Goal: Task Accomplishment & Management: Manage account settings

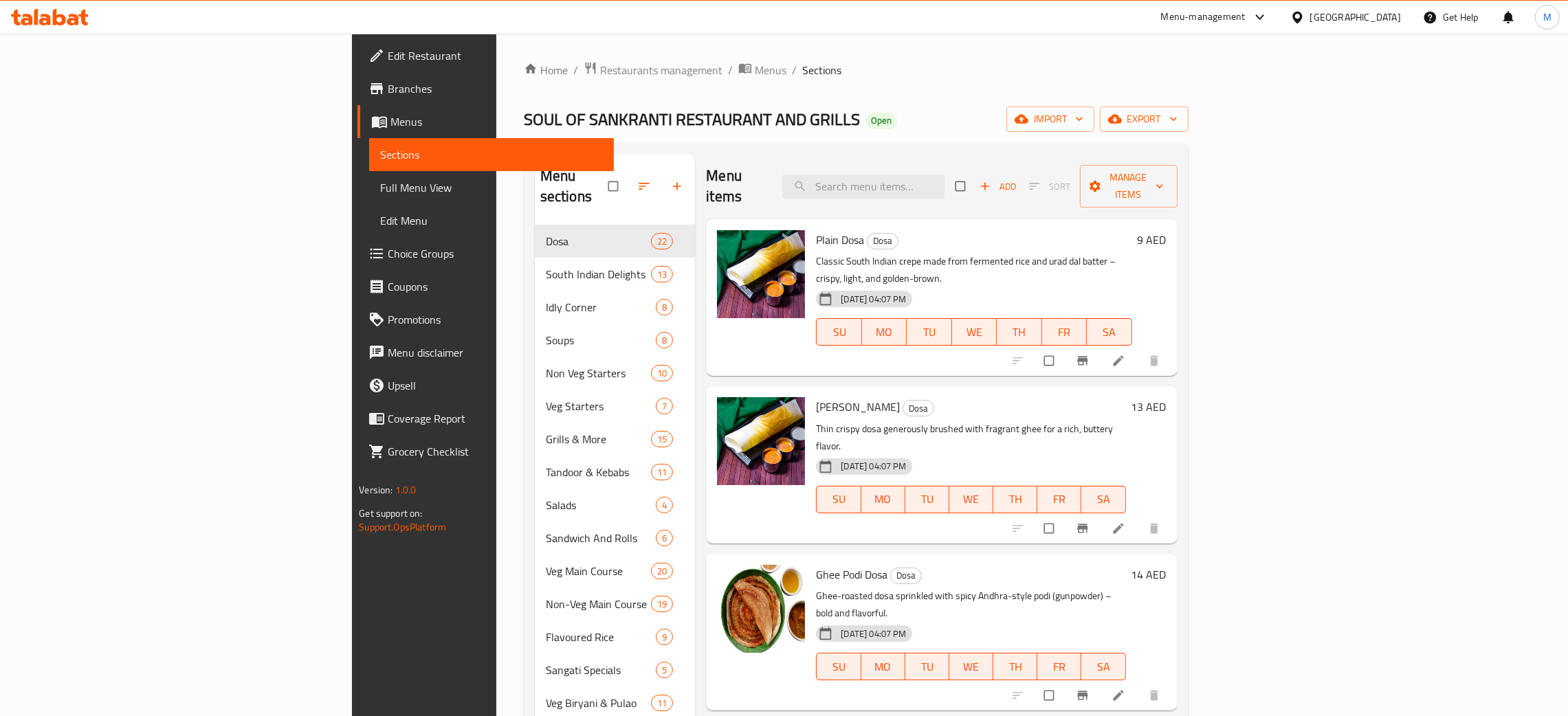
click at [1360, 10] on div "United Arab Emirates" at bounding box center [1355, 17] width 91 height 15
click at [1206, 303] on div "[GEOGRAPHIC_DATA]" at bounding box center [1251, 300] width 91 height 15
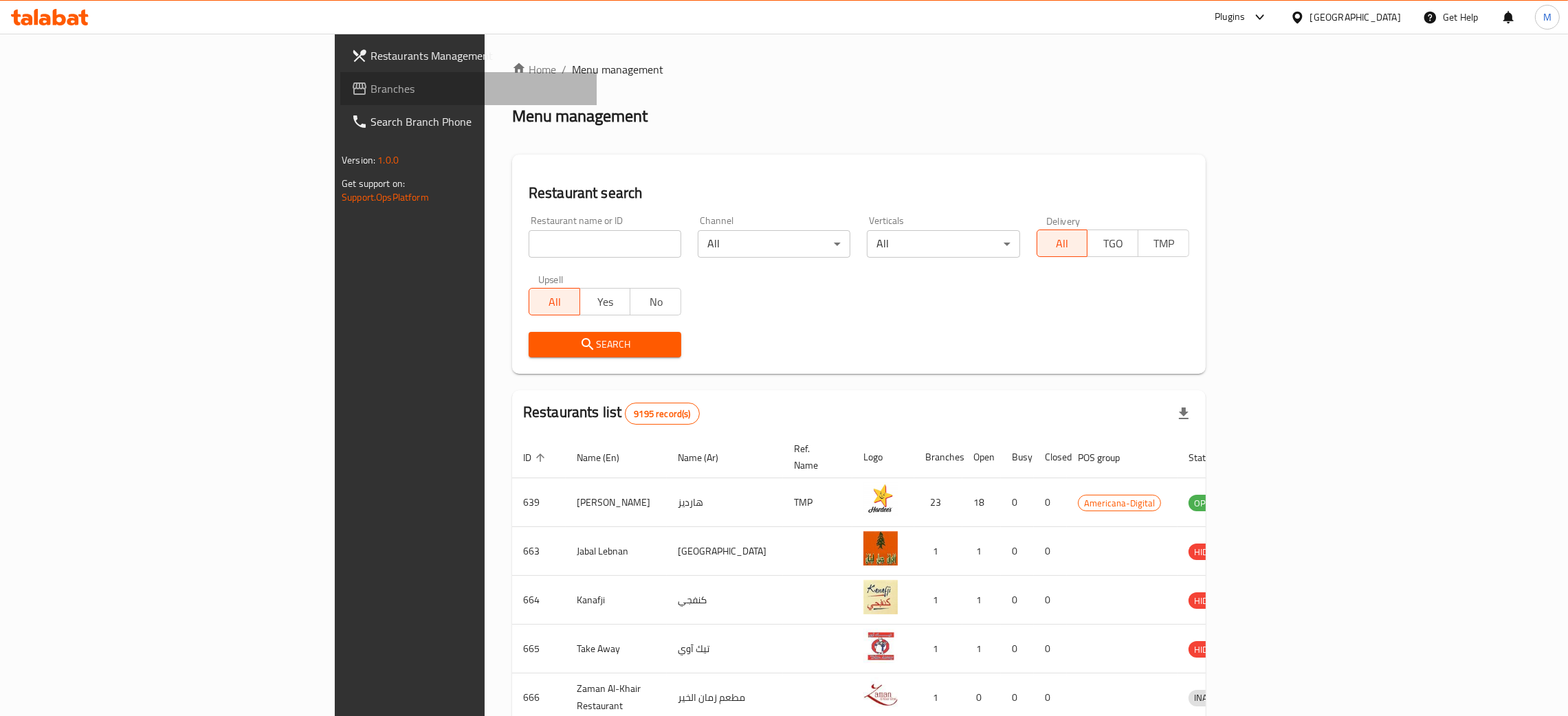
click at [370, 90] on span "Branches" at bounding box center [478, 88] width 215 height 17
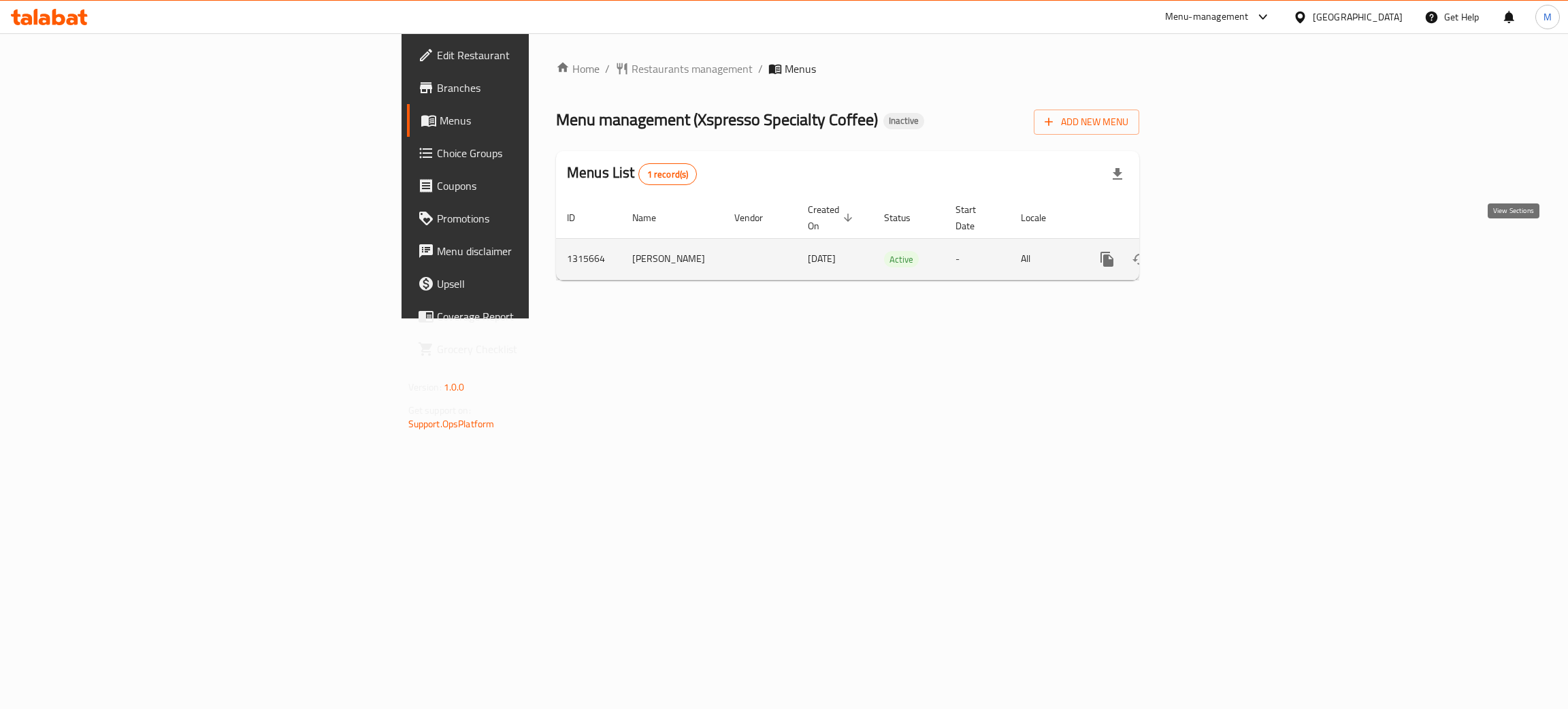
click at [1213, 251] on icon "enhanced table" at bounding box center [1205, 259] width 17 height 17
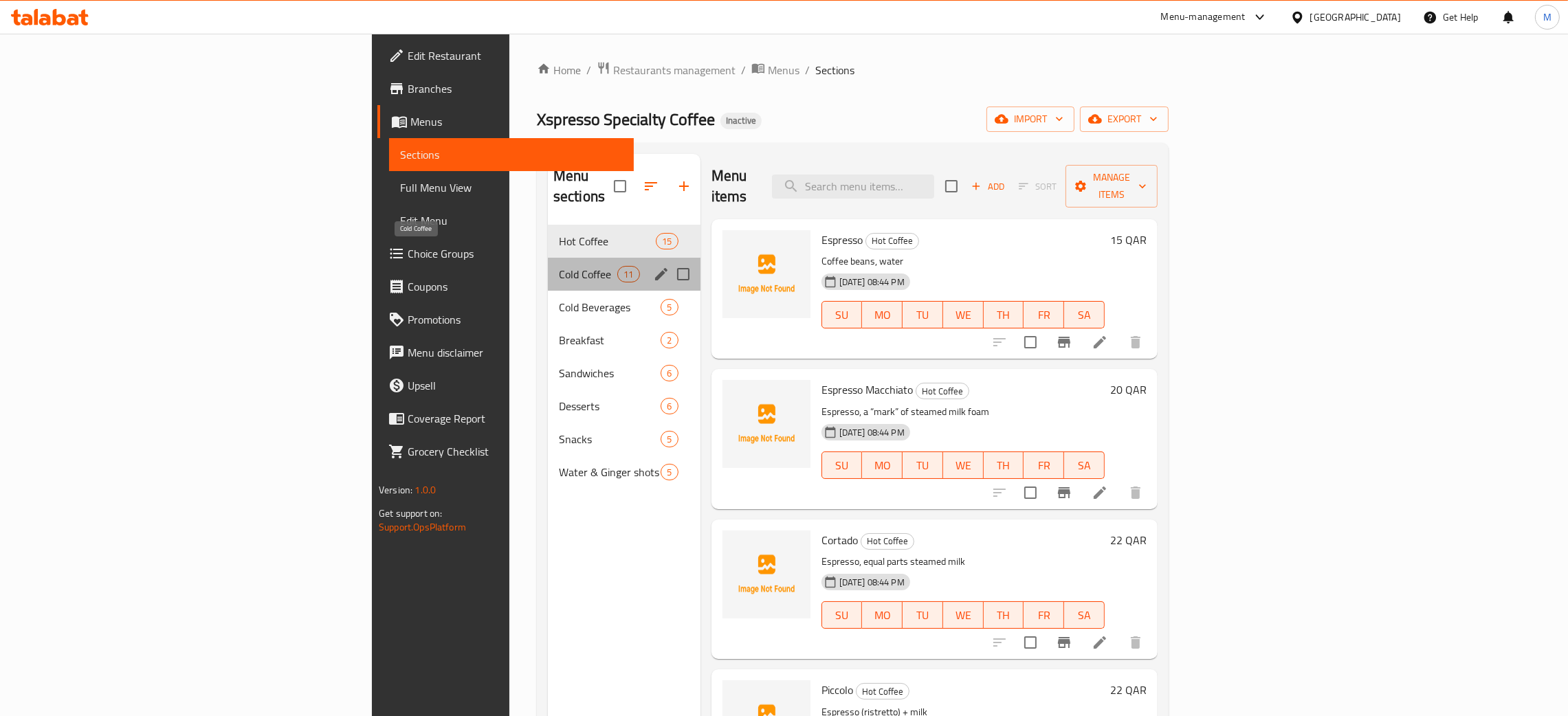
click at [559, 266] on span "Cold Coffee" at bounding box center [587, 274] width 58 height 17
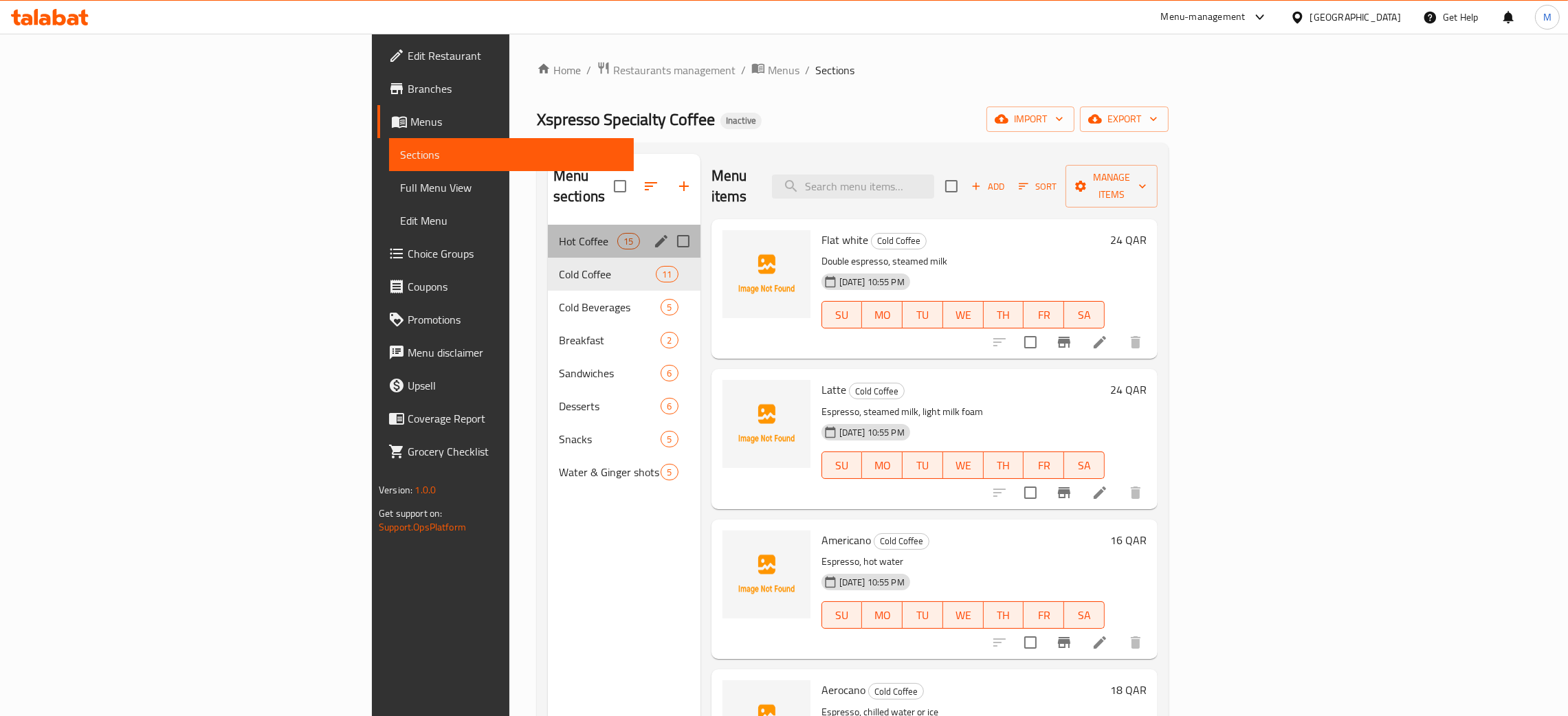
click at [548, 225] on div "Hot Coffee 15" at bounding box center [624, 241] width 153 height 33
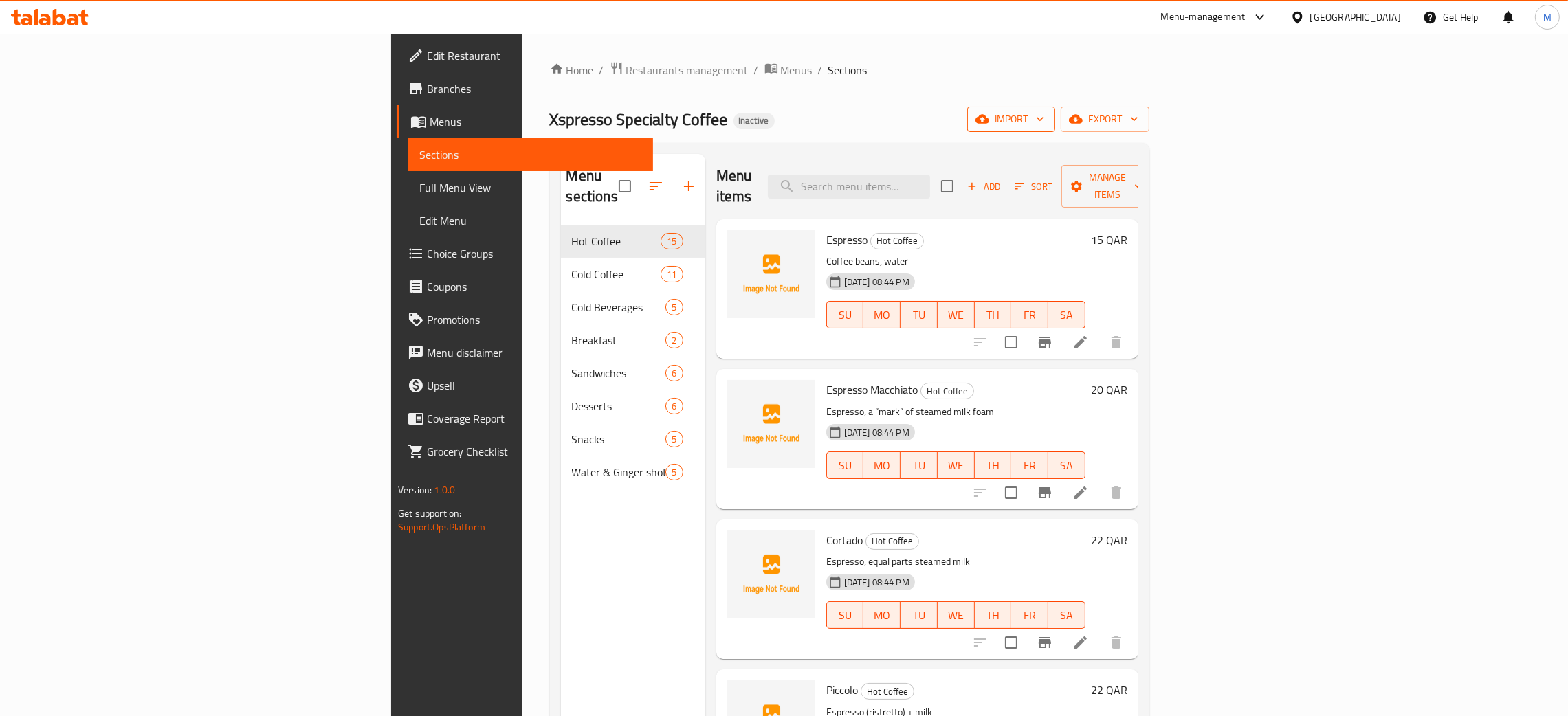
click at [1044, 115] on span "import" at bounding box center [1010, 118] width 66 height 17
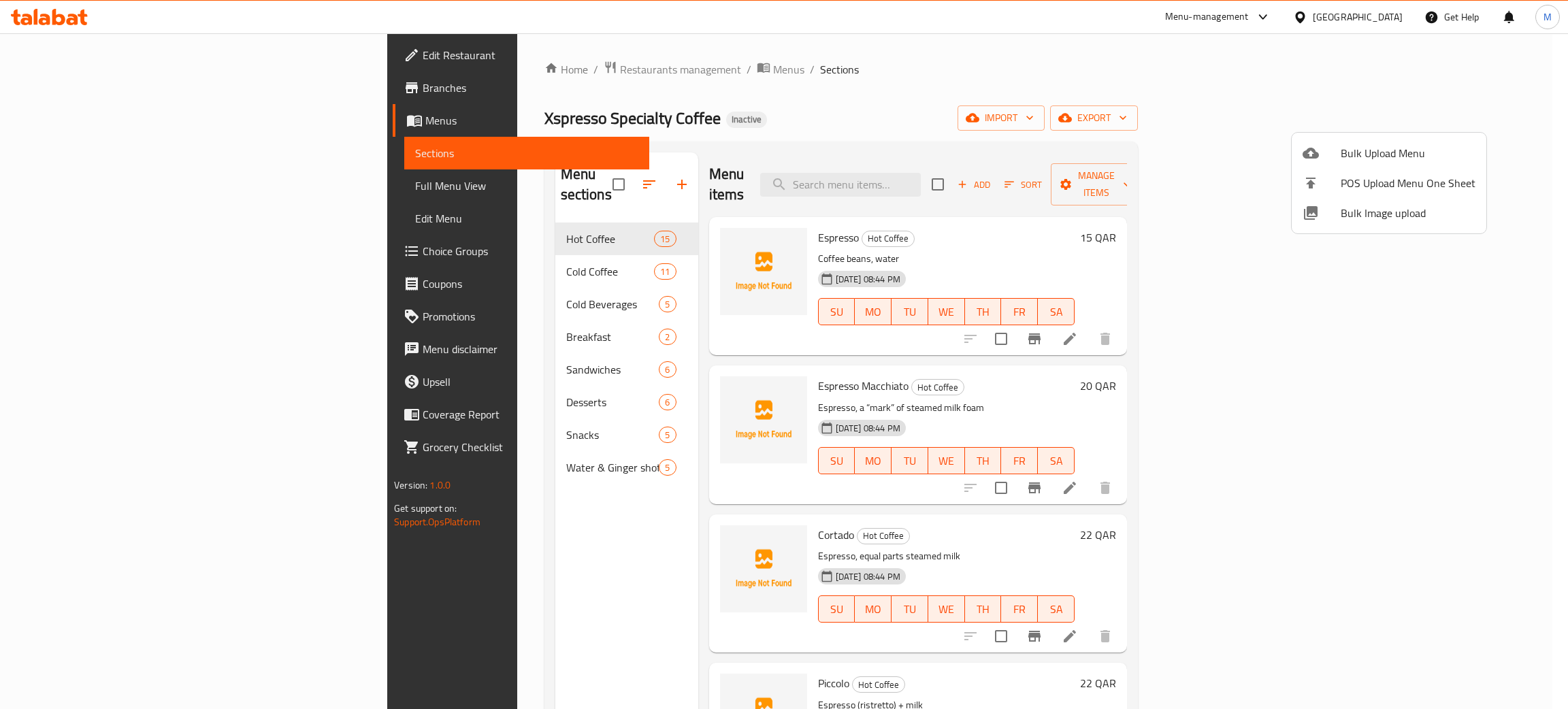
click at [1360, 208] on span "Bulk Image upload" at bounding box center [1408, 213] width 135 height 17
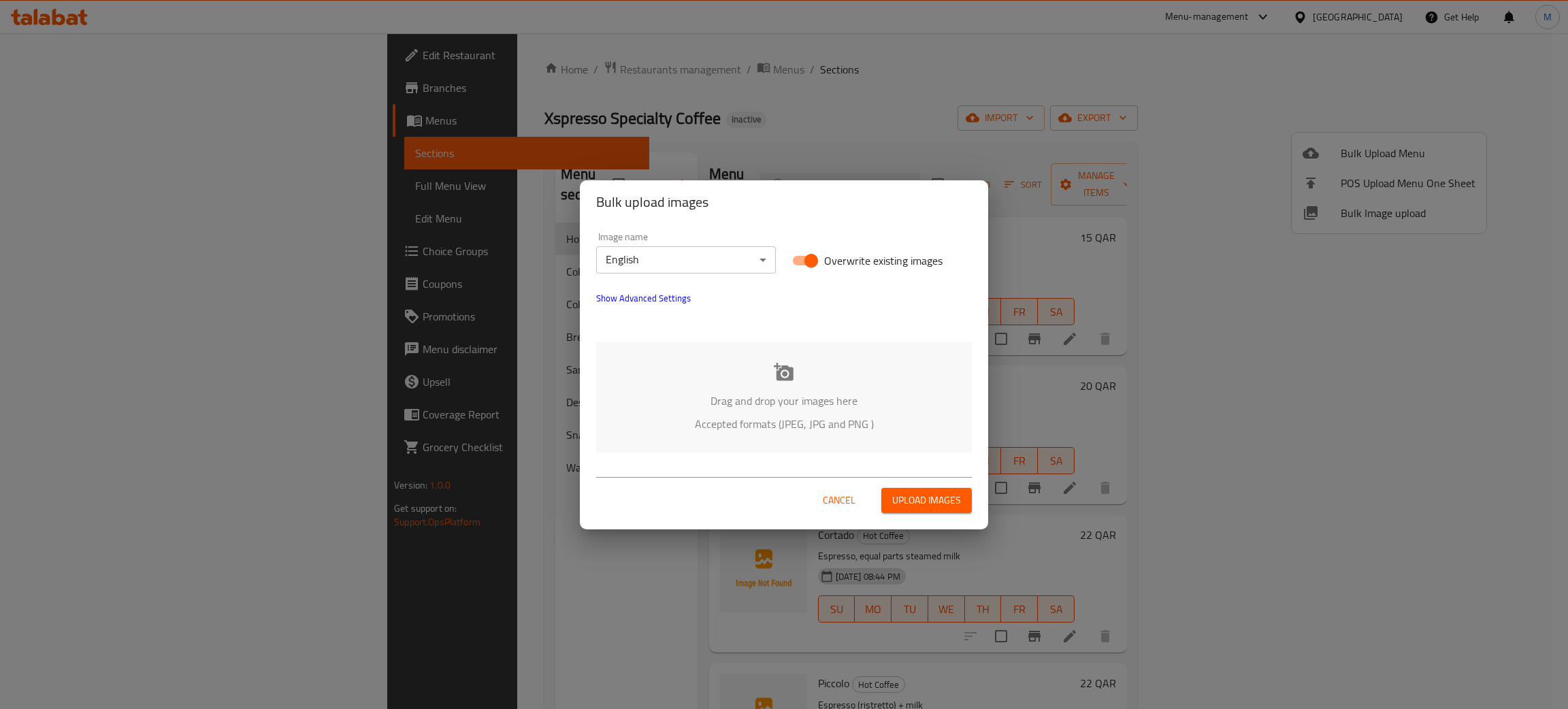
click at [864, 391] on div "Drag and drop your images here Accepted formats (JPEG, JPG and PNG )" at bounding box center [784, 397] width 375 height 111
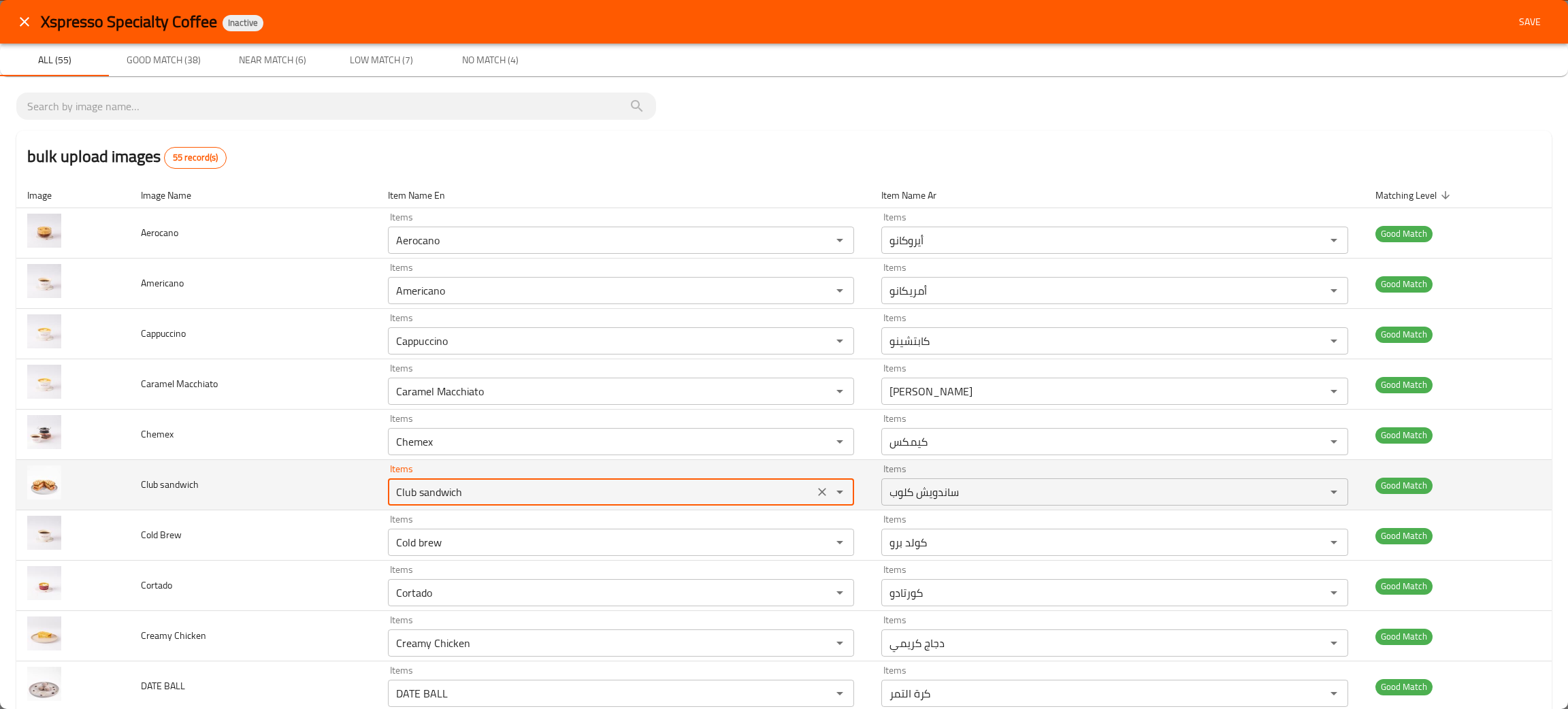
click at [622, 483] on sandwich "Club sandwich" at bounding box center [601, 491] width 418 height 19
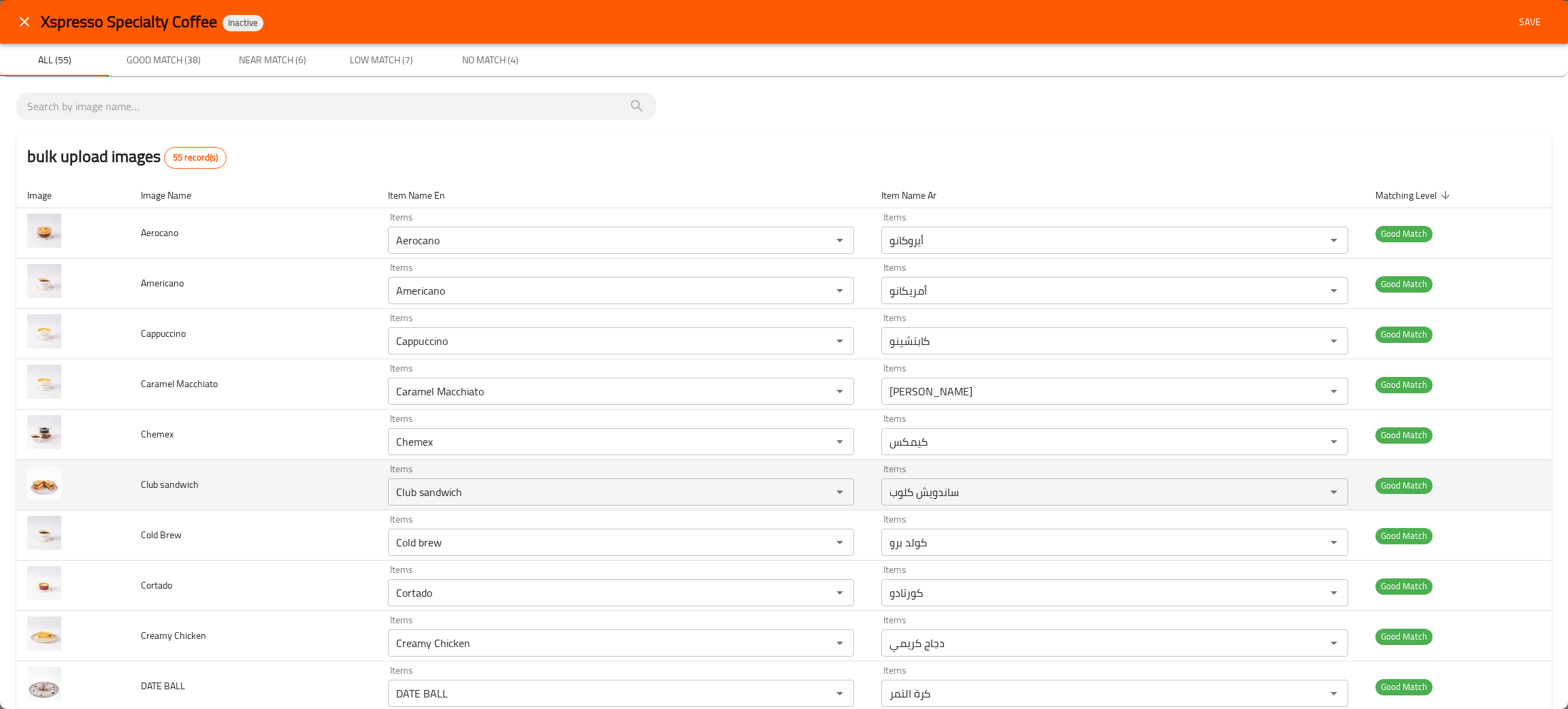
drag, startPoint x: 622, startPoint y: 483, endPoint x: 308, endPoint y: 489, distance: 314.1
click at [308, 489] on td "Club sandwich" at bounding box center [253, 485] width 247 height 51
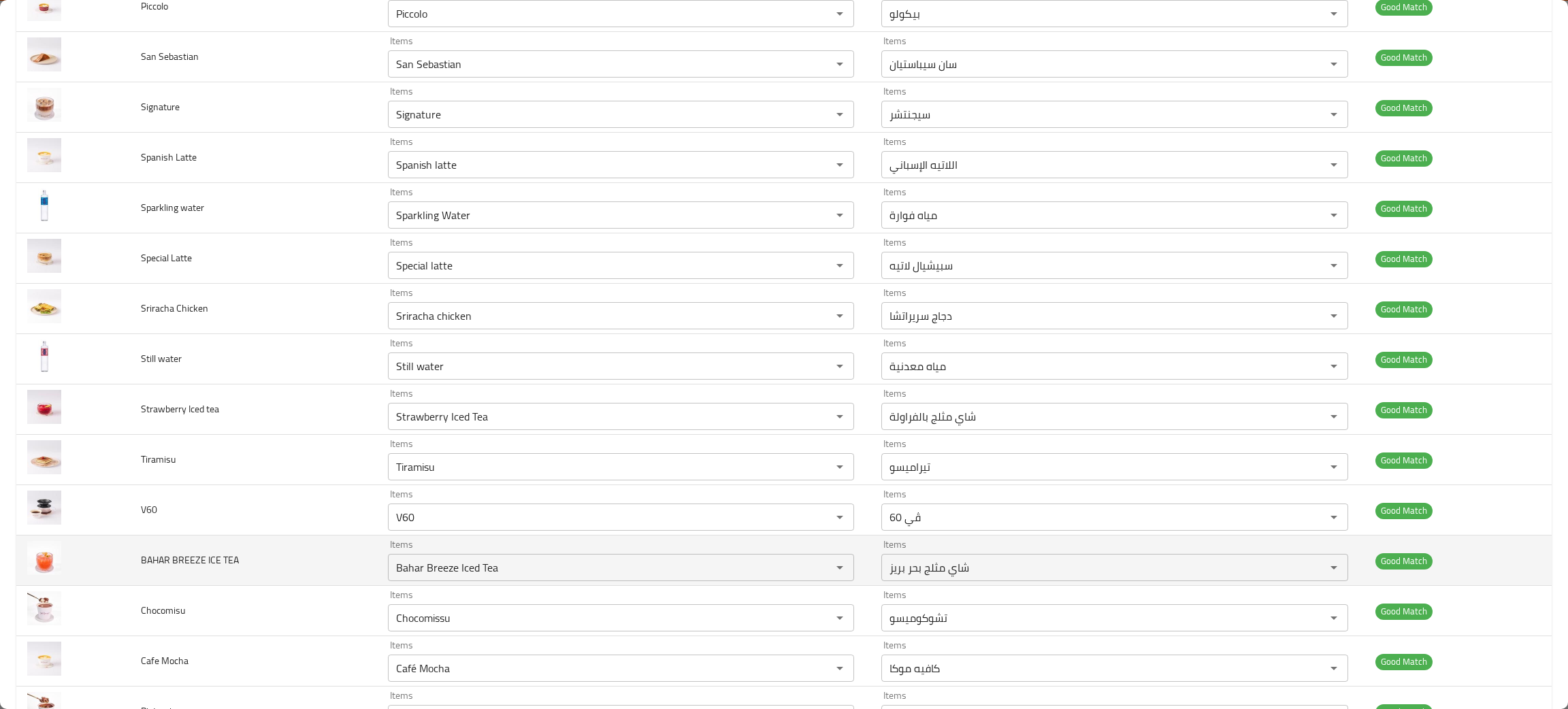
scroll to position [1325, 0]
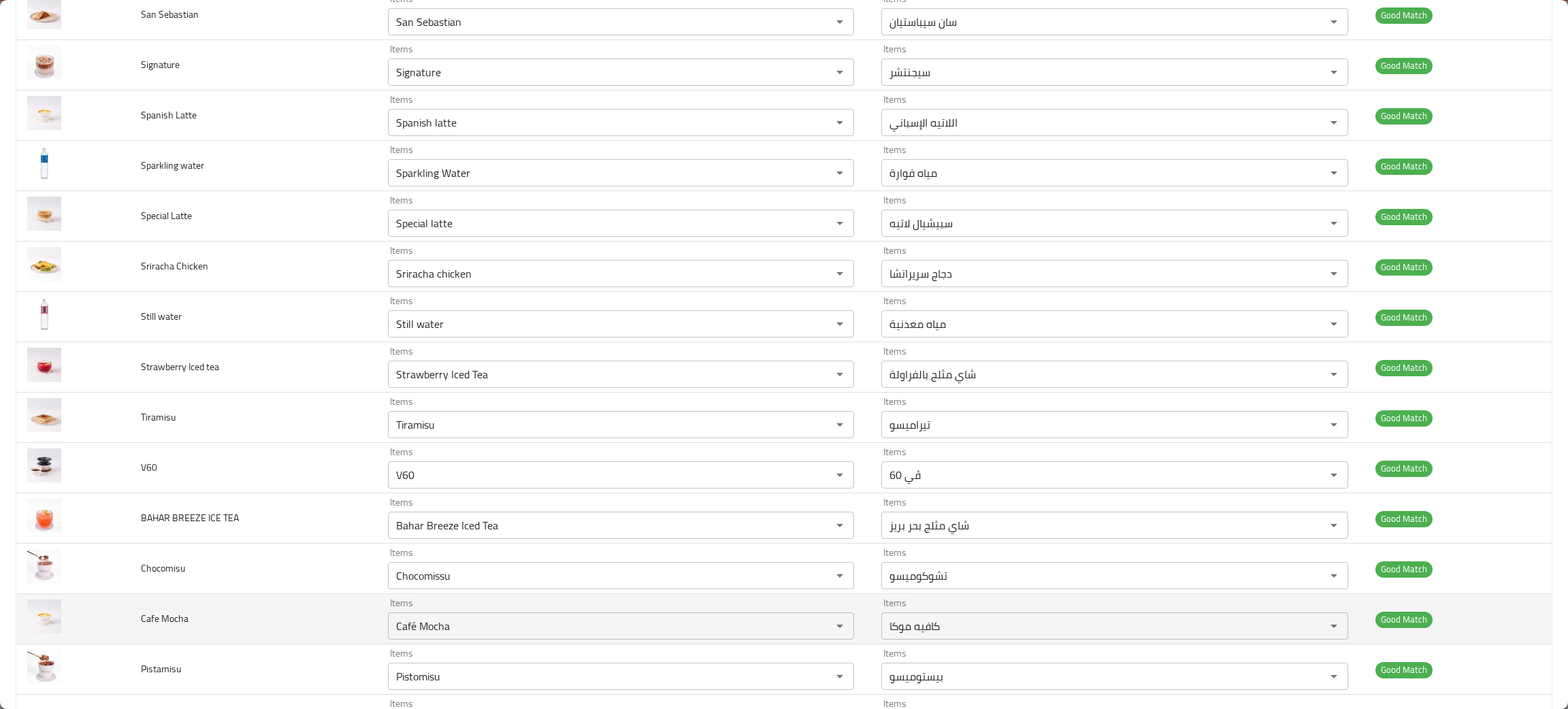
drag, startPoint x: 297, startPoint y: 604, endPoint x: 251, endPoint y: 615, distance: 47.3
click at [251, 615] on td "Cafe Mocha" at bounding box center [253, 619] width 247 height 51
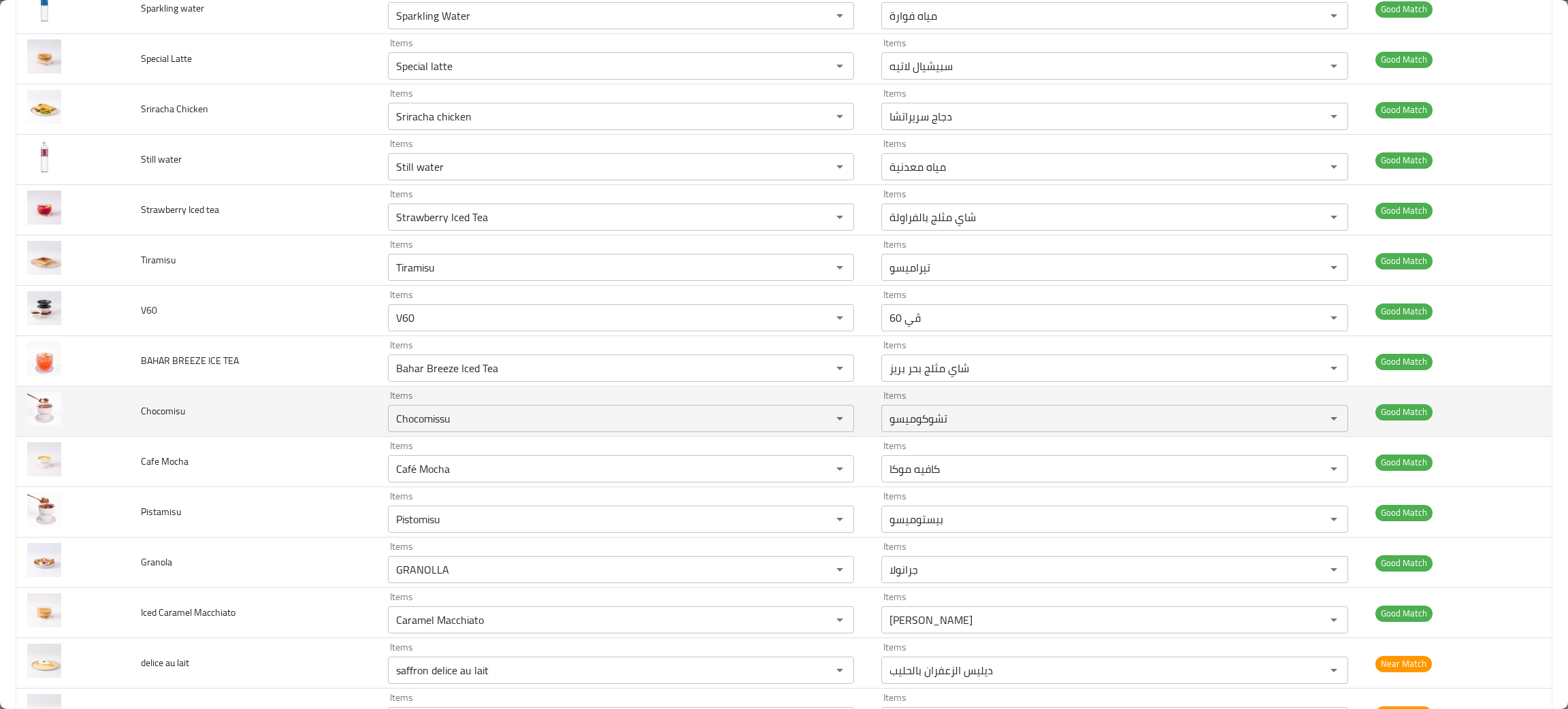
scroll to position [1530, 0]
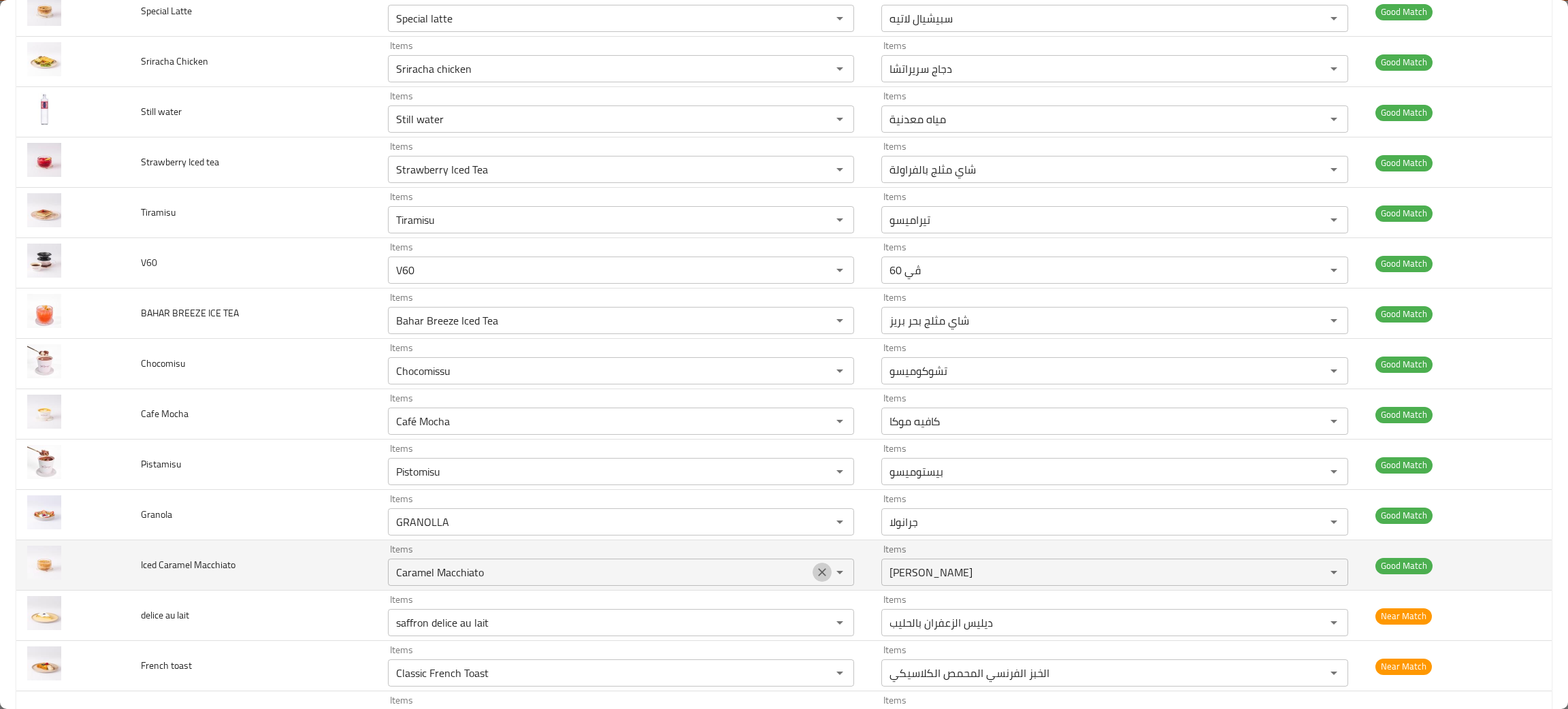
click at [815, 579] on icon "Clear" at bounding box center [822, 572] width 14 height 14
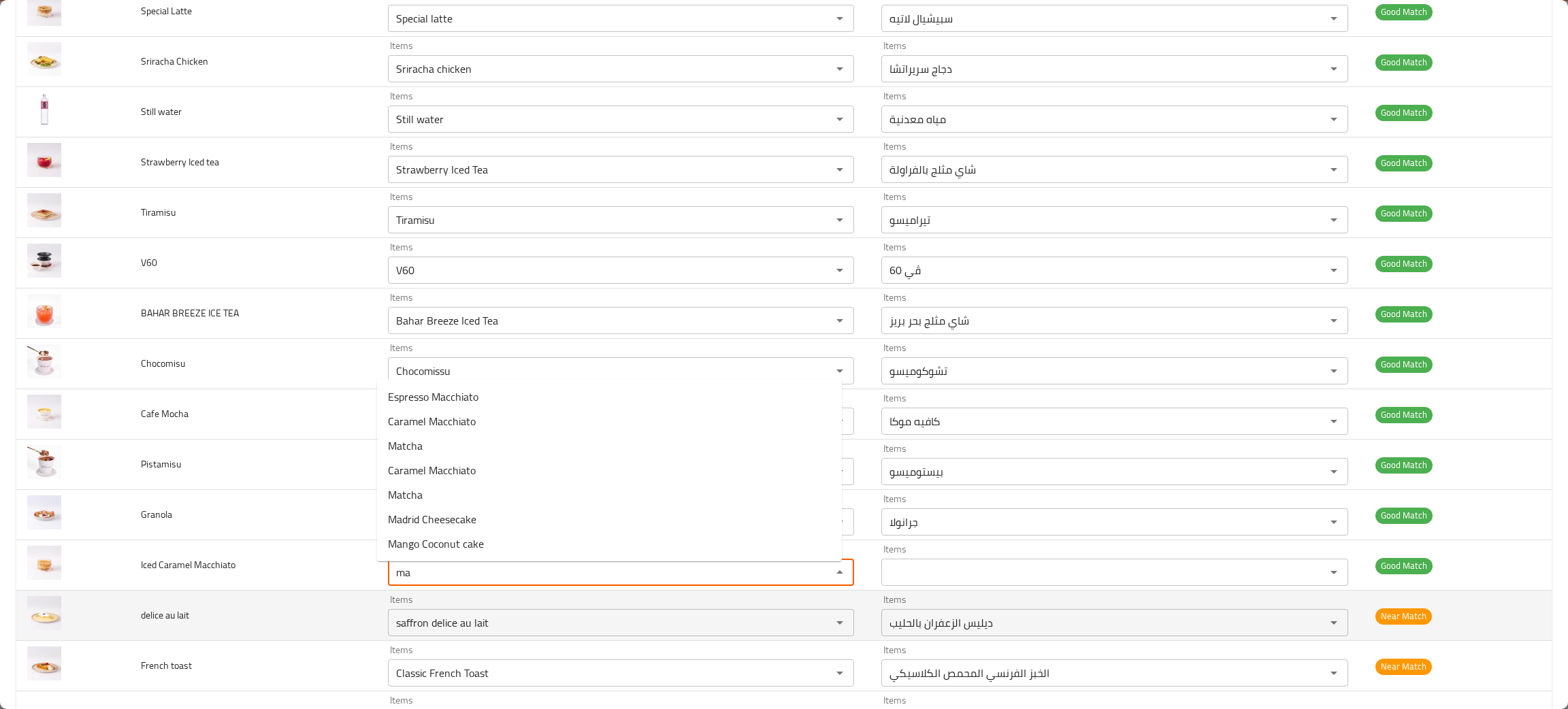
type "ma"
click at [259, 641] on td "delice au lait" at bounding box center [253, 615] width 247 height 51
click at [815, 622] on icon "Clear" at bounding box center [822, 622] width 14 height 14
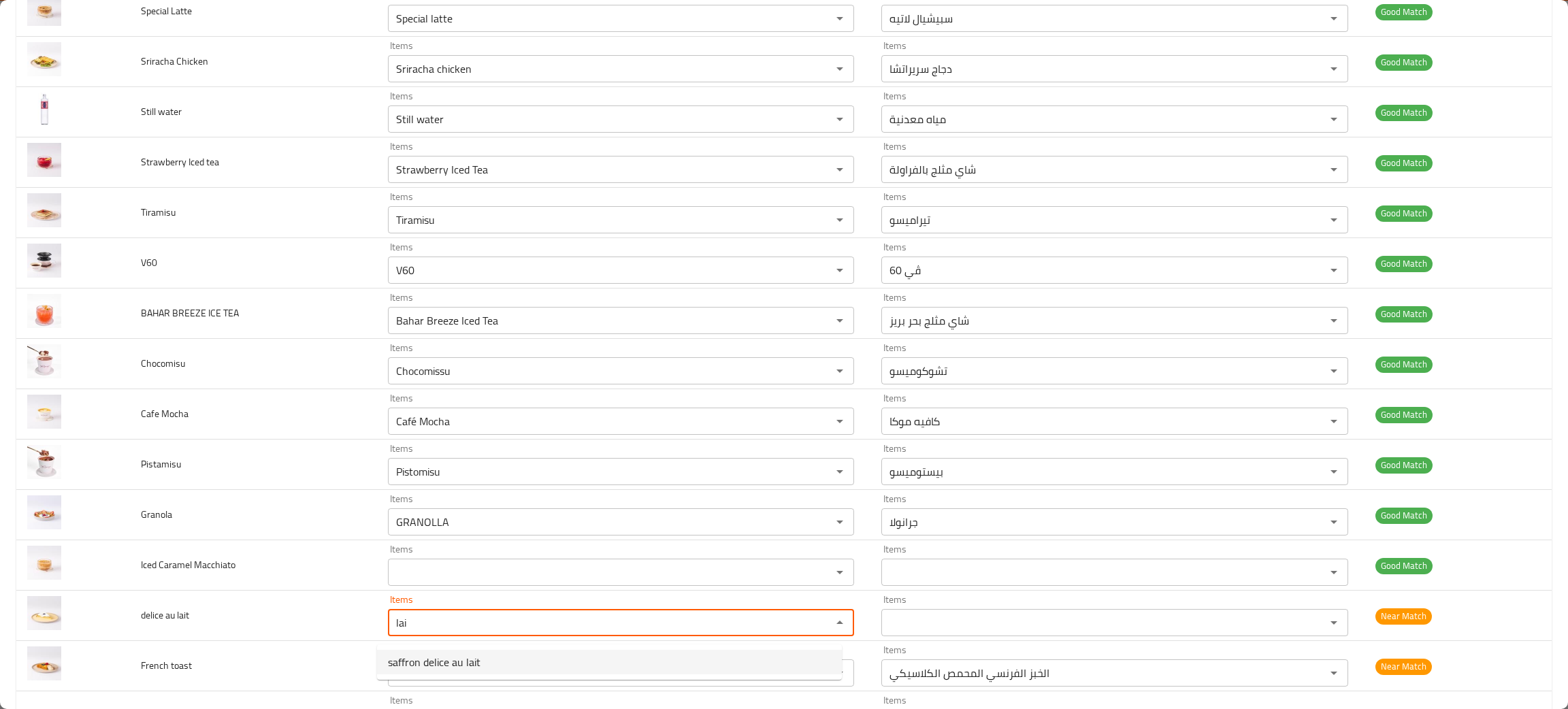
click at [431, 660] on span "saffron delice au lait" at bounding box center [434, 661] width 93 height 17
type lait "saffron delice au lait"
type lait-ar "ديليس الزعفران بالحليب"
type lait "saffron delice au lait"
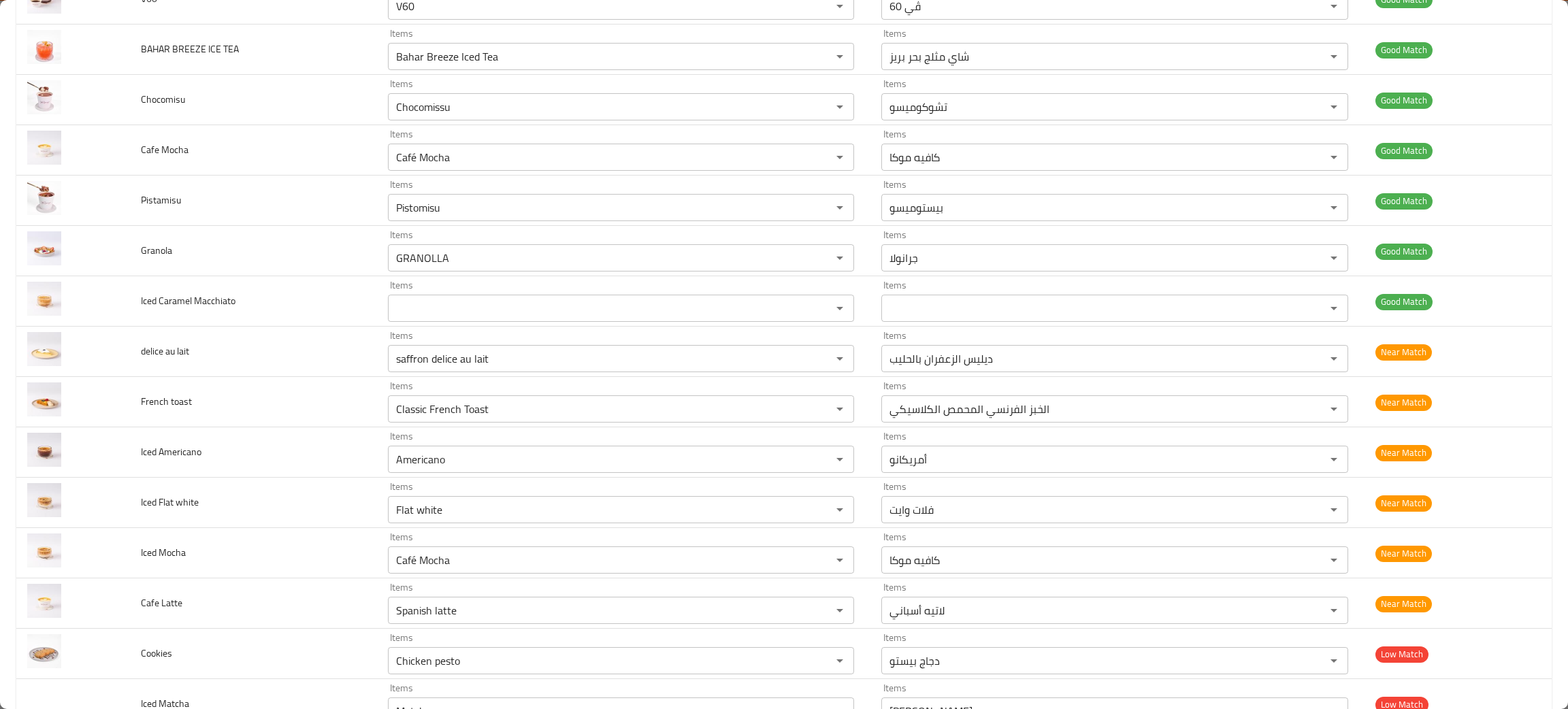
scroll to position [1834, 0]
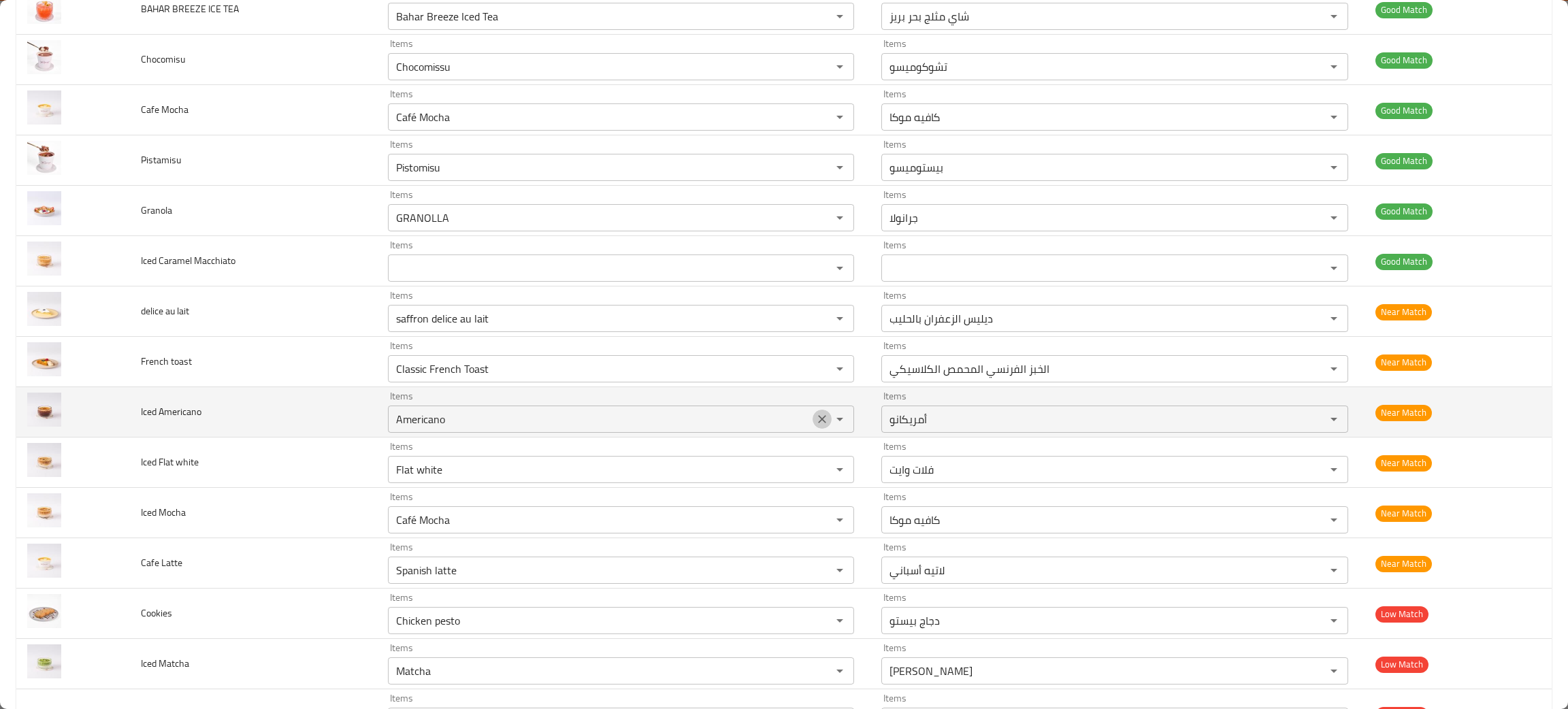
click at [815, 418] on icon "Clear" at bounding box center [822, 419] width 14 height 14
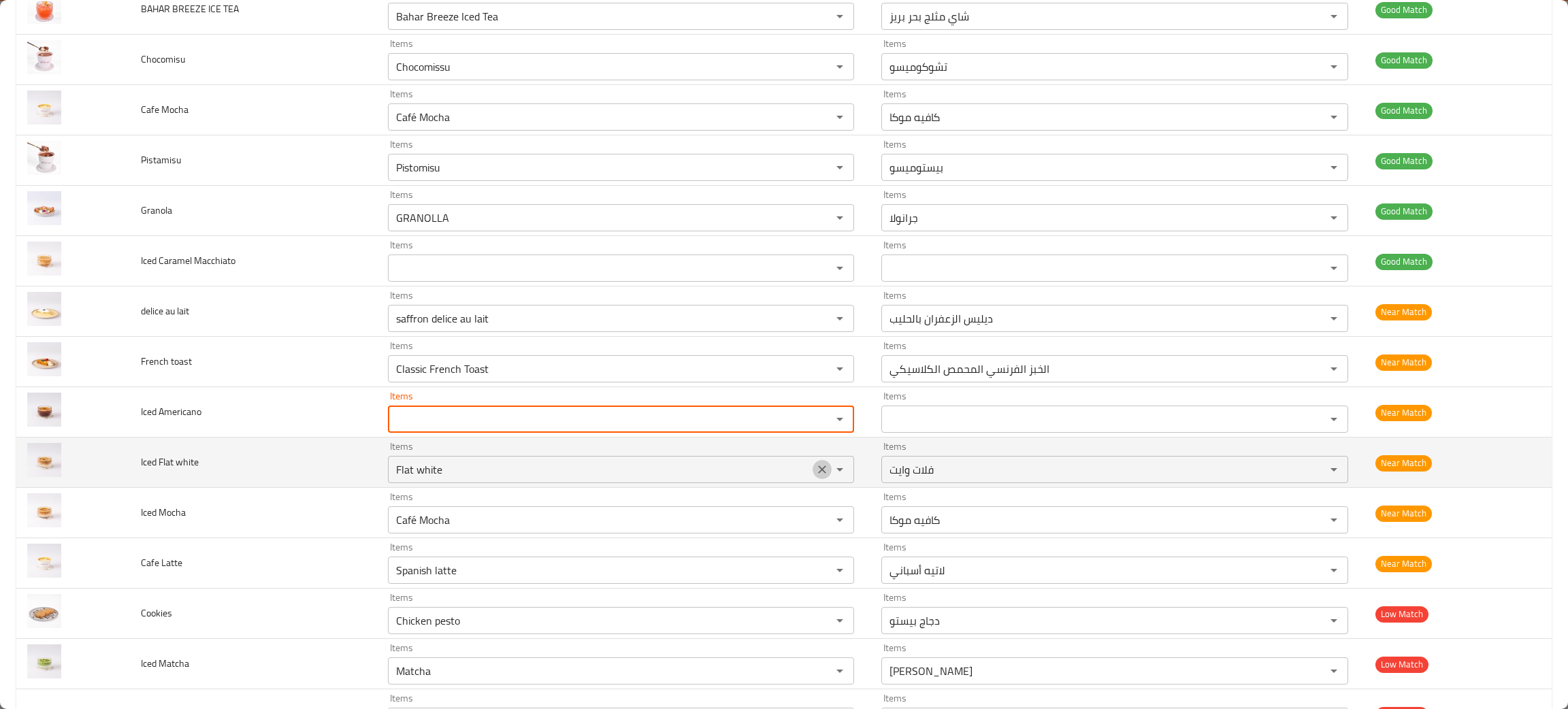
click at [815, 474] on icon "Clear" at bounding box center [822, 470] width 14 height 14
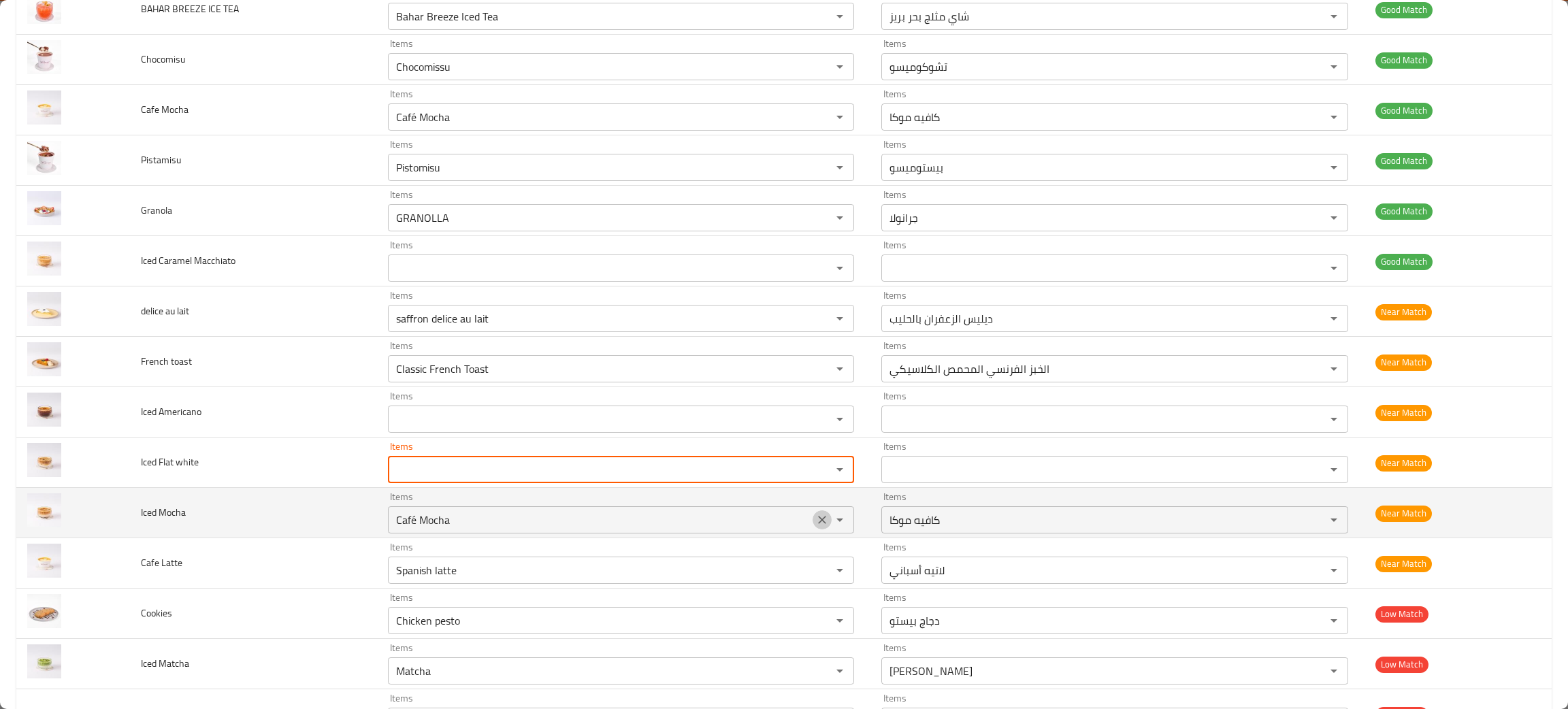
click at [815, 523] on icon "Clear" at bounding box center [822, 520] width 14 height 14
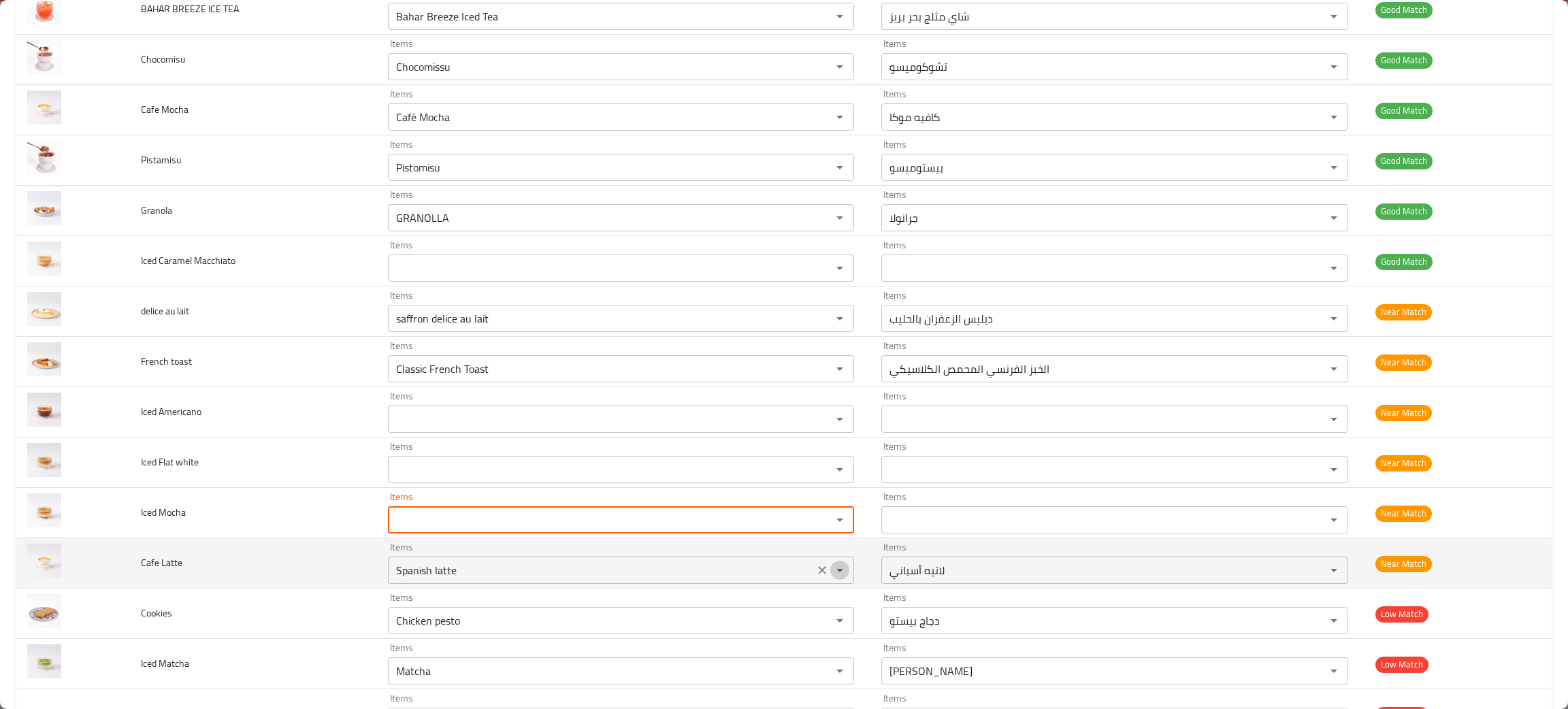
click at [831, 577] on icon "Open" at bounding box center [839, 569] width 17 height 17
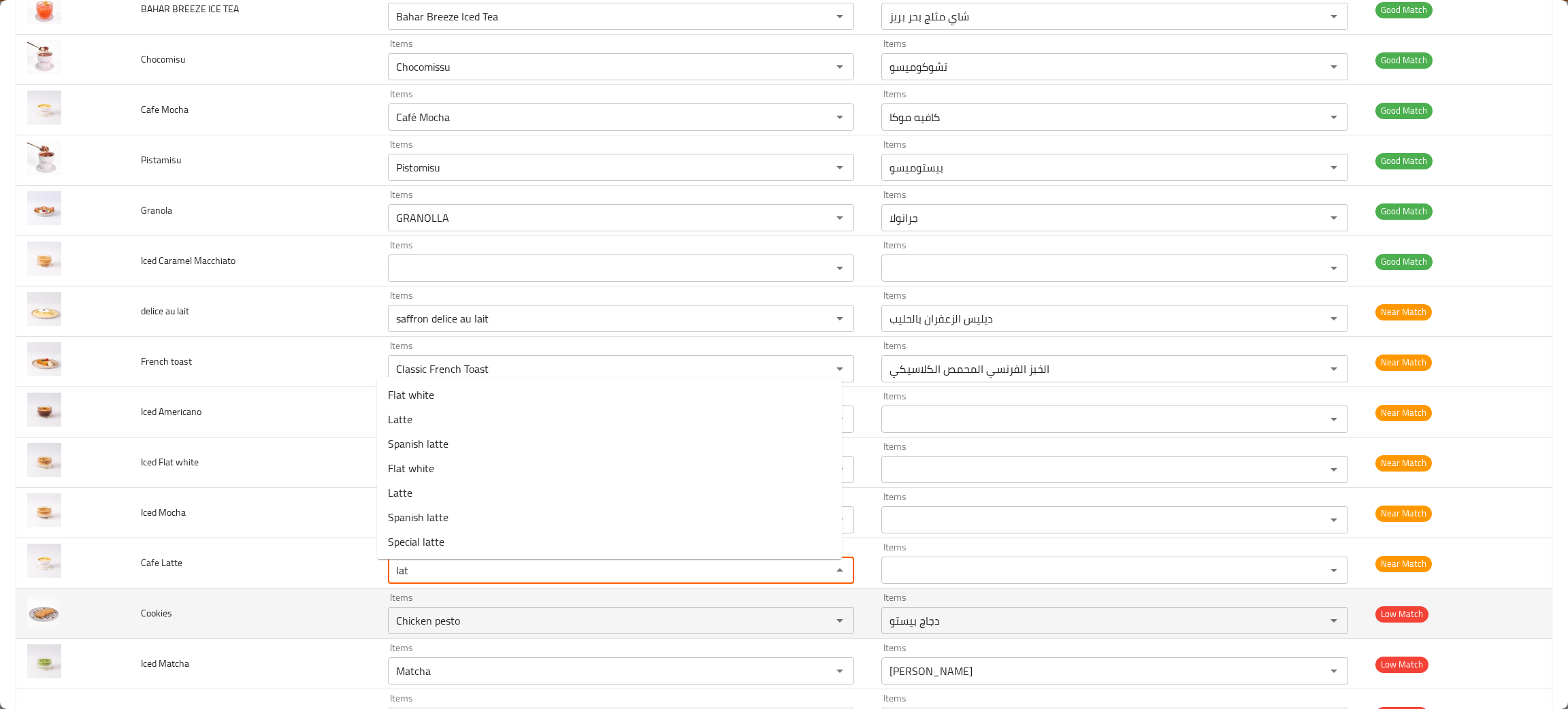
type Latte "lat"
click at [219, 613] on td "Cookies" at bounding box center [253, 613] width 247 height 51
click at [815, 622] on icon "Clear" at bounding box center [822, 620] width 14 height 14
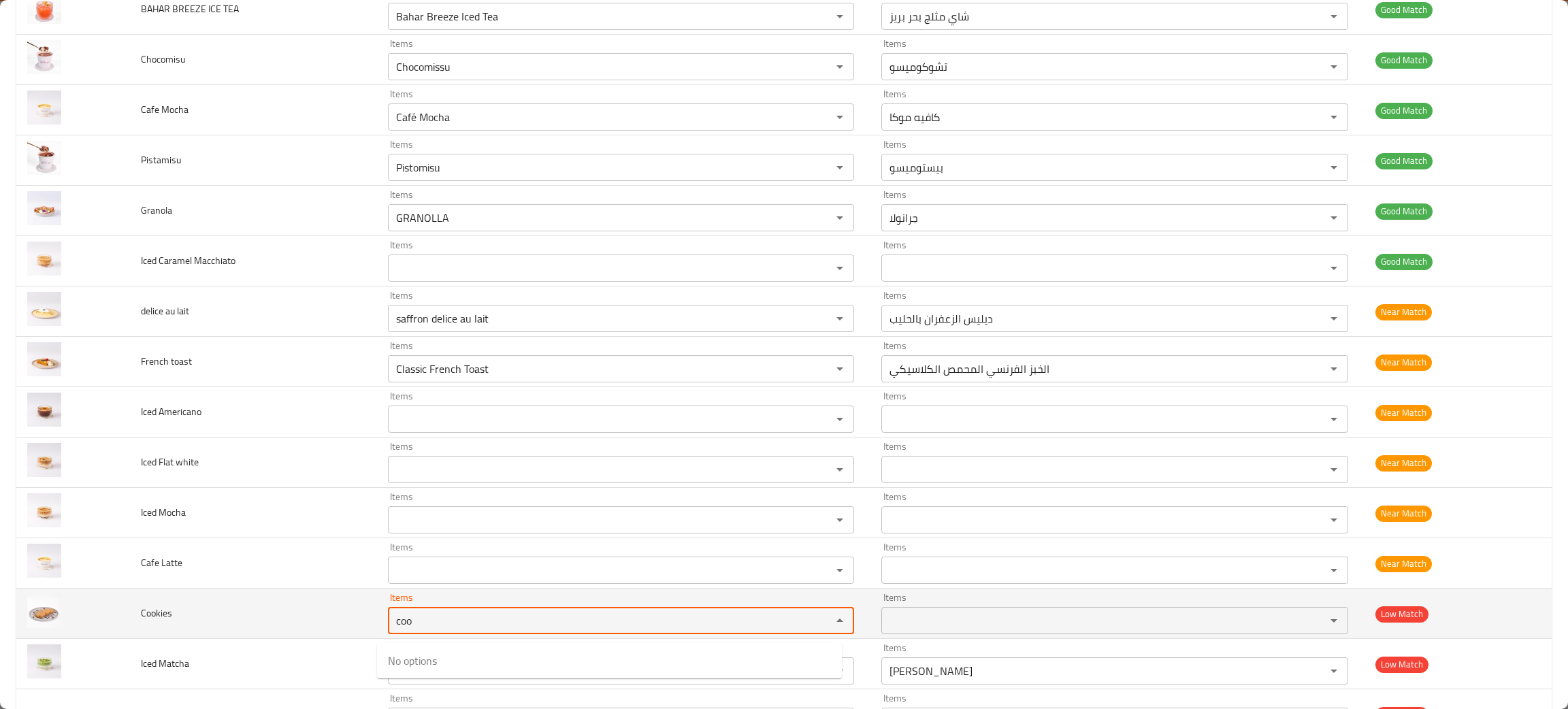
type input "coo"
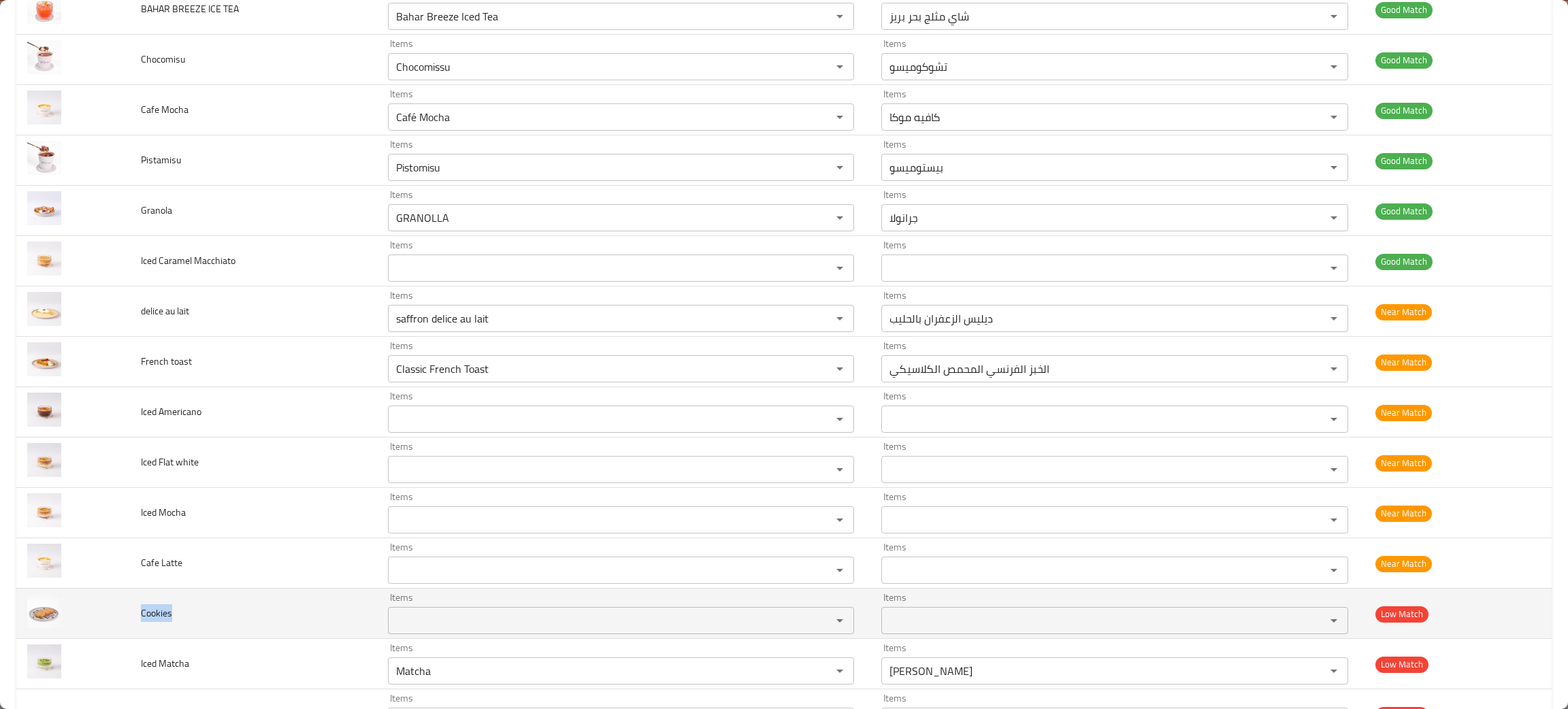
drag, startPoint x: 192, startPoint y: 623, endPoint x: 136, endPoint y: 610, distance: 57.5
click at [136, 610] on td "Cookies" at bounding box center [253, 613] width 247 height 51
copy span "Cookies"
click at [269, 639] on td "Cookies" at bounding box center [253, 613] width 247 height 51
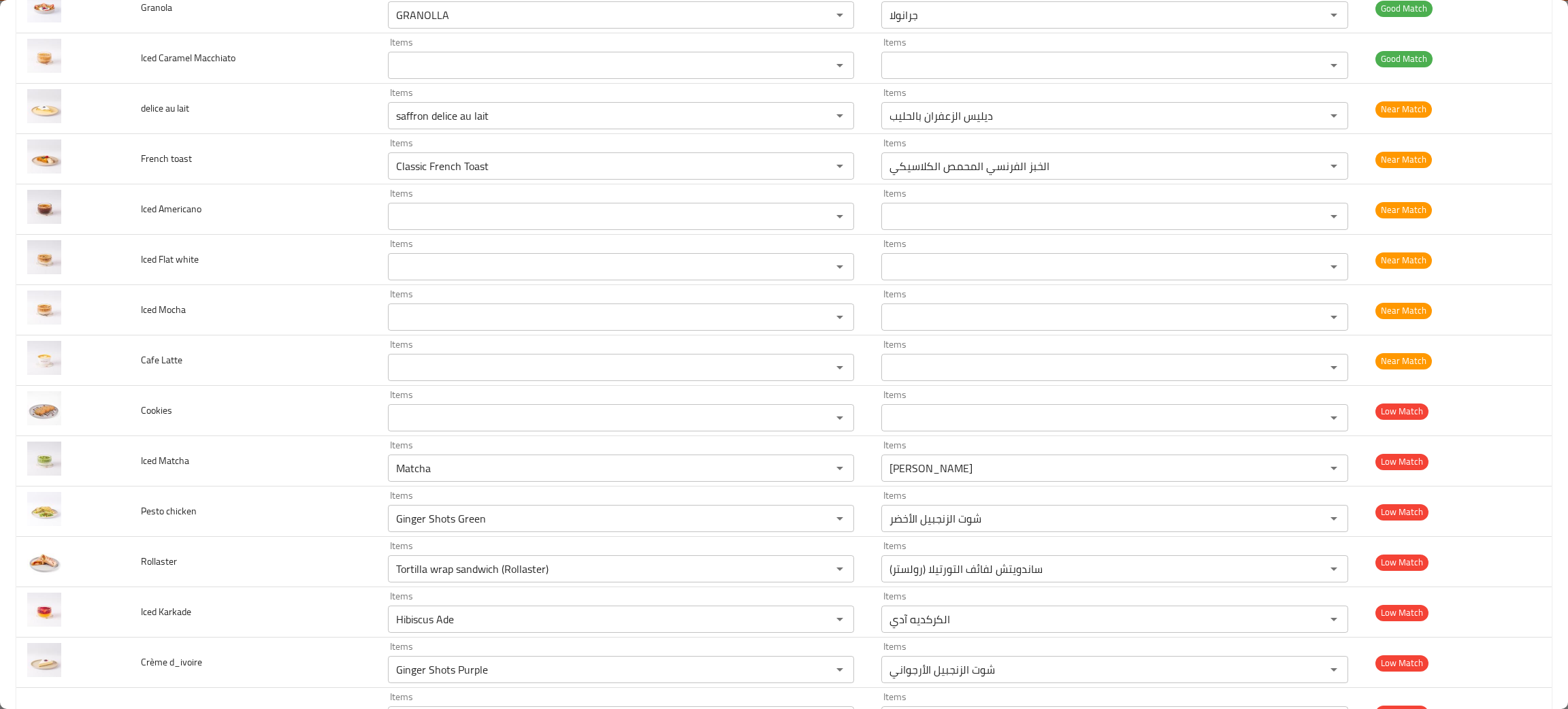
scroll to position [2059, 0]
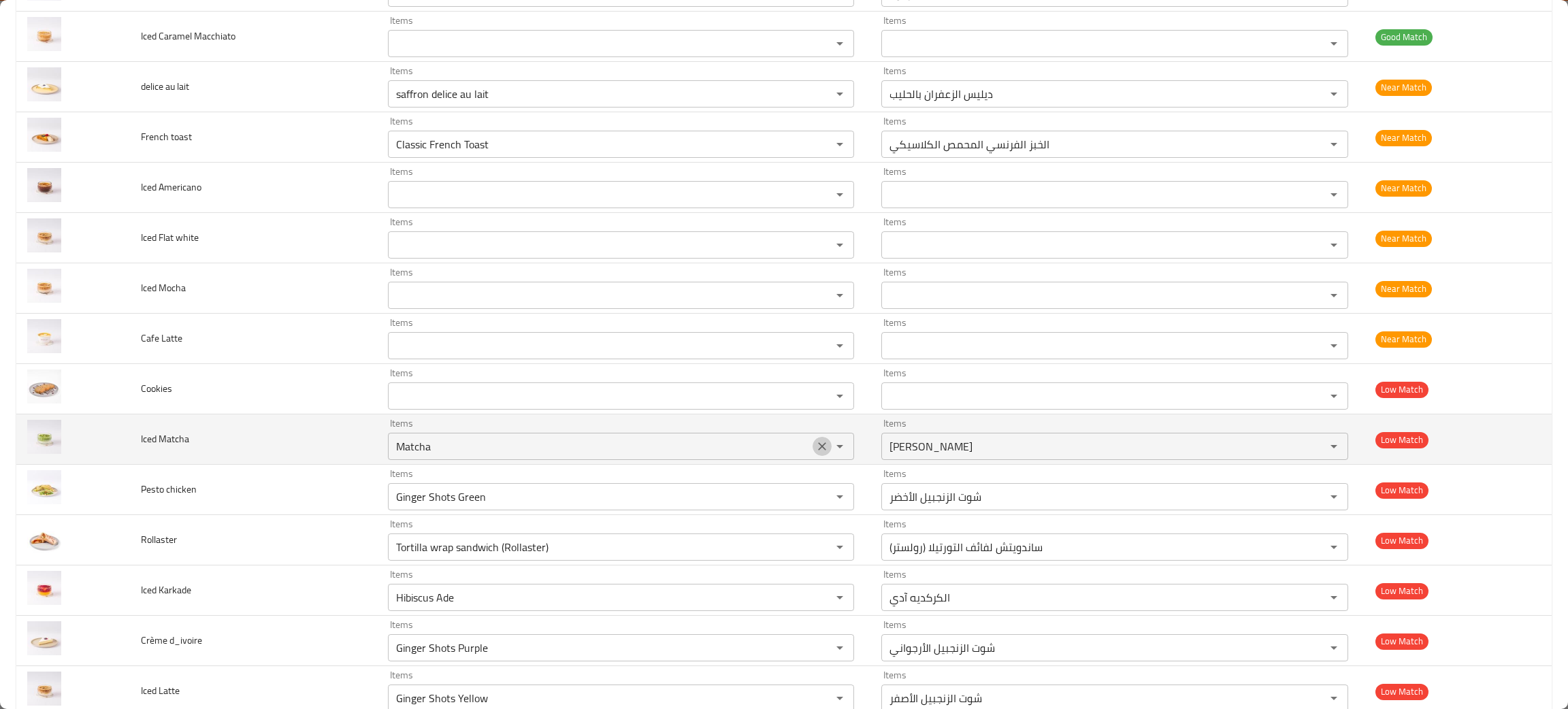
click at [815, 447] on icon "Clear" at bounding box center [822, 446] width 14 height 14
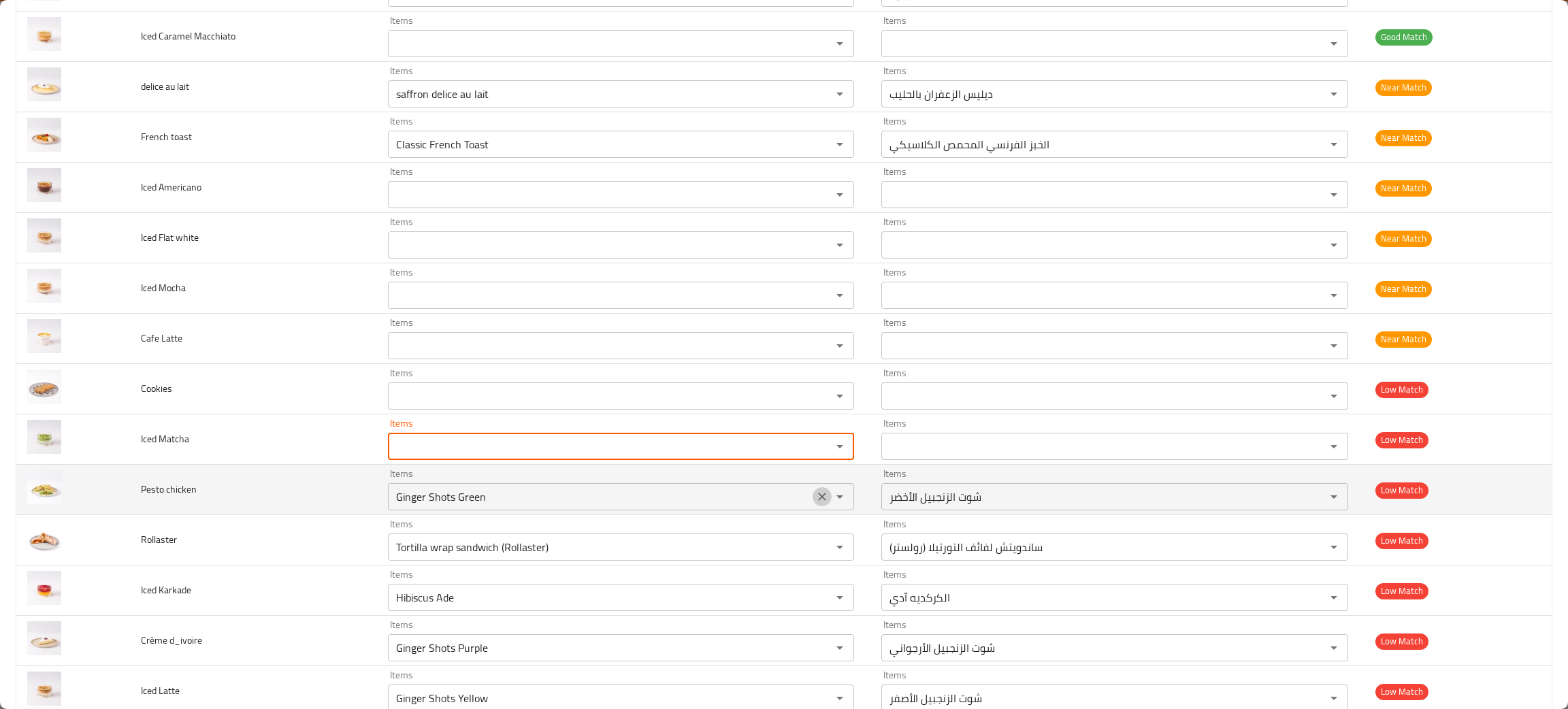
click at [815, 501] on icon "Clear" at bounding box center [822, 496] width 14 height 14
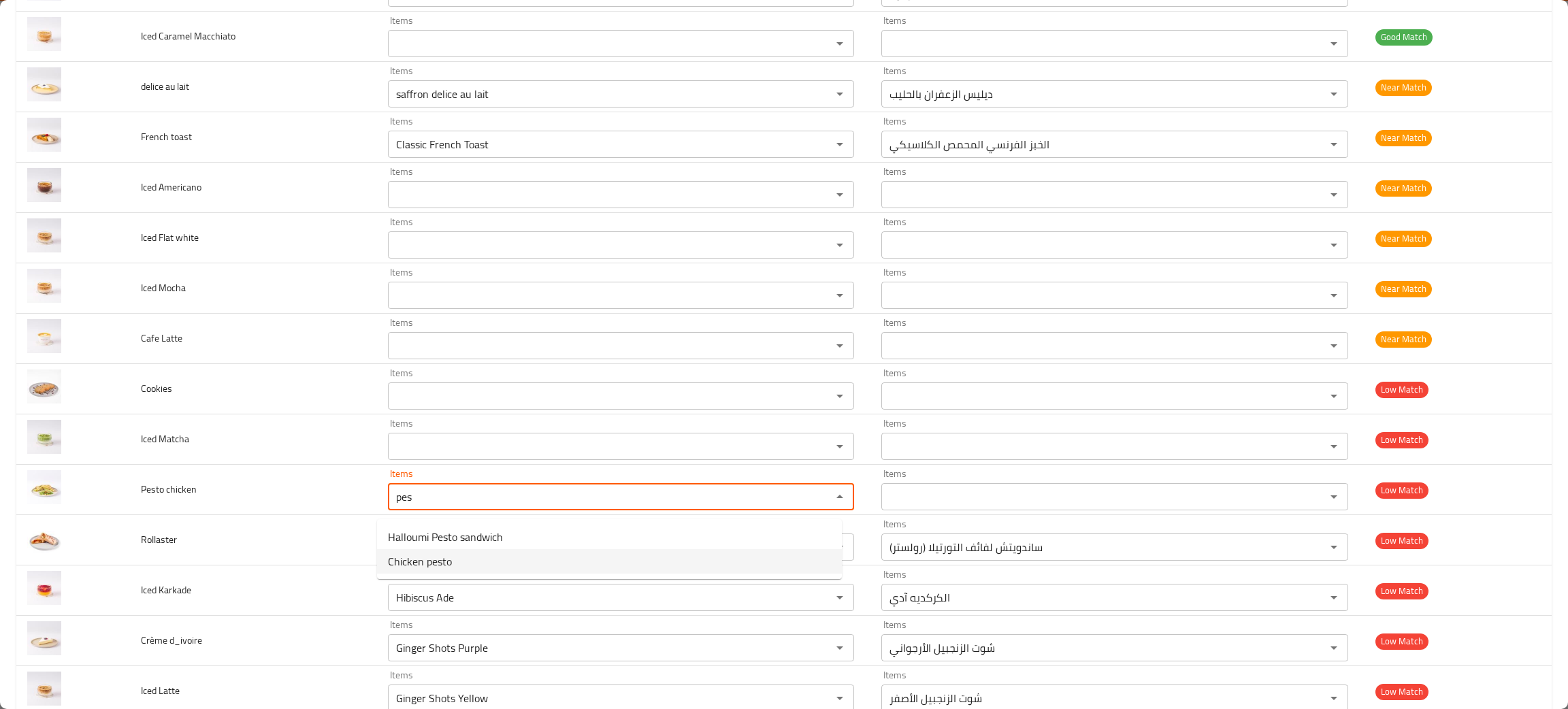
click at [426, 561] on span "Chicken pesto" at bounding box center [419, 561] width 64 height 17
type chicken "Chicken pesto"
type chicken-ar "دجاج بيستو"
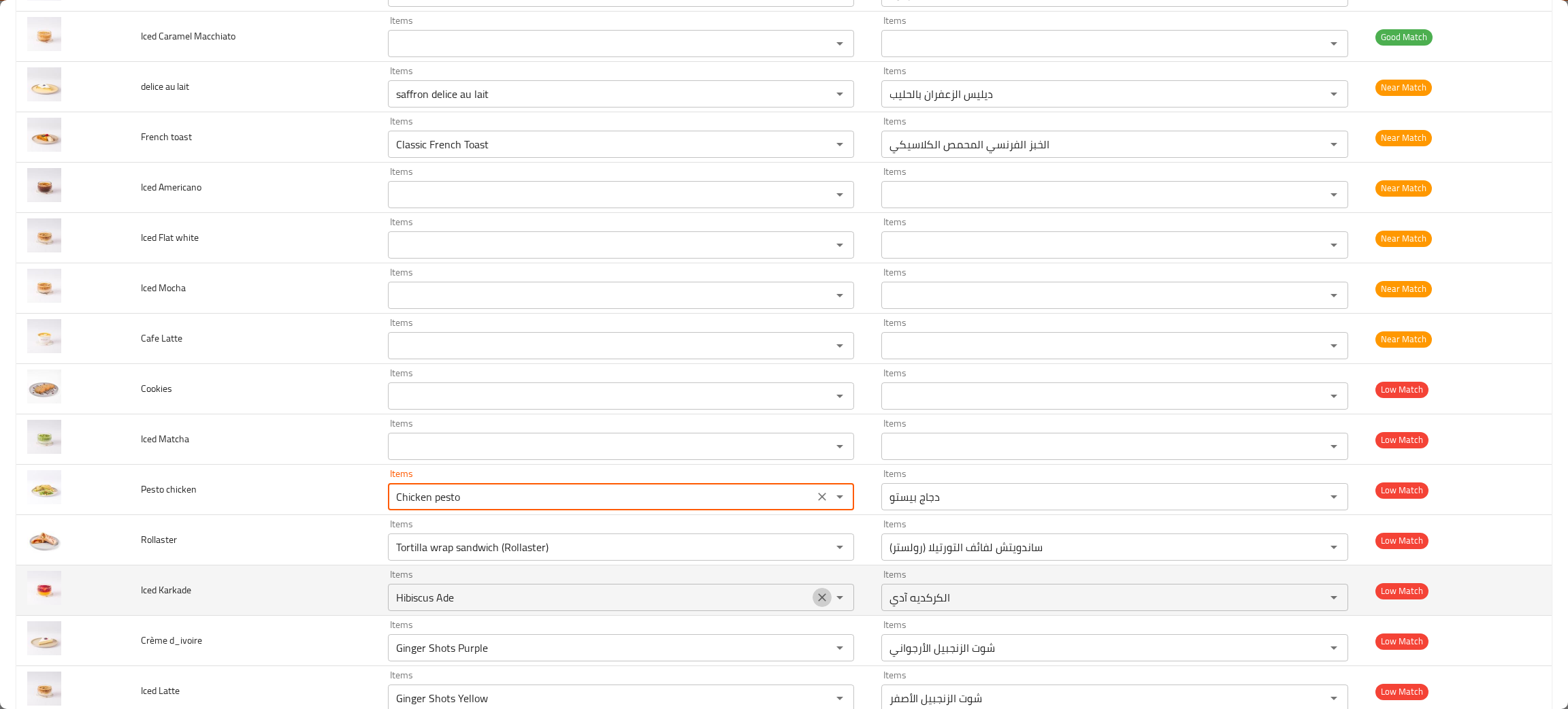
click at [815, 599] on icon "Clear" at bounding box center [822, 597] width 14 height 14
type chicken "Chicken pesto"
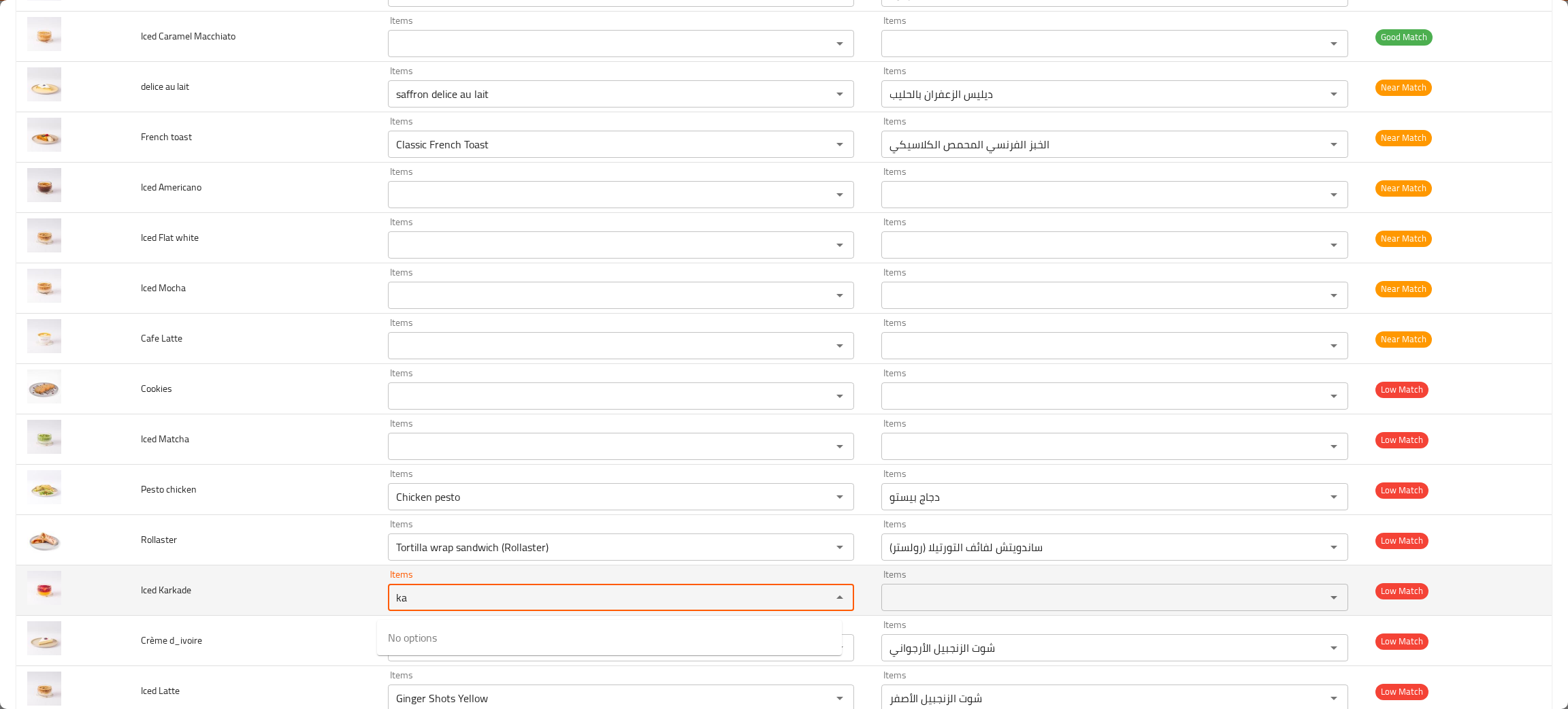
type Karkade "k"
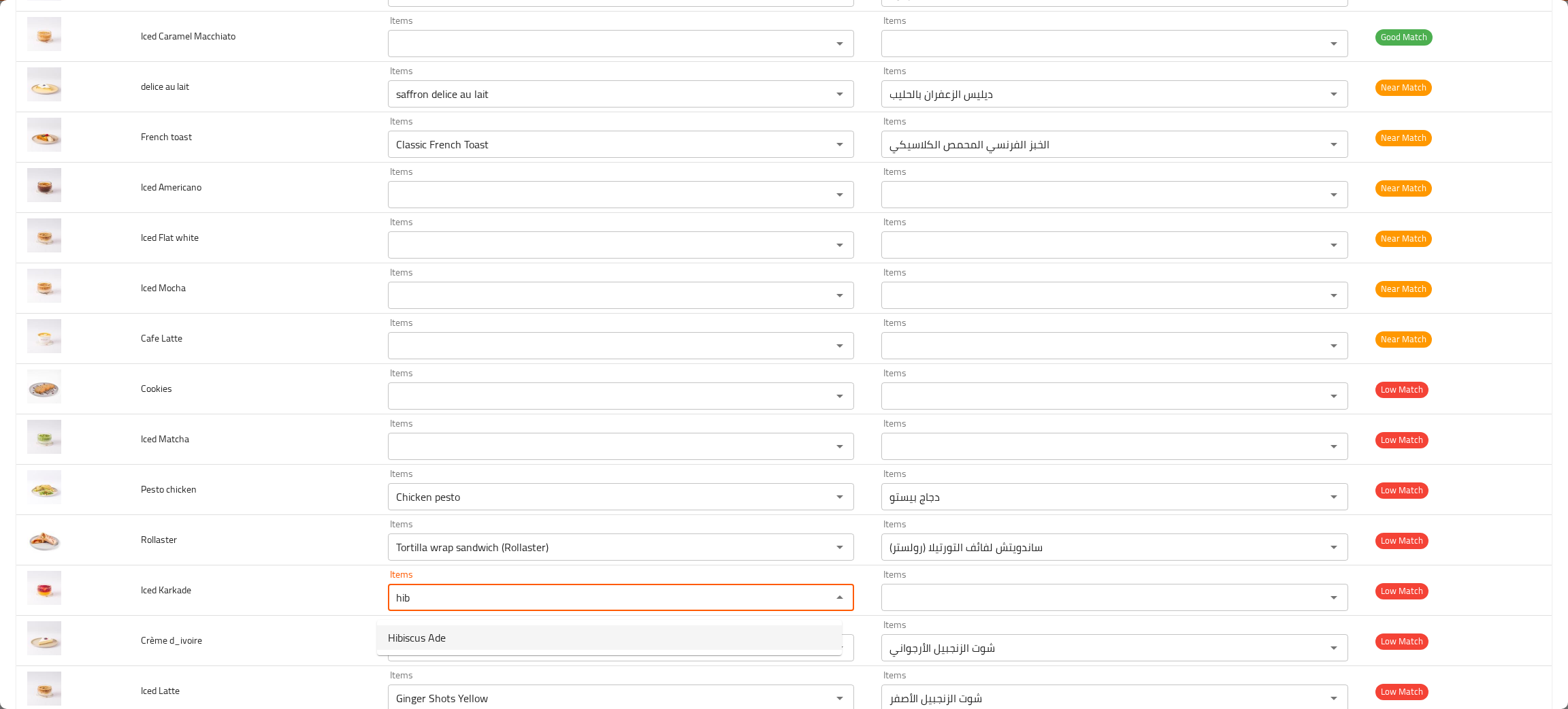
click at [432, 631] on span "Hibiscus Ade" at bounding box center [416, 637] width 58 height 17
type Karkade "Hibiscus Ade"
type Karkade-ar "الكركديه آدي"
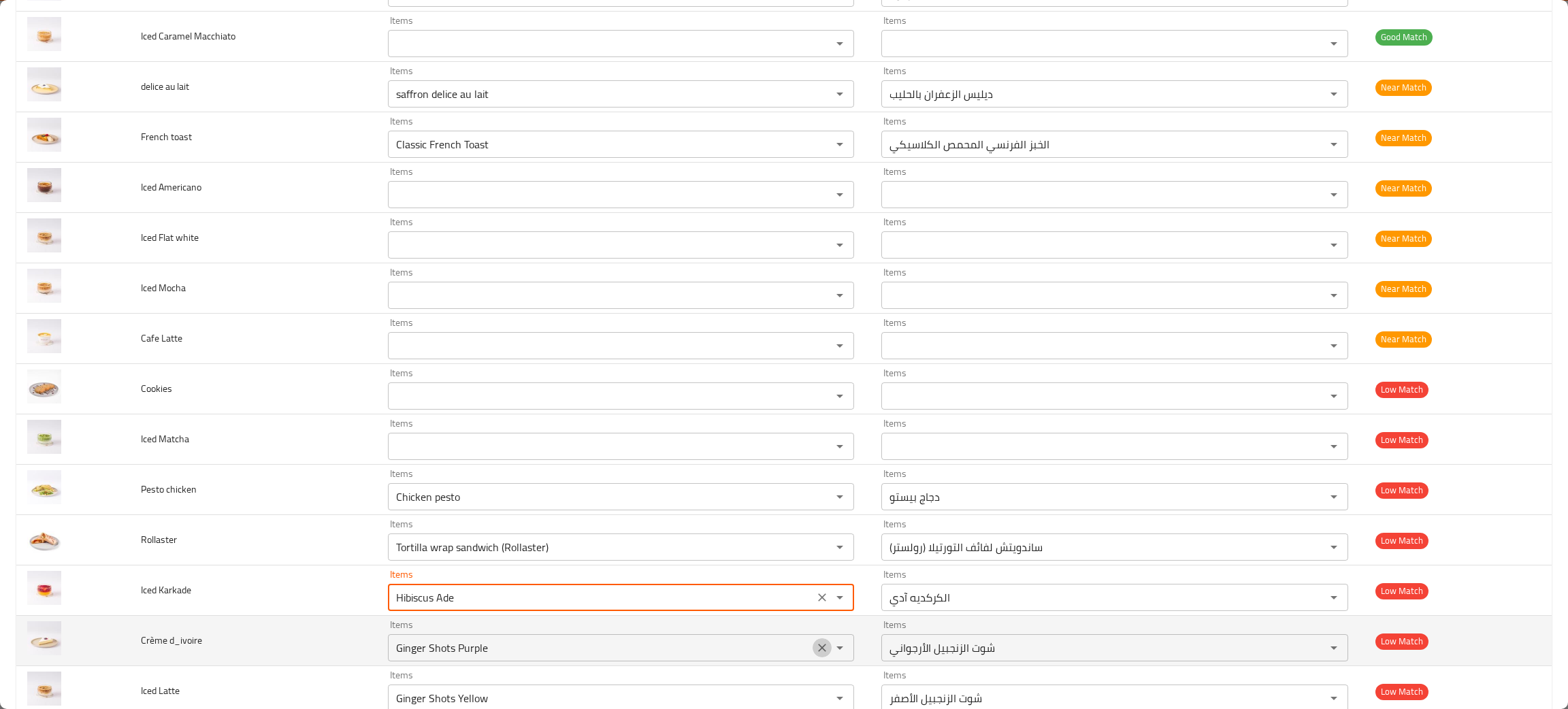
click at [815, 652] on icon "Clear" at bounding box center [822, 647] width 14 height 14
type Karkade "Hibiscus Ade"
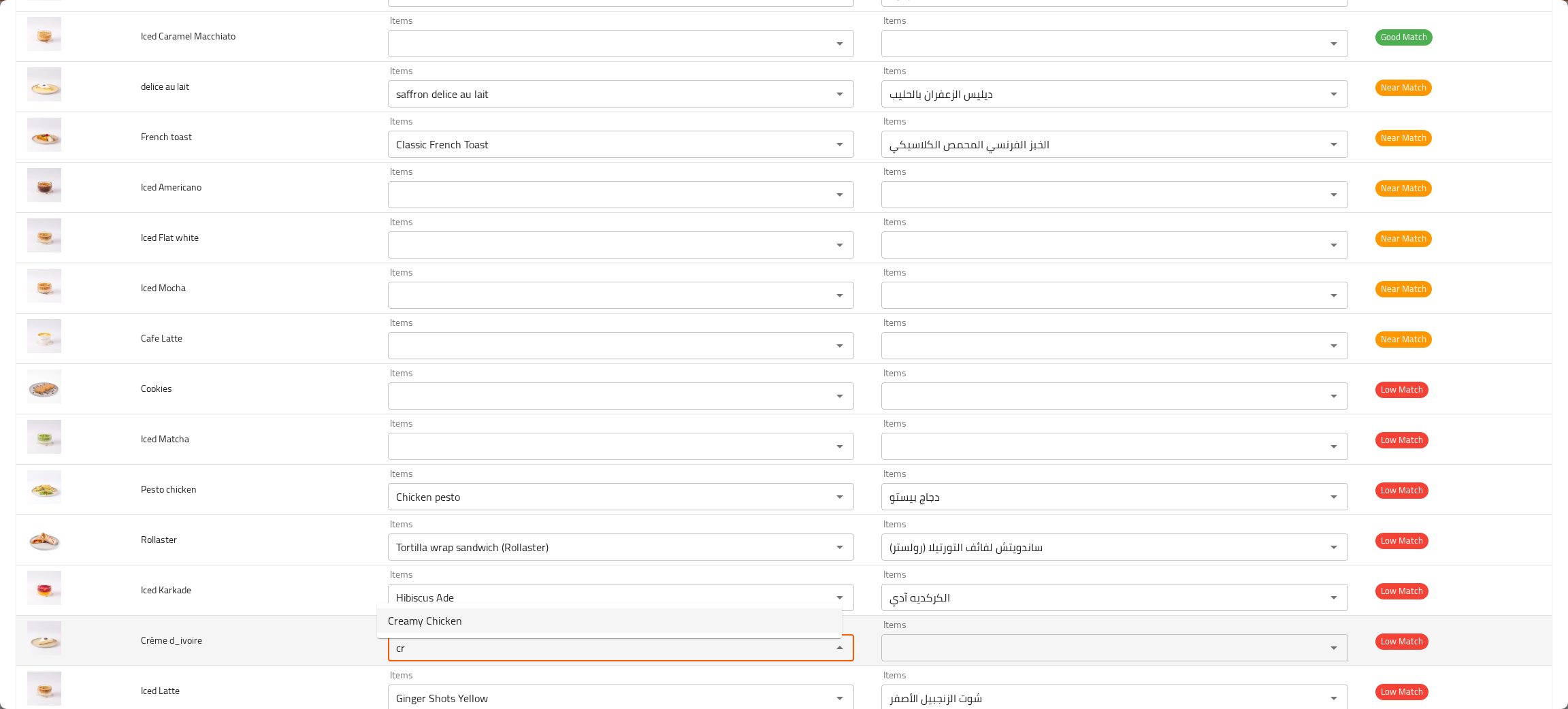
type d_ivoire "cr"
drag, startPoint x: 224, startPoint y: 644, endPoint x: 130, endPoint y: 635, distance: 94.4
click at [130, 635] on td "Crème d_ivoire" at bounding box center [253, 641] width 247 height 51
copy span "Crème d_ivoire"
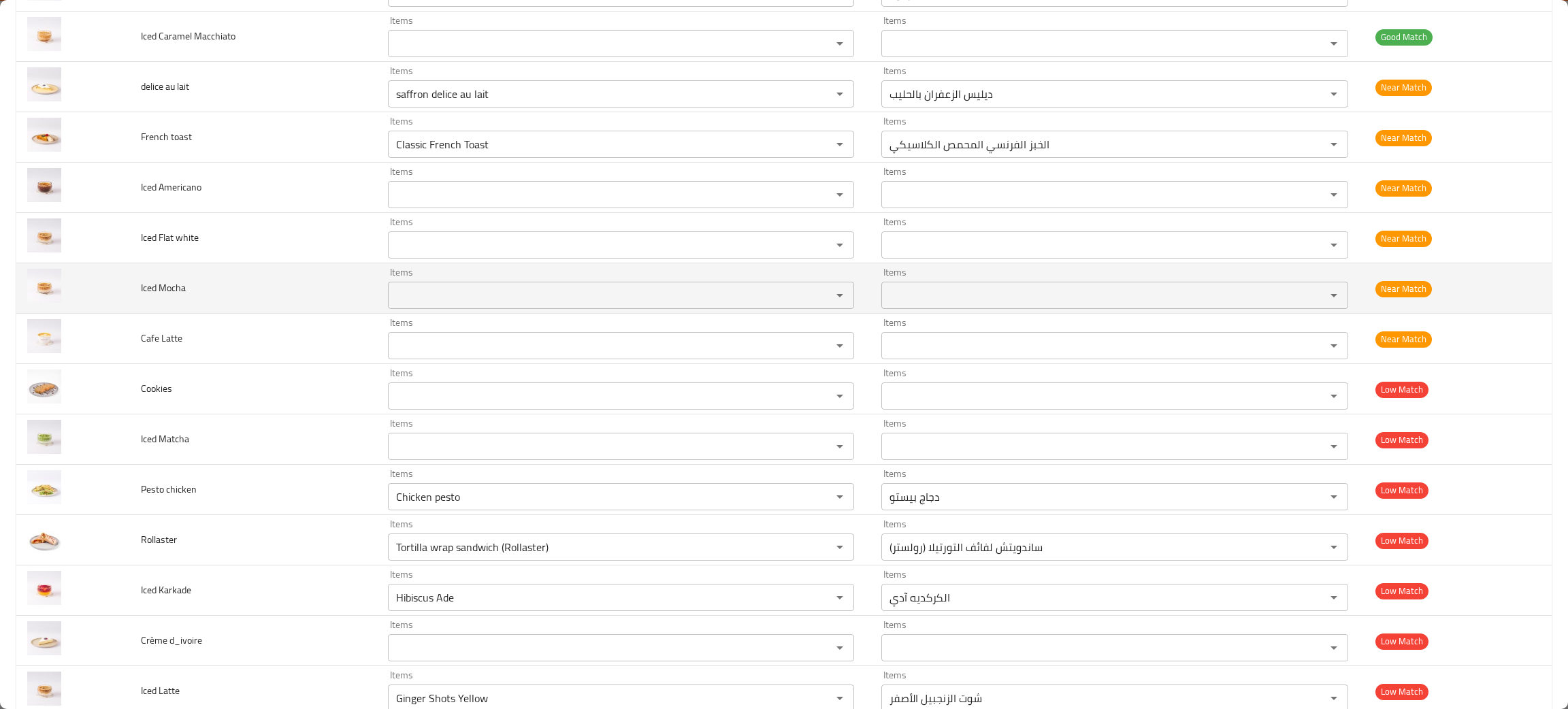
click at [296, 276] on td "Iced Mocha" at bounding box center [253, 289] width 247 height 51
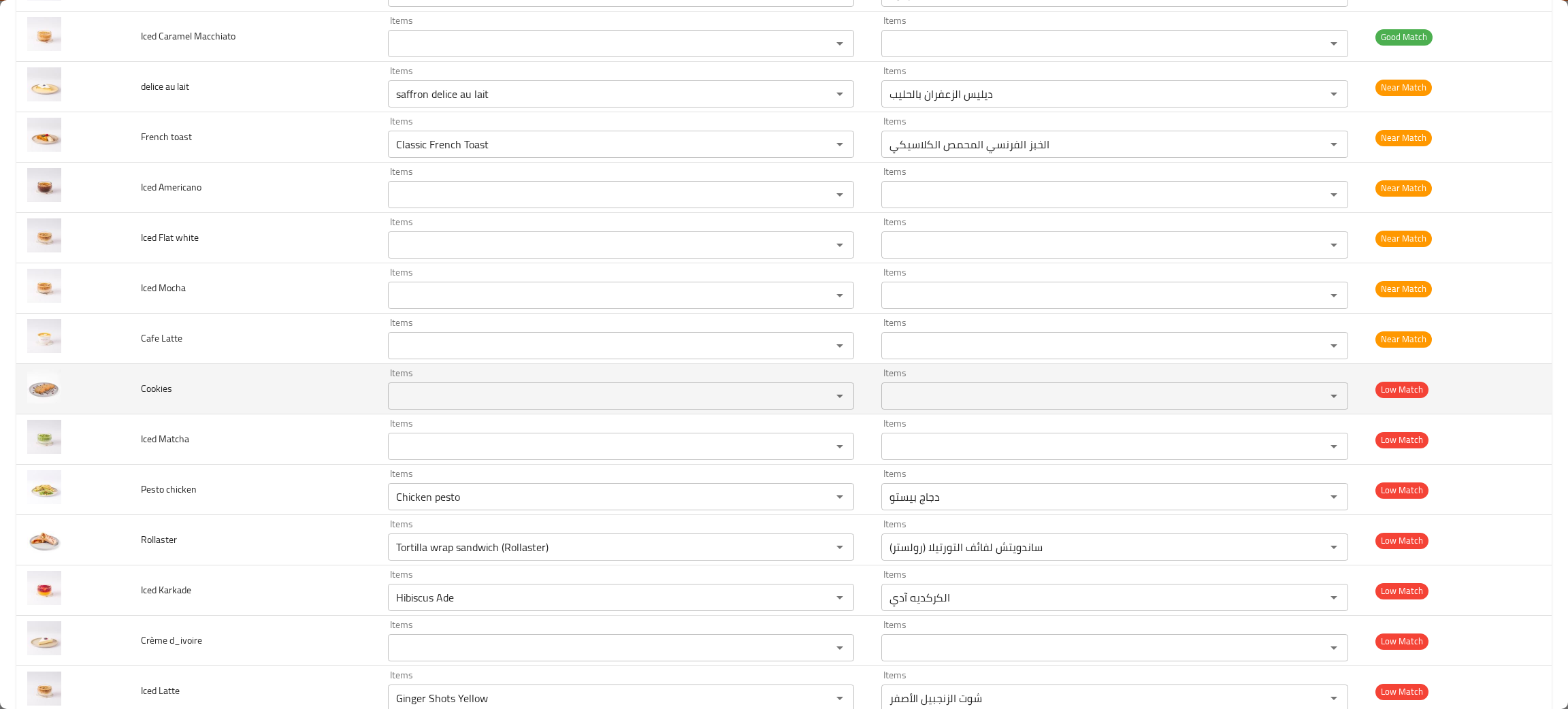
click at [1418, 382] on td "Low Match" at bounding box center [1458, 390] width 188 height 51
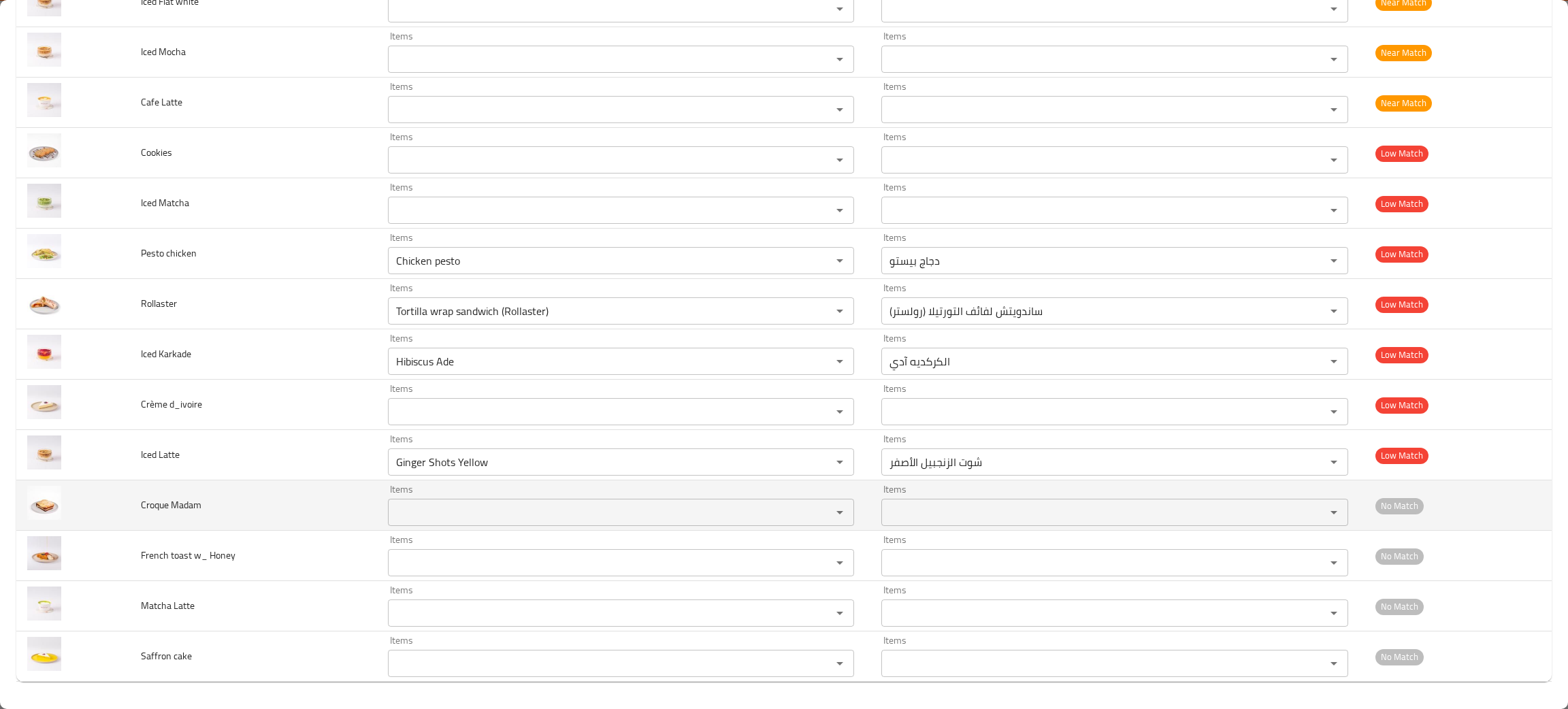
scroll to position [2301, 0]
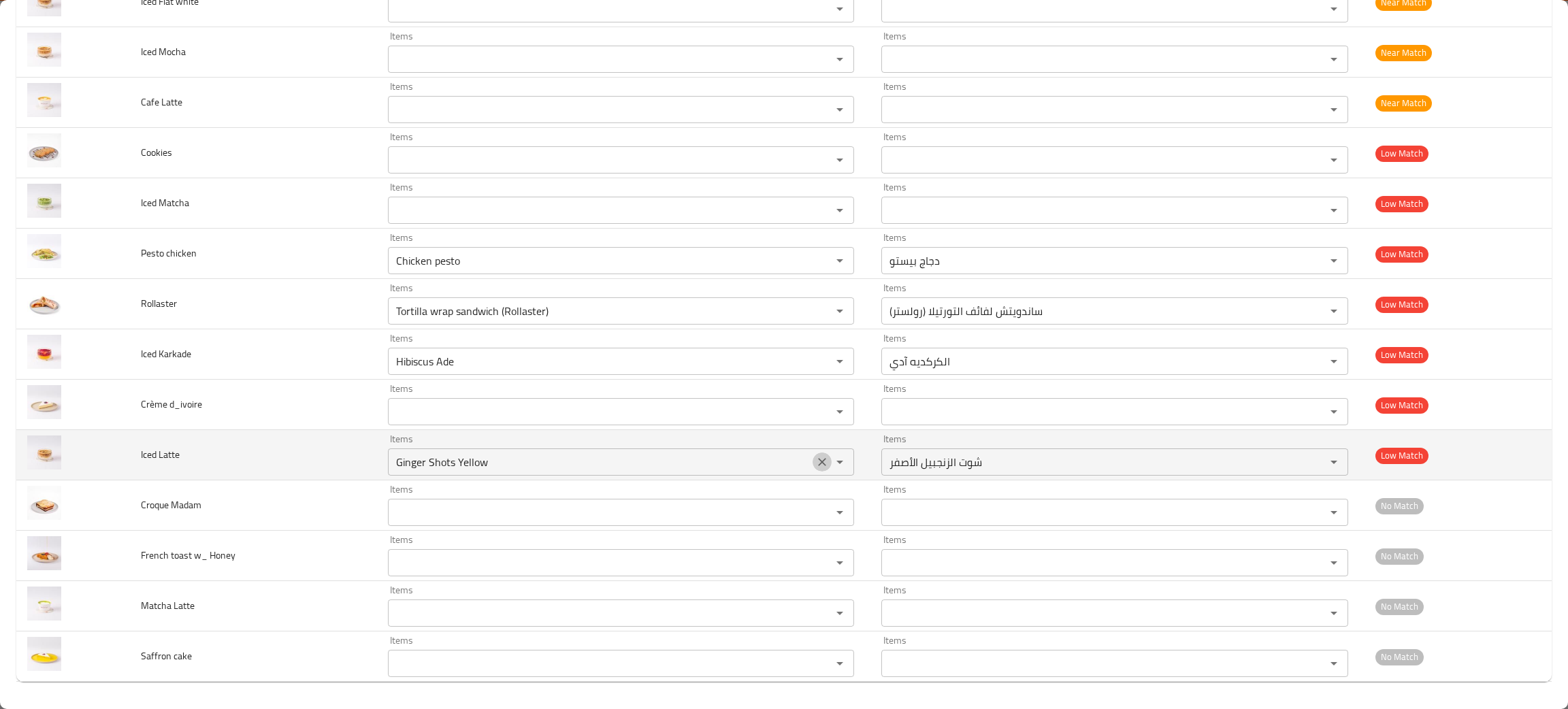
click at [815, 465] on icon "Clear" at bounding box center [822, 462] width 14 height 14
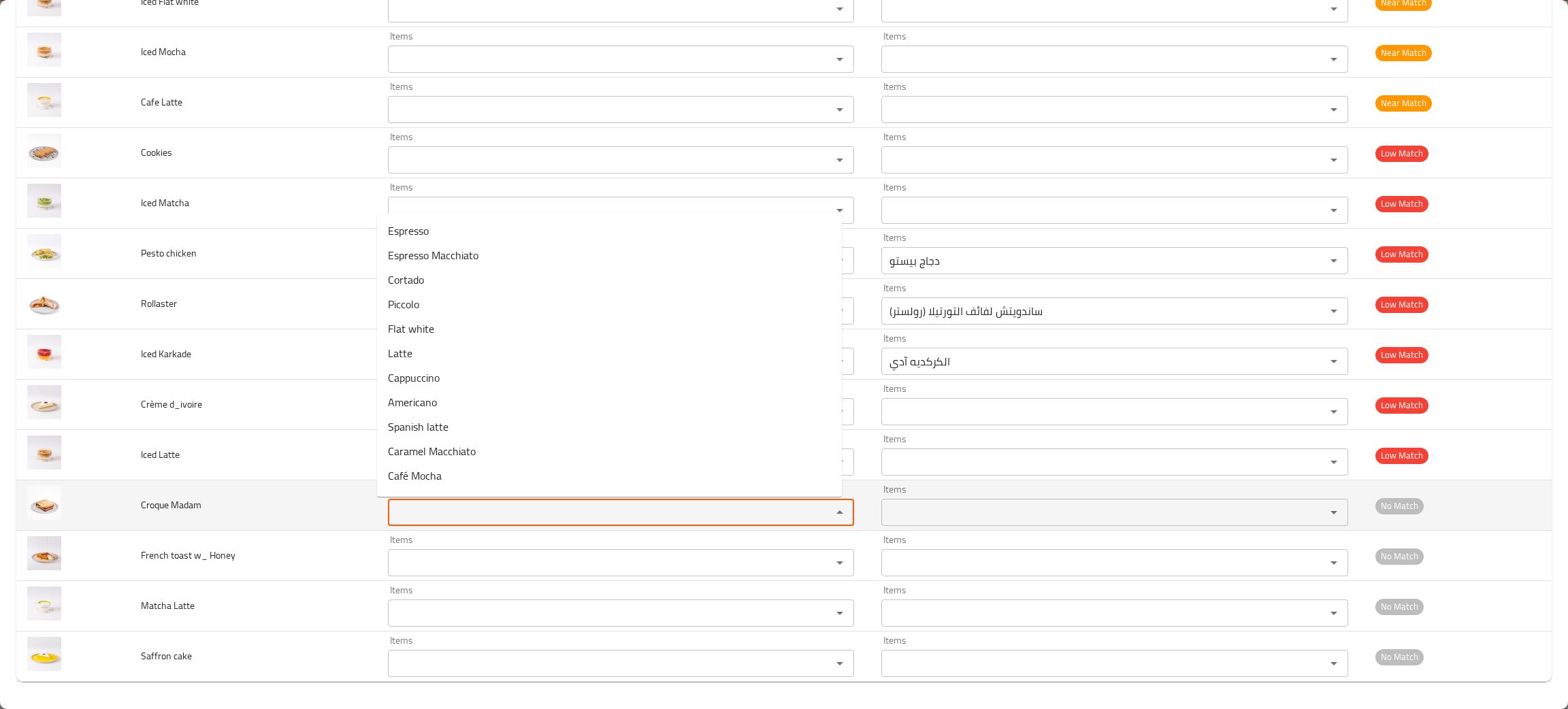
click at [427, 510] on Madam "Items" at bounding box center [601, 512] width 418 height 19
type Madam "cr"
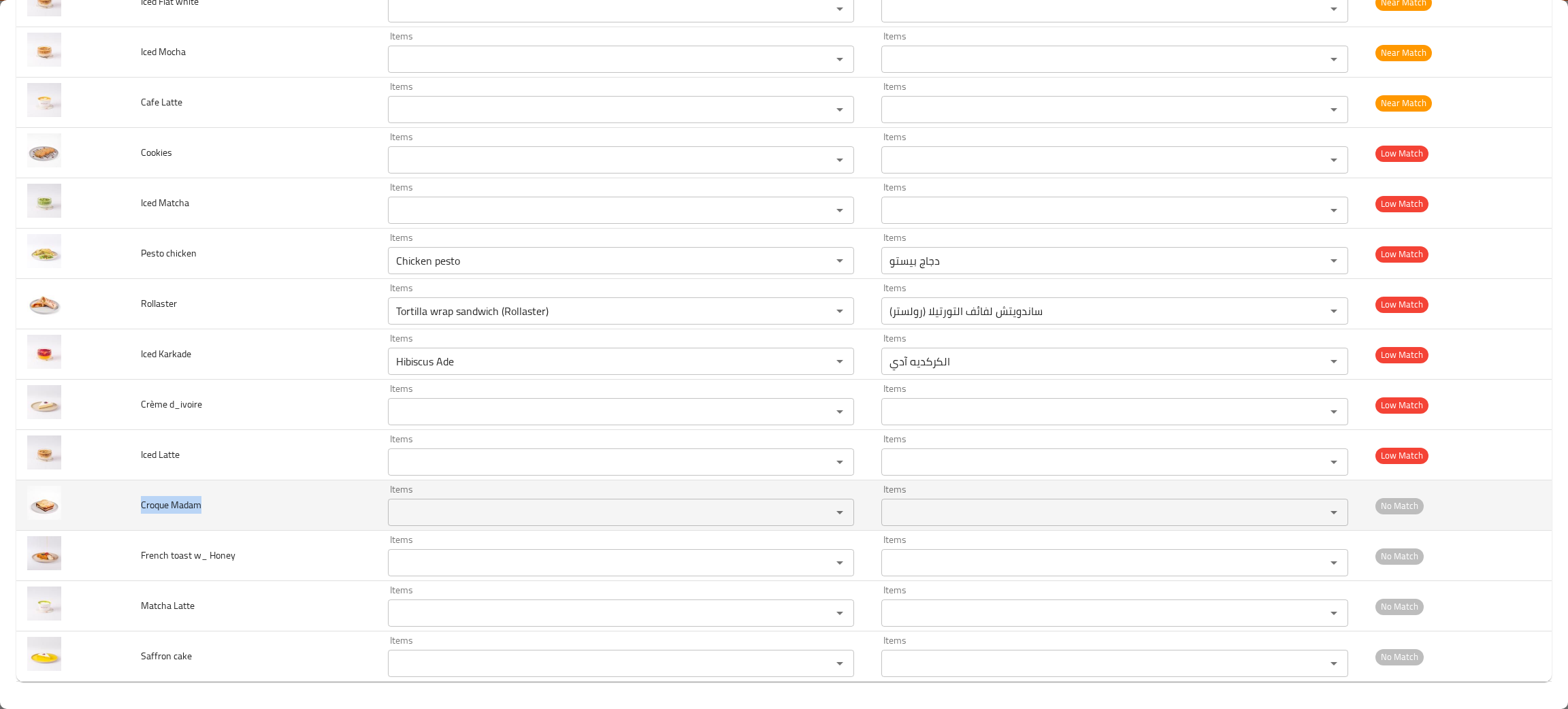
drag, startPoint x: 217, startPoint y: 509, endPoint x: 143, endPoint y: 523, distance: 75.3
click at [143, 523] on td "Croque Madam" at bounding box center [253, 506] width 247 height 51
copy span "Croque Madam"
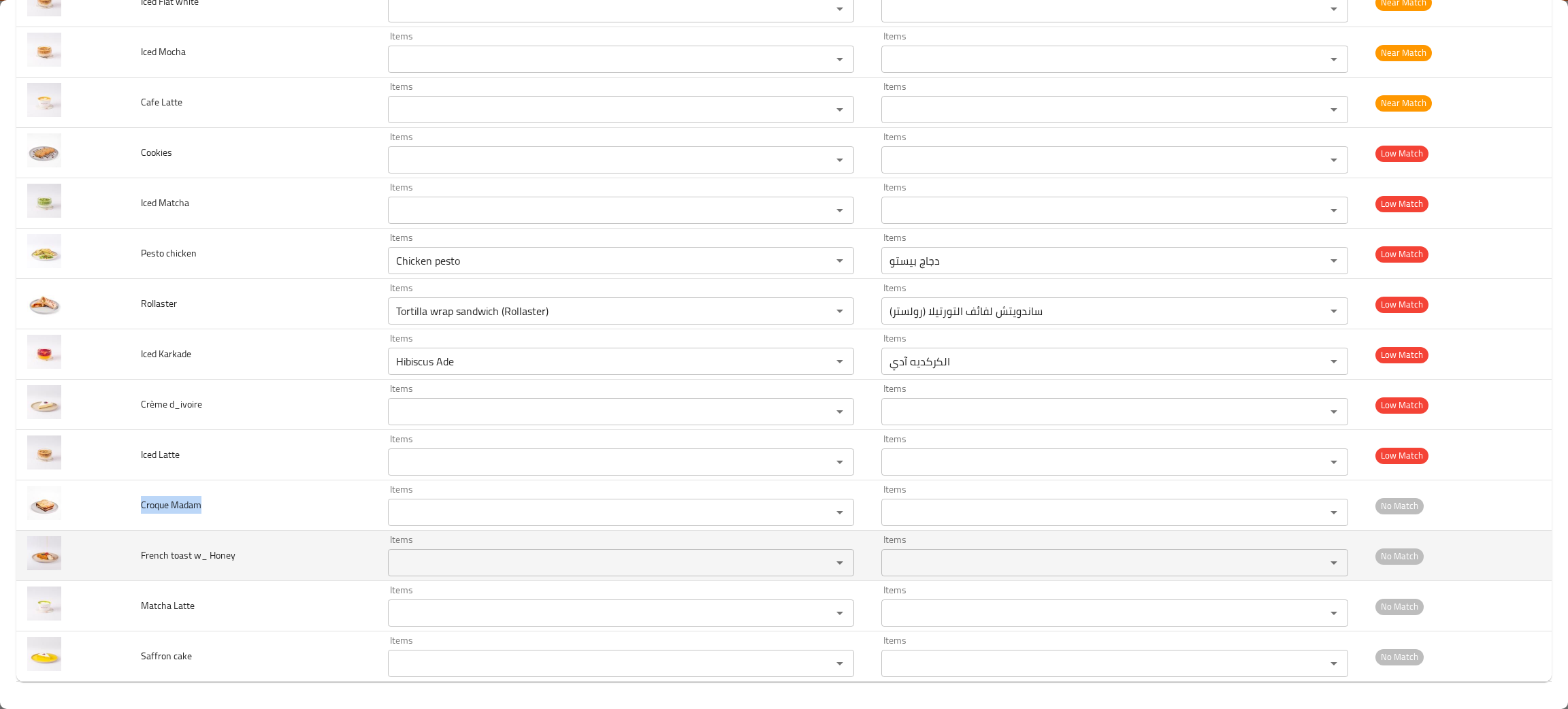
click at [409, 555] on Honey "Items" at bounding box center [601, 562] width 418 height 19
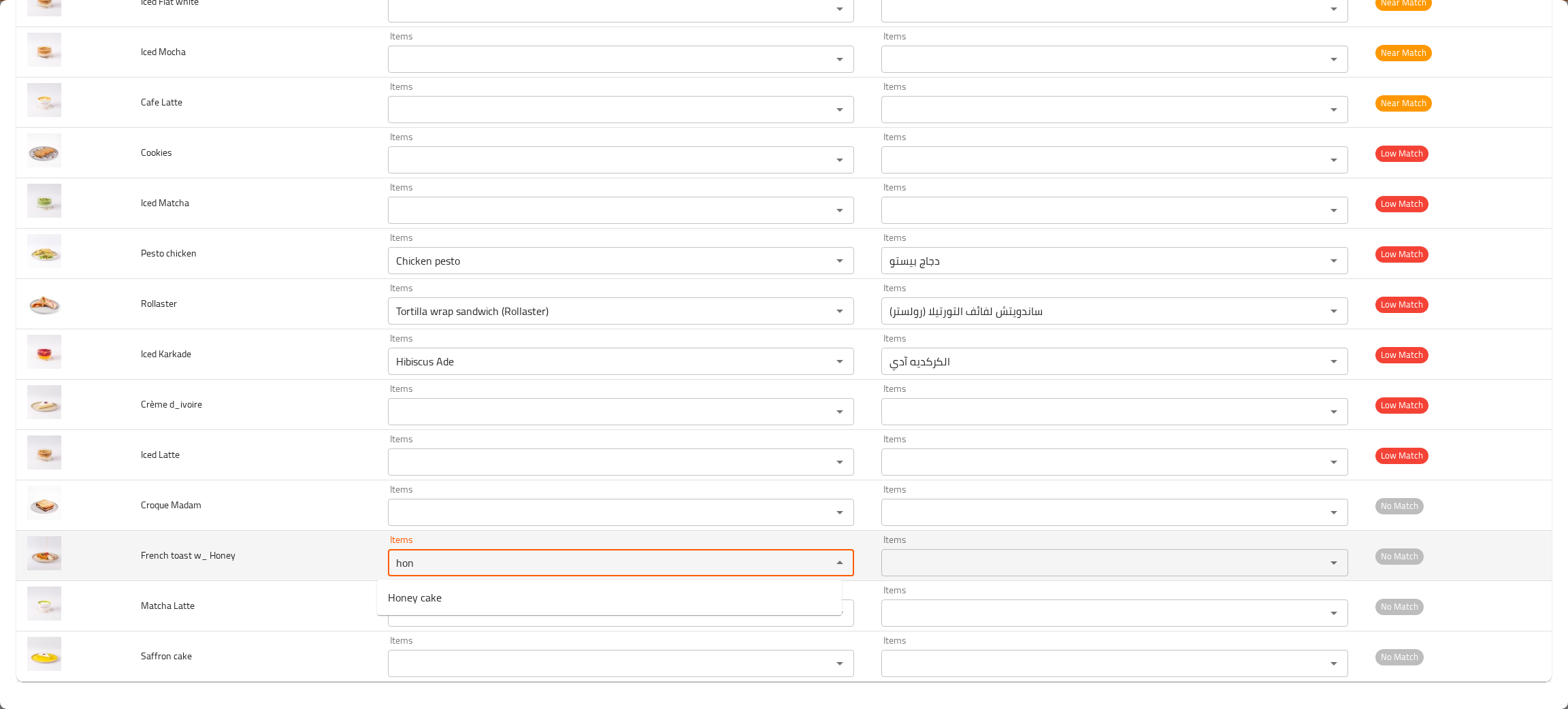
type Honey "hon"
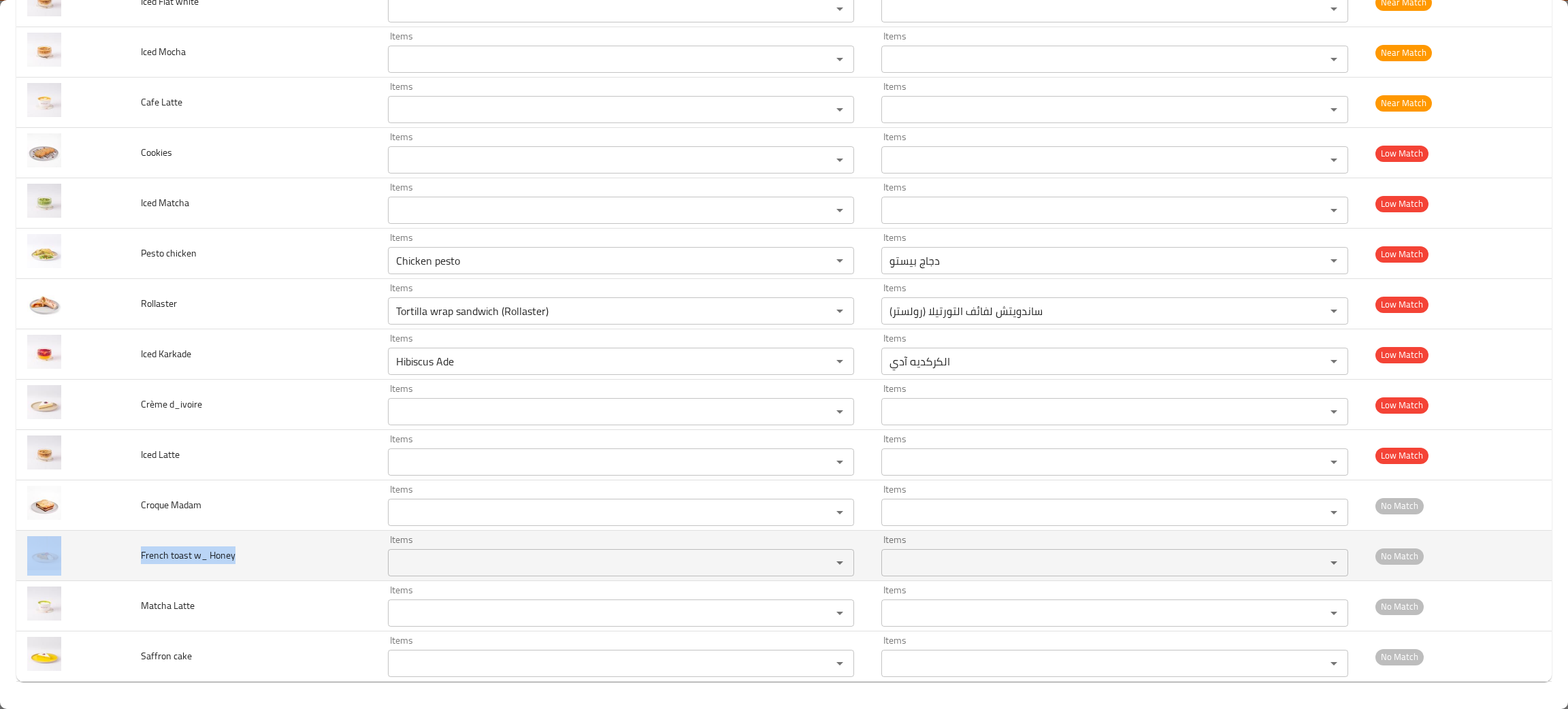
drag, startPoint x: 273, startPoint y: 578, endPoint x: 127, endPoint y: 575, distance: 146.0
click at [127, 575] on tr "French toast w_ Honey Items Items Items Items No Match" at bounding box center [784, 556] width 1535 height 51
copy tr "French toast w_ Honey"
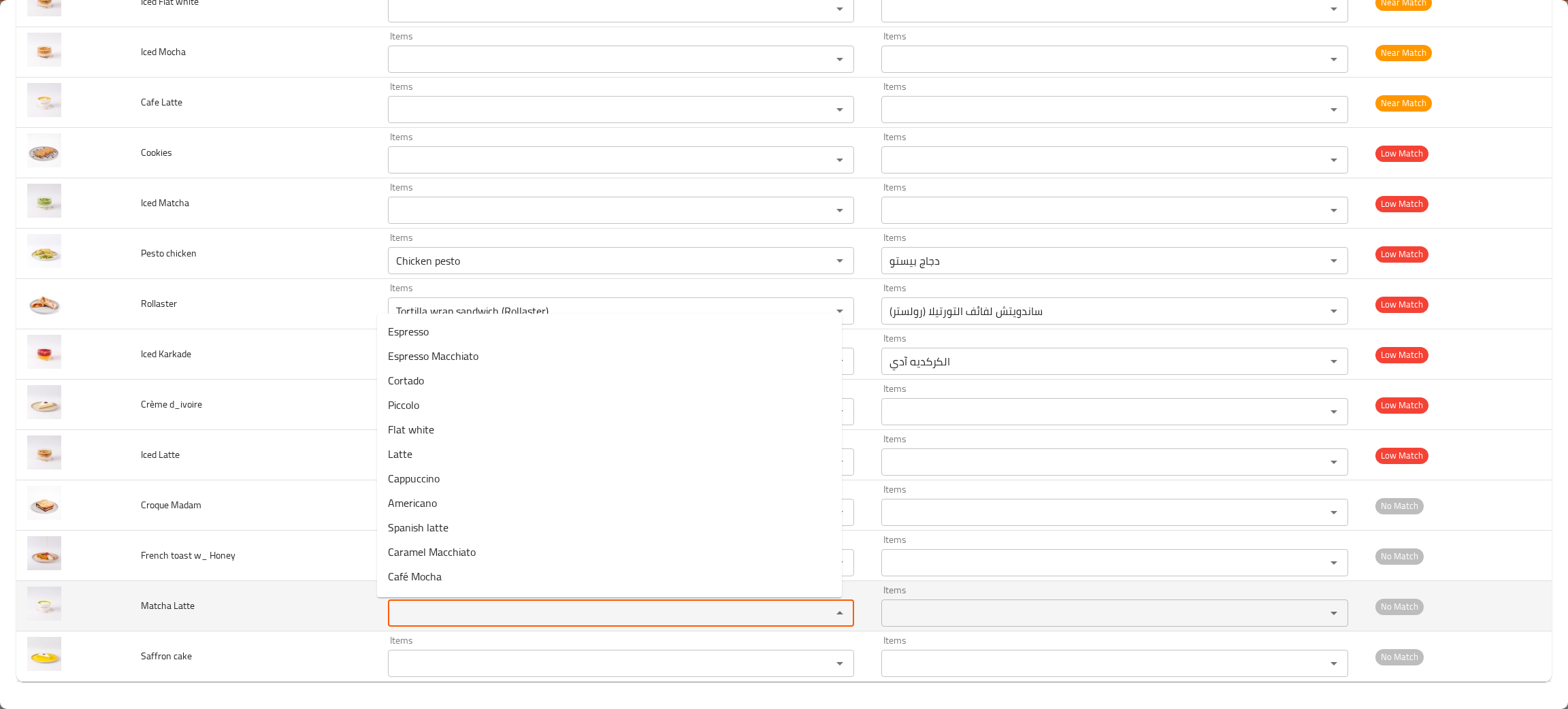
click at [503, 622] on "Items" at bounding box center [601, 612] width 418 height 19
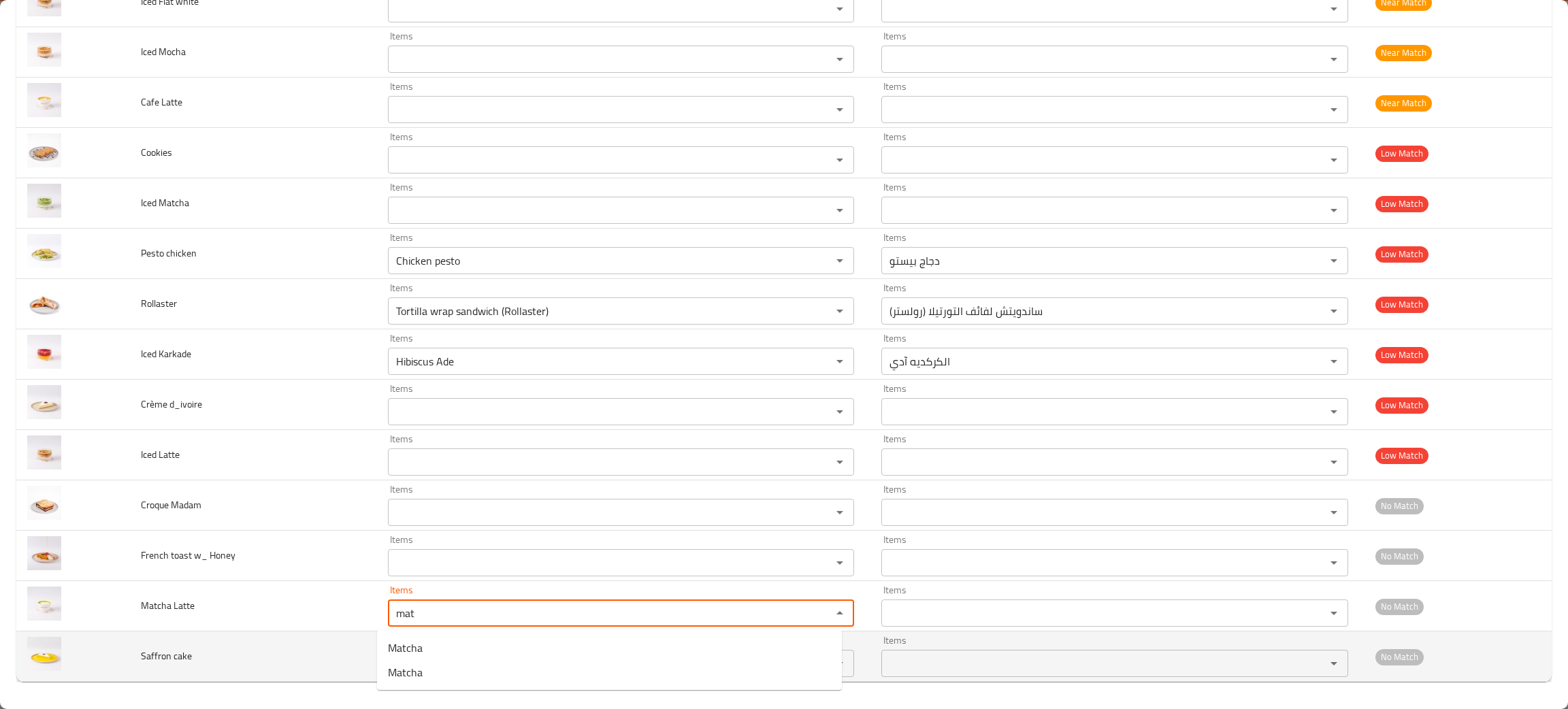
type "mat"
click at [259, 673] on td "Saffron cake" at bounding box center [253, 656] width 247 height 51
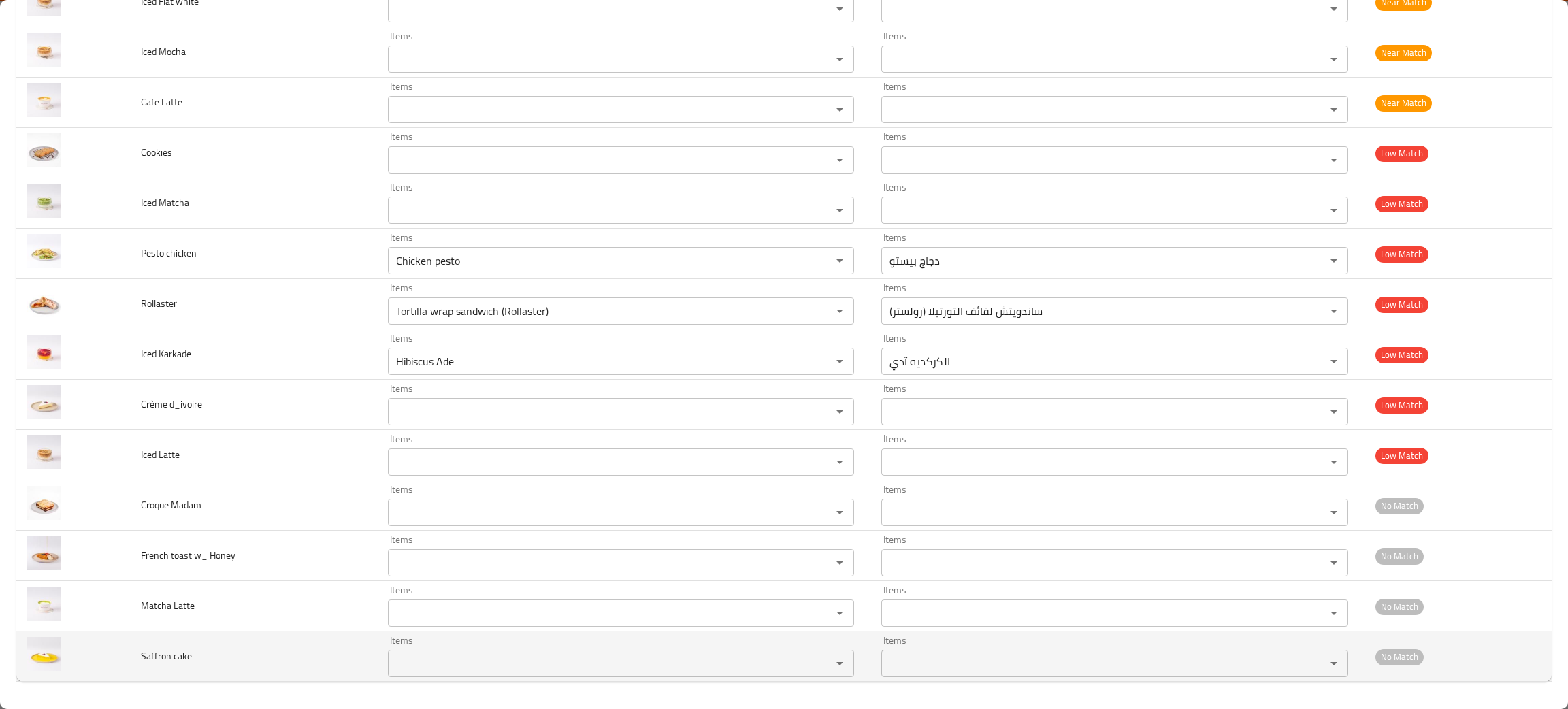
click at [427, 660] on cake "Items" at bounding box center [601, 662] width 418 height 19
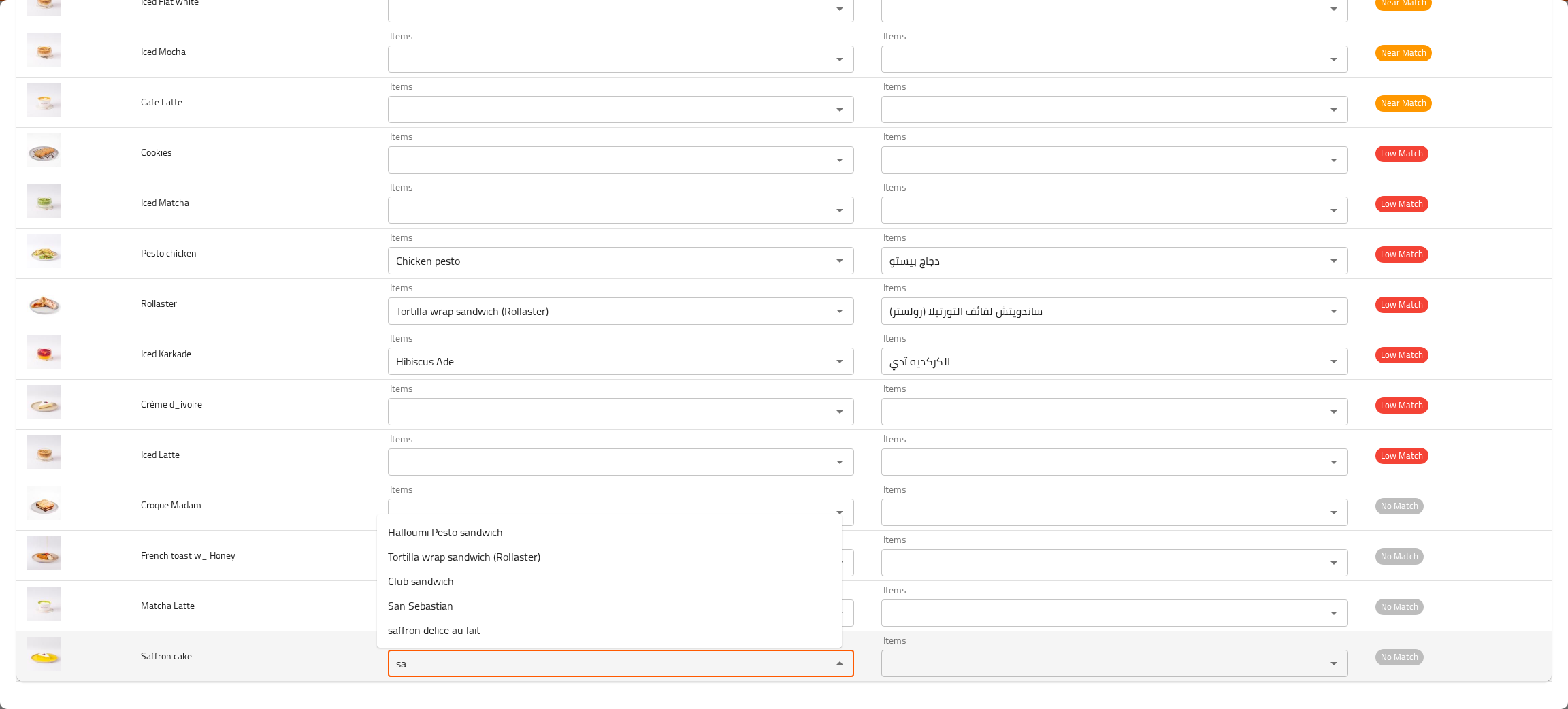
type cake "sa"
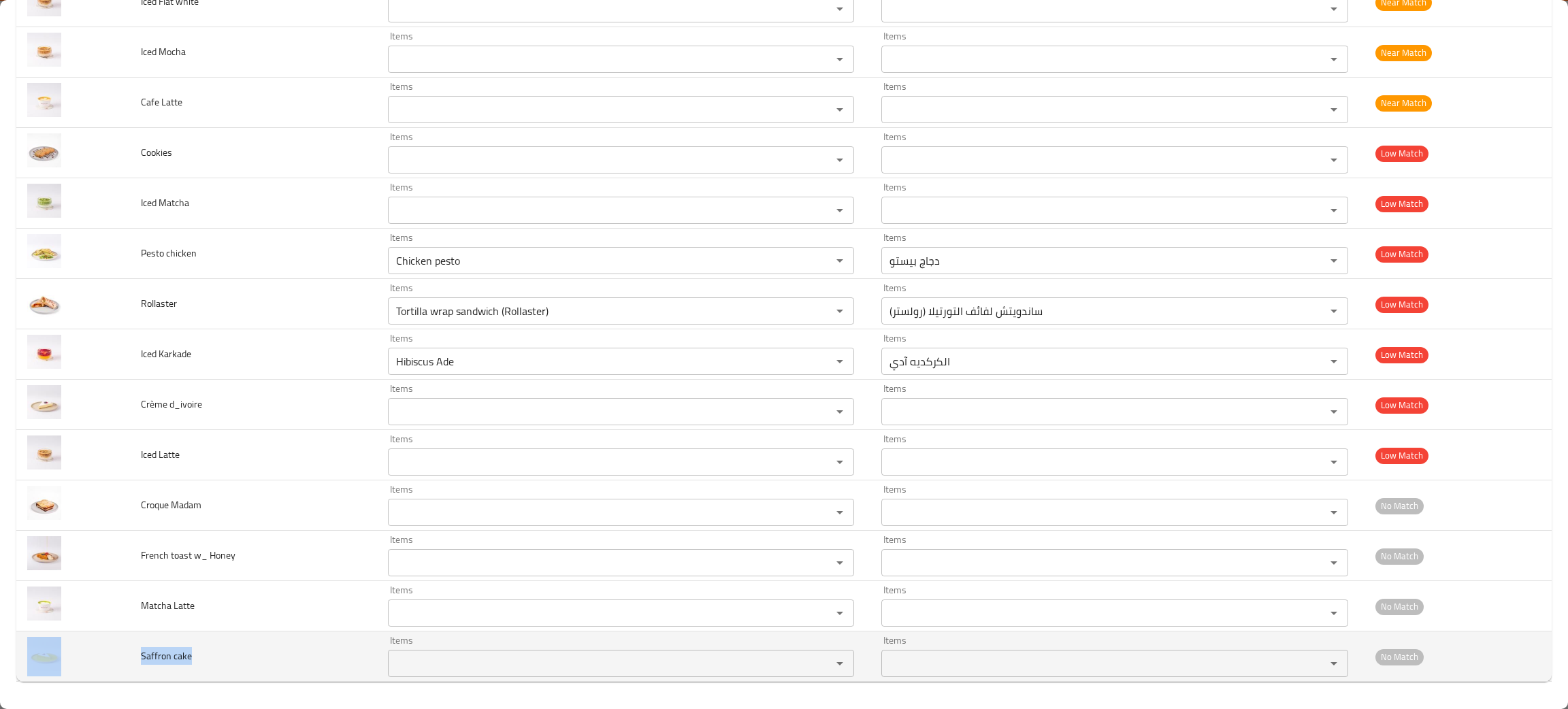
drag, startPoint x: 200, startPoint y: 656, endPoint x: 119, endPoint y: 639, distance: 82.8
click at [119, 639] on tr "Saffron cake Items Items Items Items No Match" at bounding box center [784, 656] width 1535 height 51
copy tr "Saffron cake"
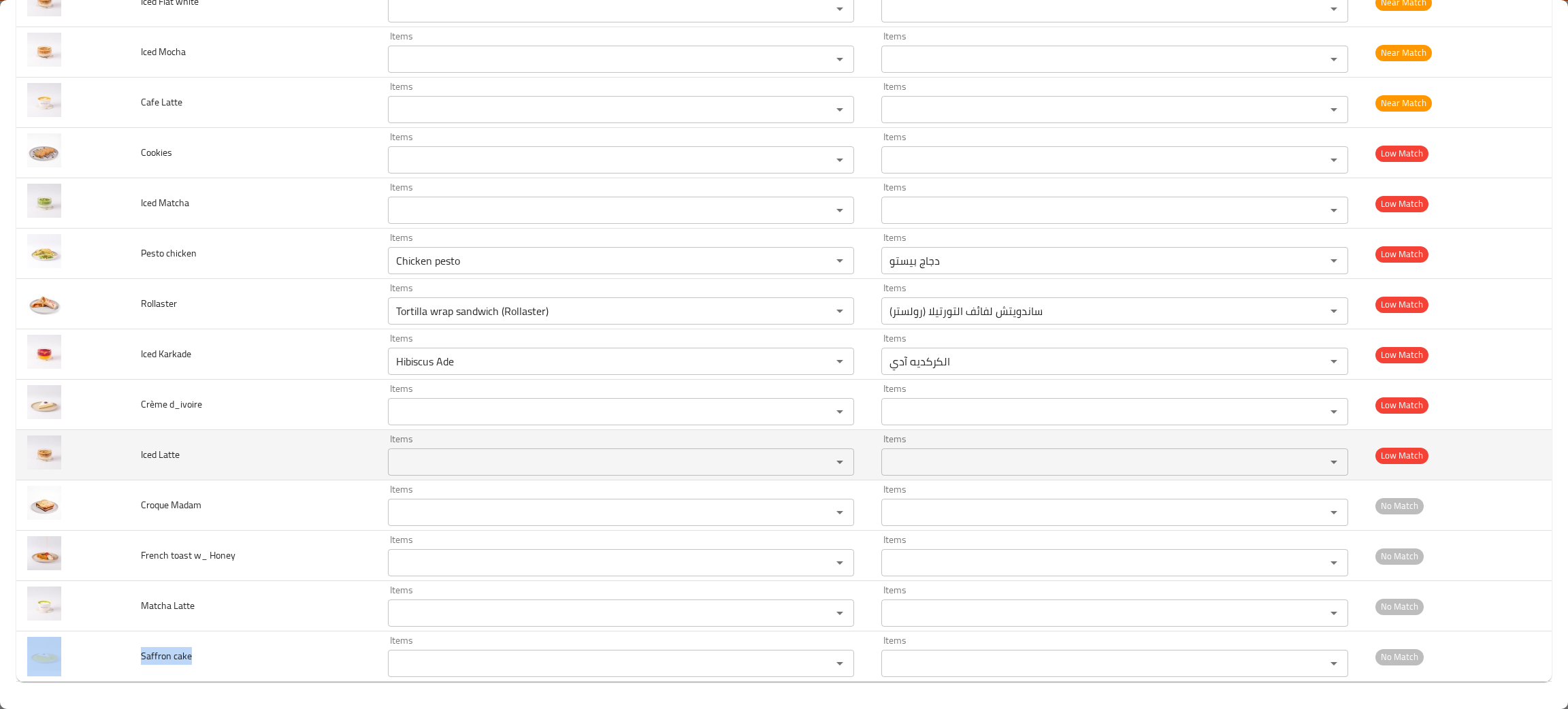
click at [267, 436] on td "Iced Latte" at bounding box center [253, 455] width 247 height 51
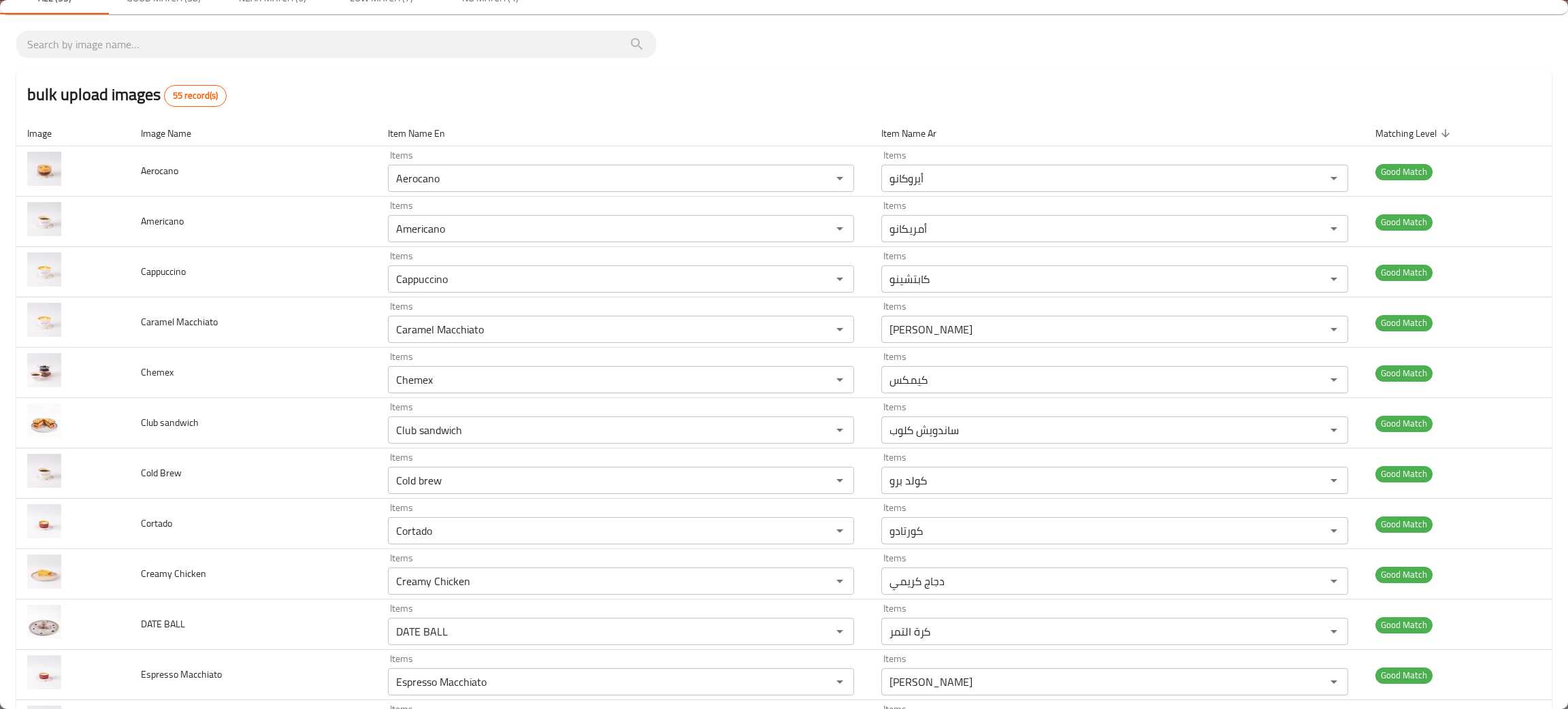
scroll to position [0, 0]
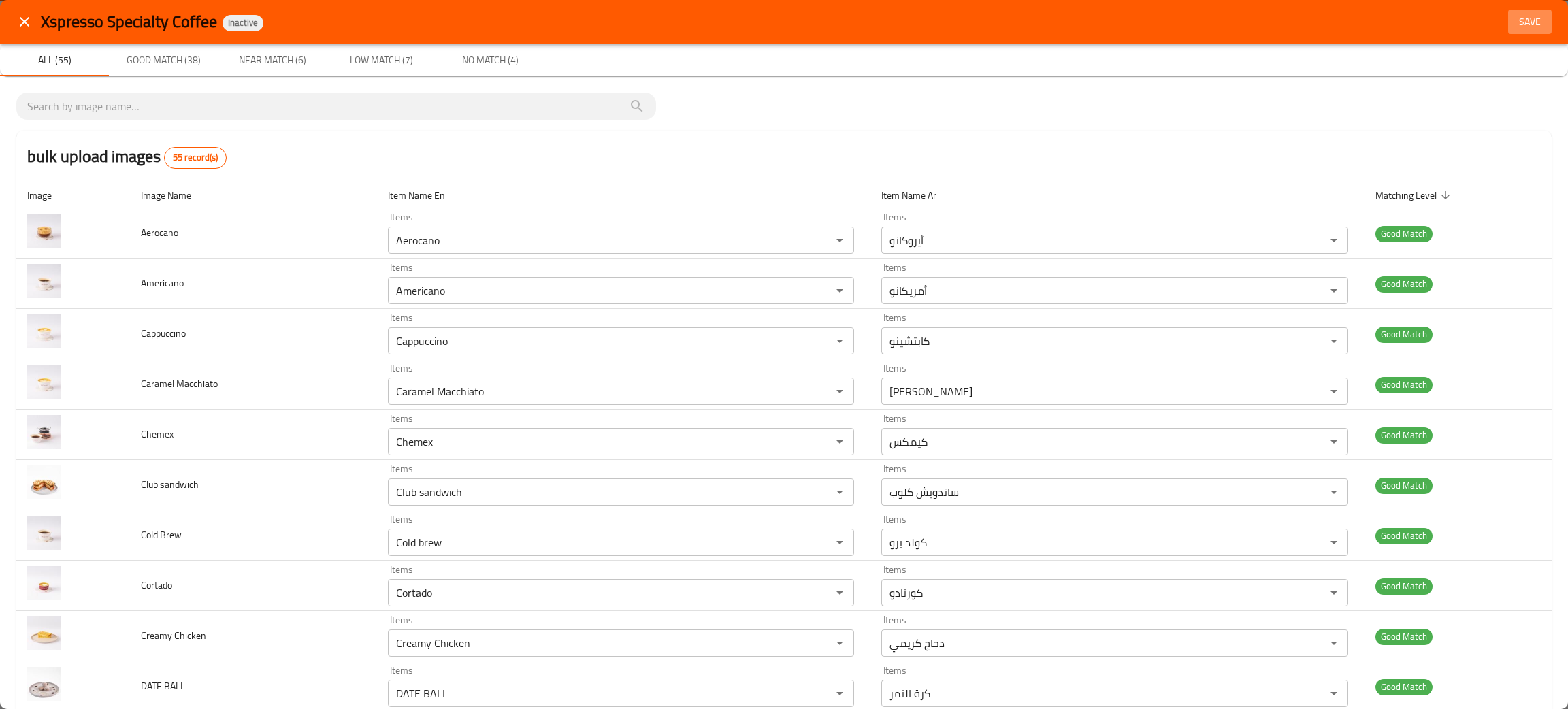
click at [1513, 15] on span "Save" at bounding box center [1529, 21] width 32 height 17
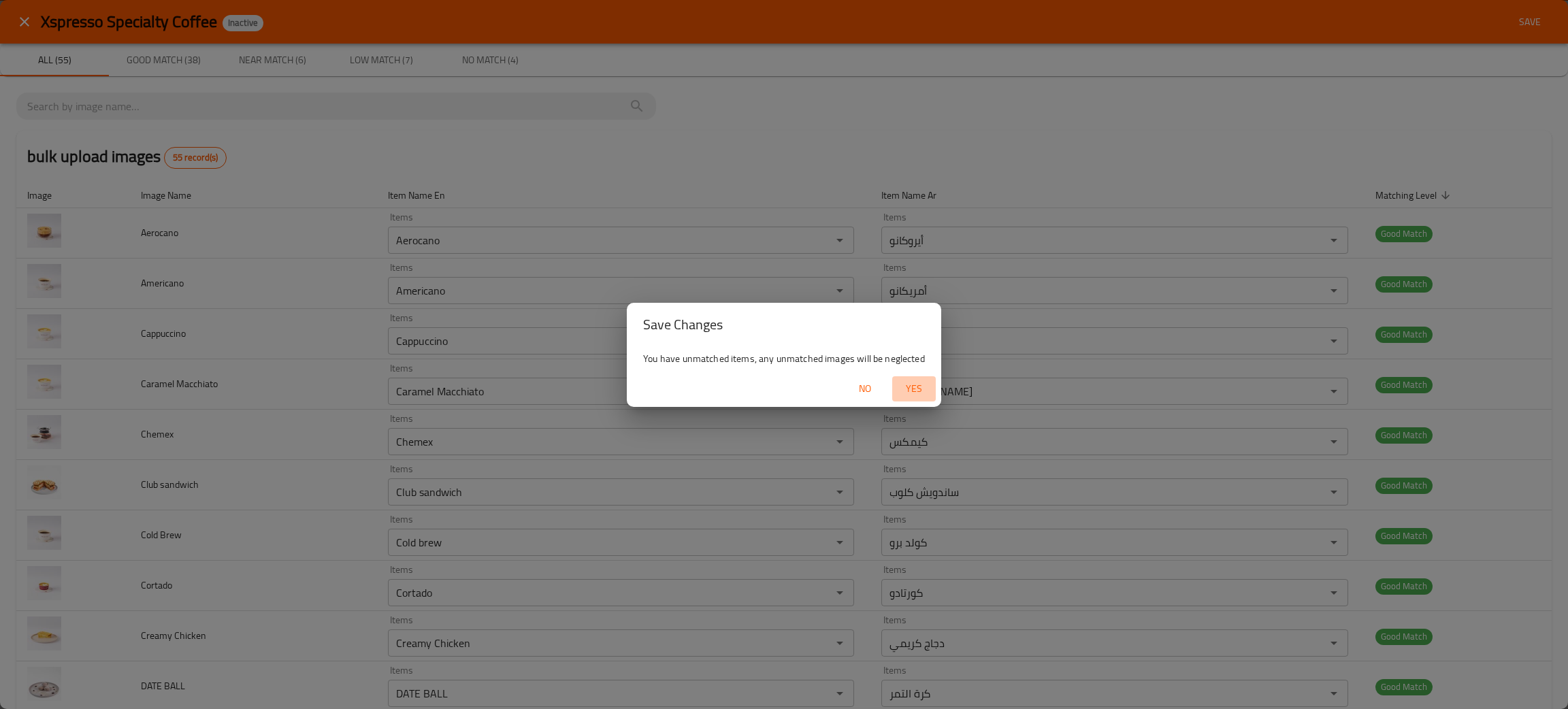
click at [915, 388] on span "Yes" at bounding box center [913, 388] width 32 height 17
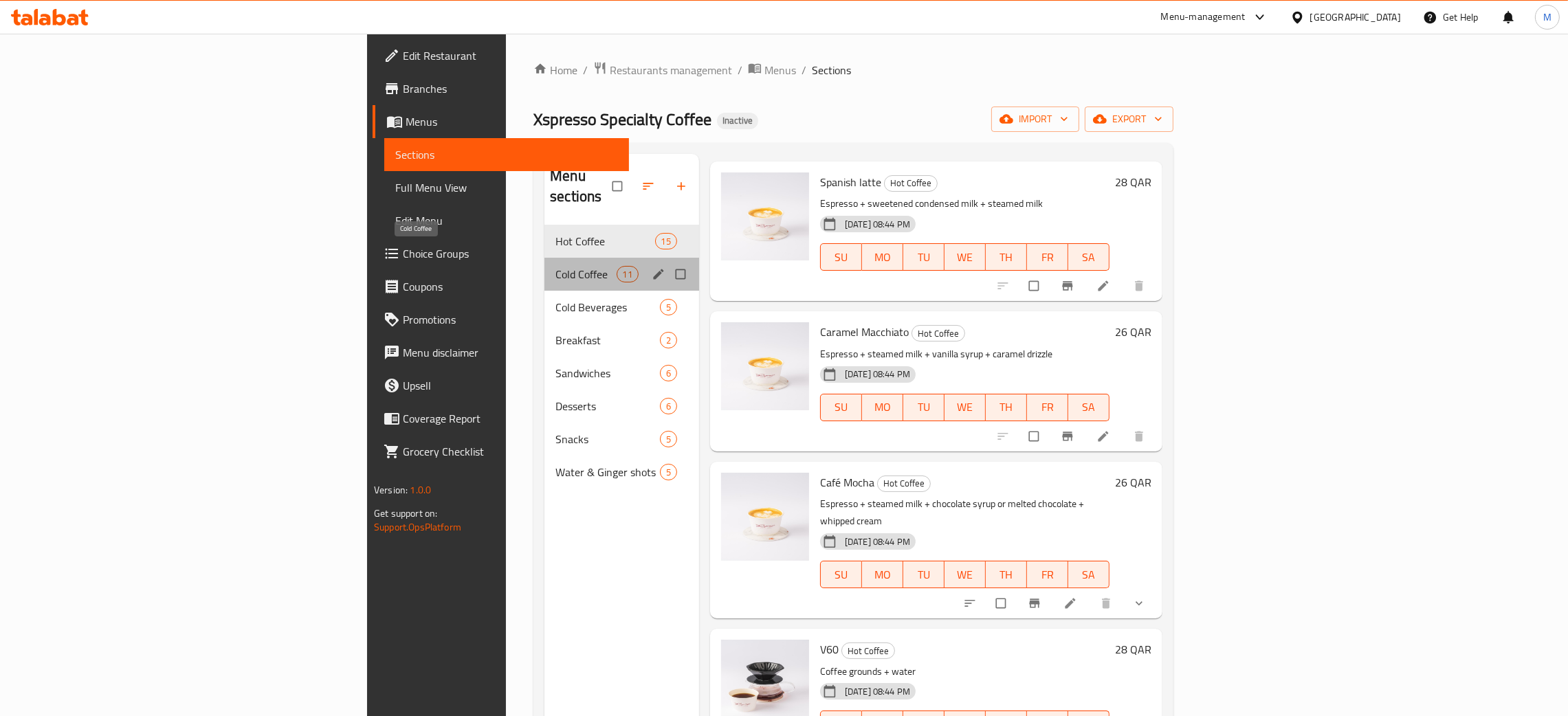
click at [556, 266] on span "Cold Coffee" at bounding box center [585, 274] width 60 height 17
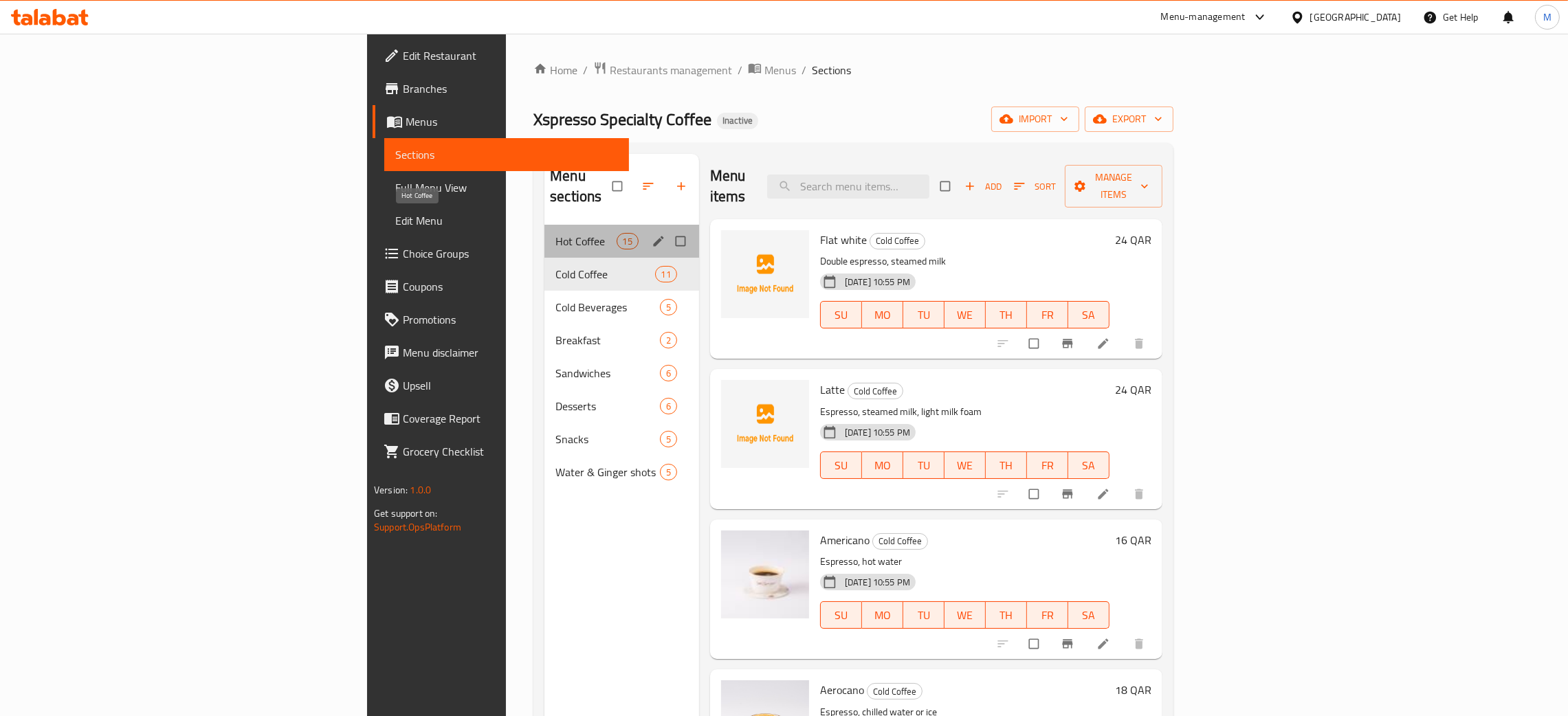
click at [556, 233] on span "Hot Coffee" at bounding box center [585, 241] width 60 height 17
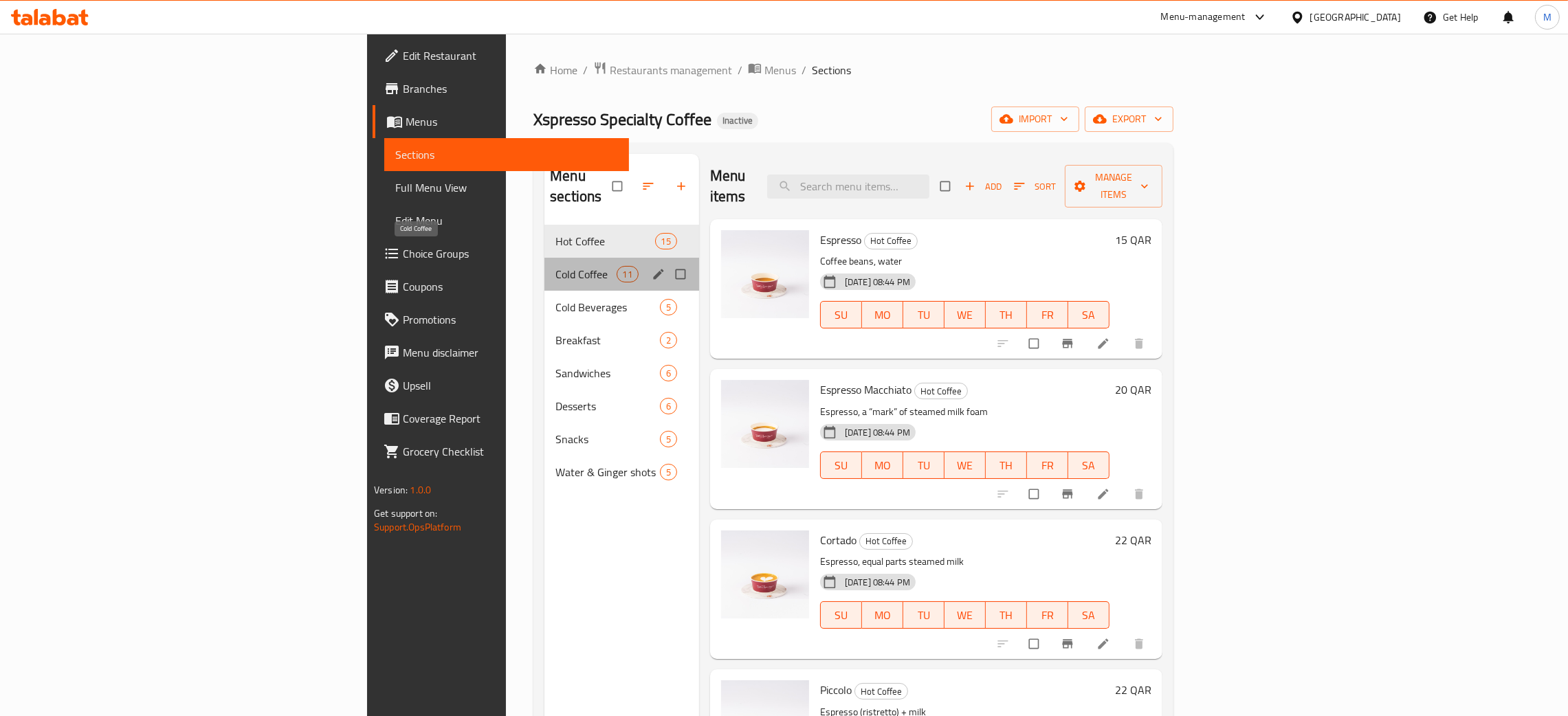
click at [556, 266] on span "Cold Coffee" at bounding box center [585, 274] width 60 height 17
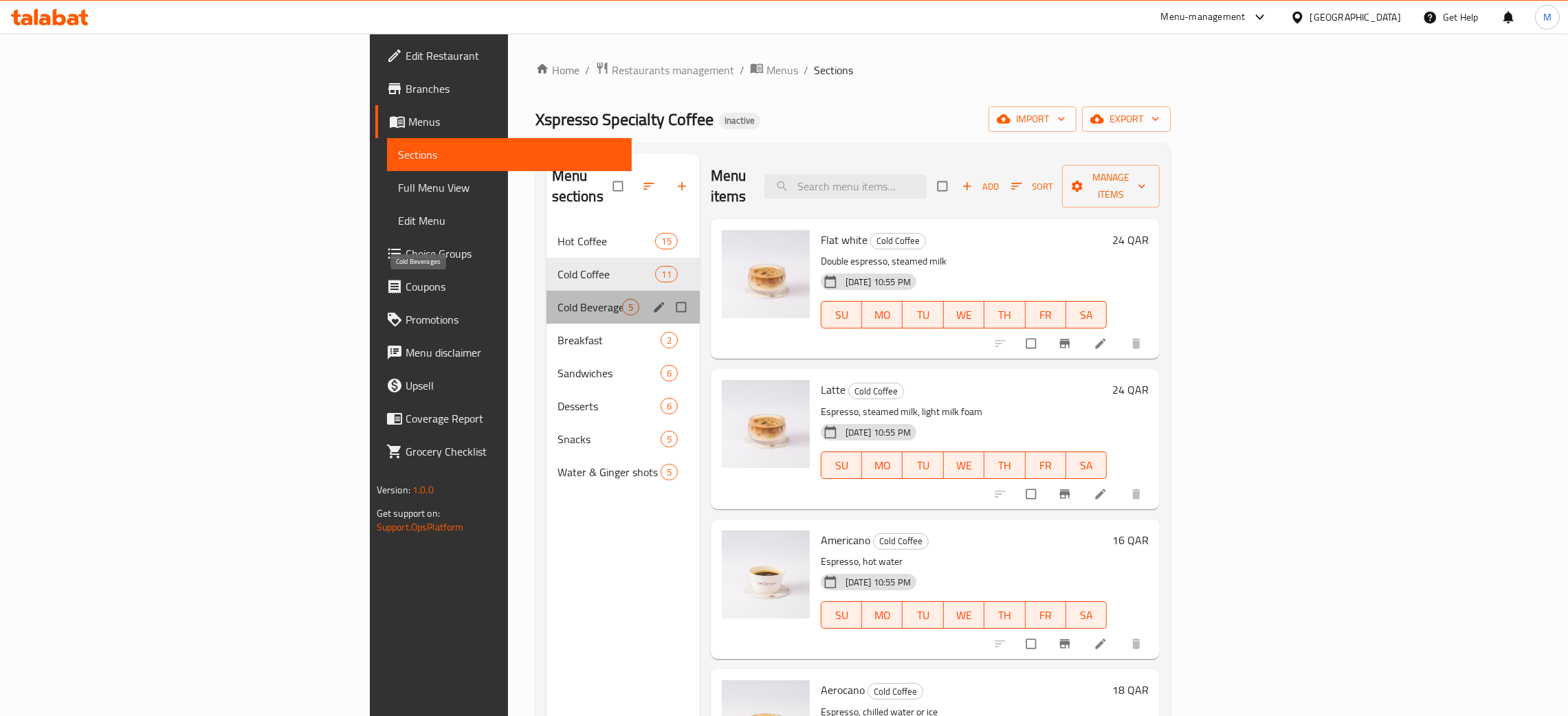
click at [558, 299] on span "Cold Beverages" at bounding box center [589, 307] width 64 height 17
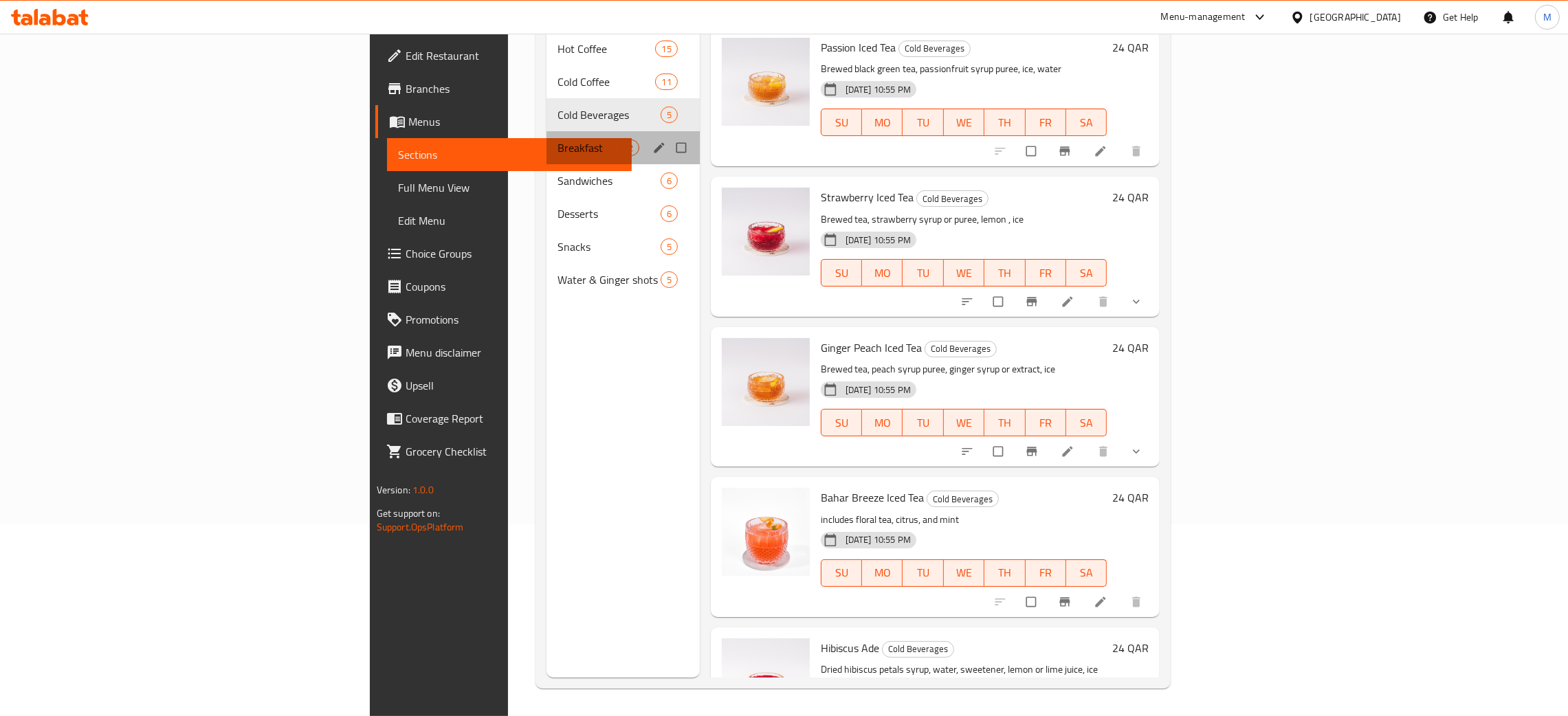
click at [547, 131] on div "Breakfast 2" at bounding box center [623, 147] width 153 height 33
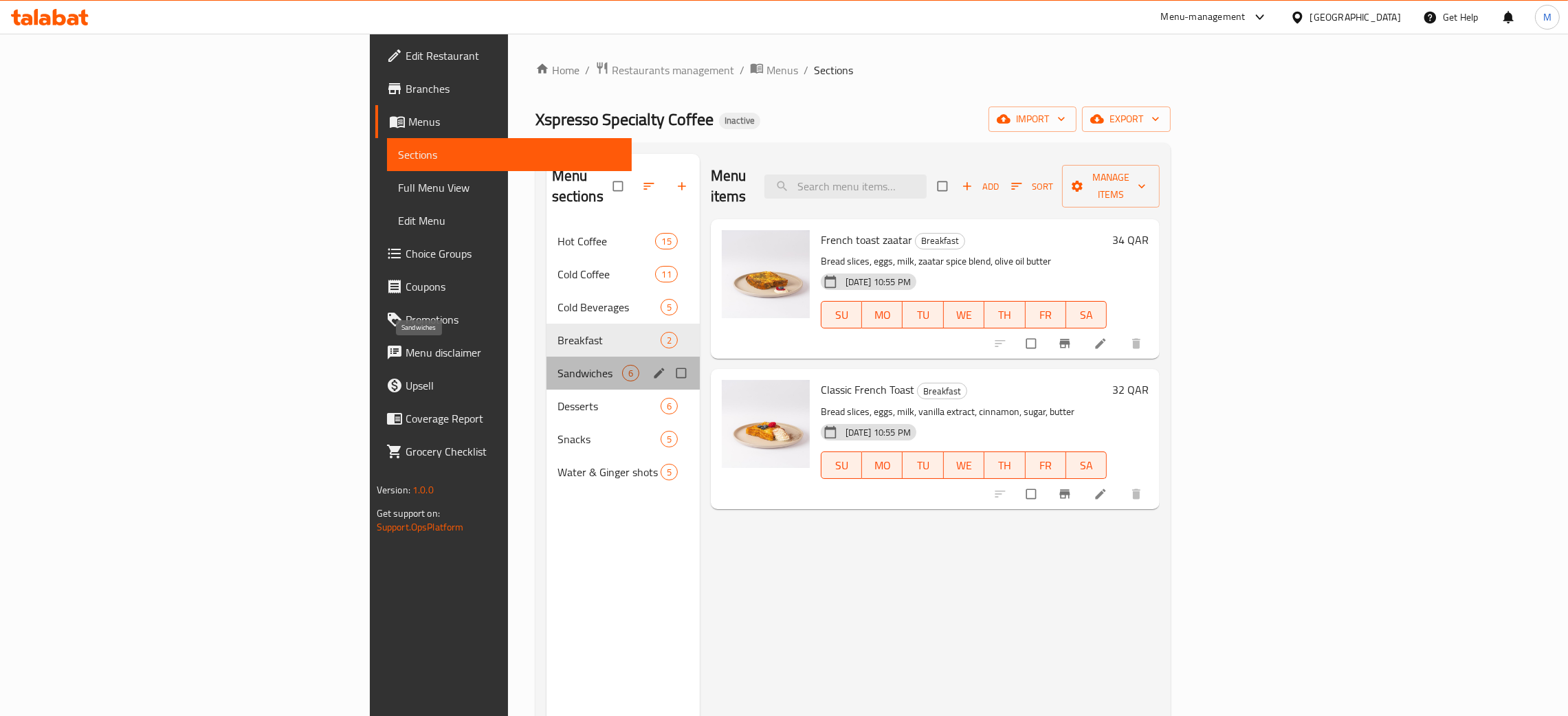
click at [558, 365] on span "Sandwiches" at bounding box center [589, 373] width 64 height 17
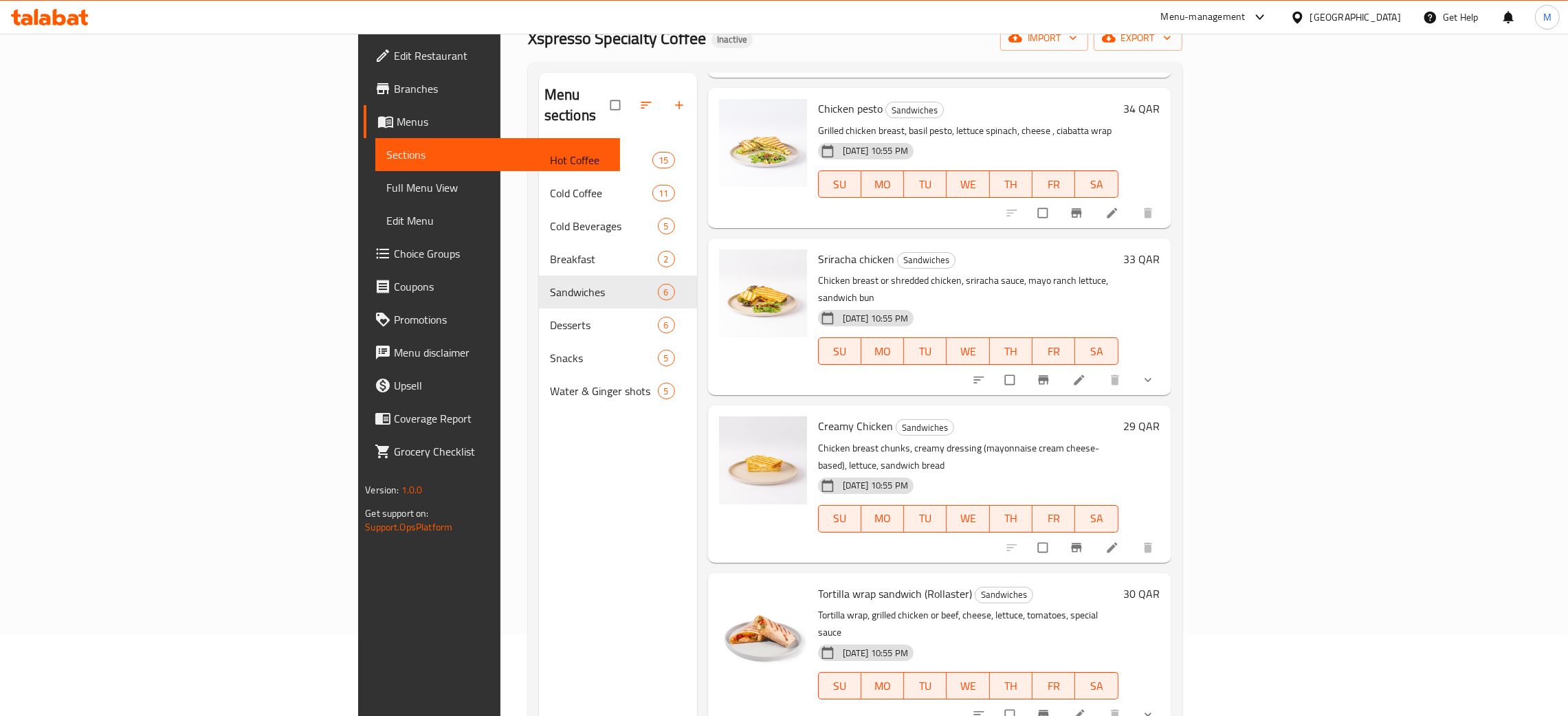
scroll to position [193, 0]
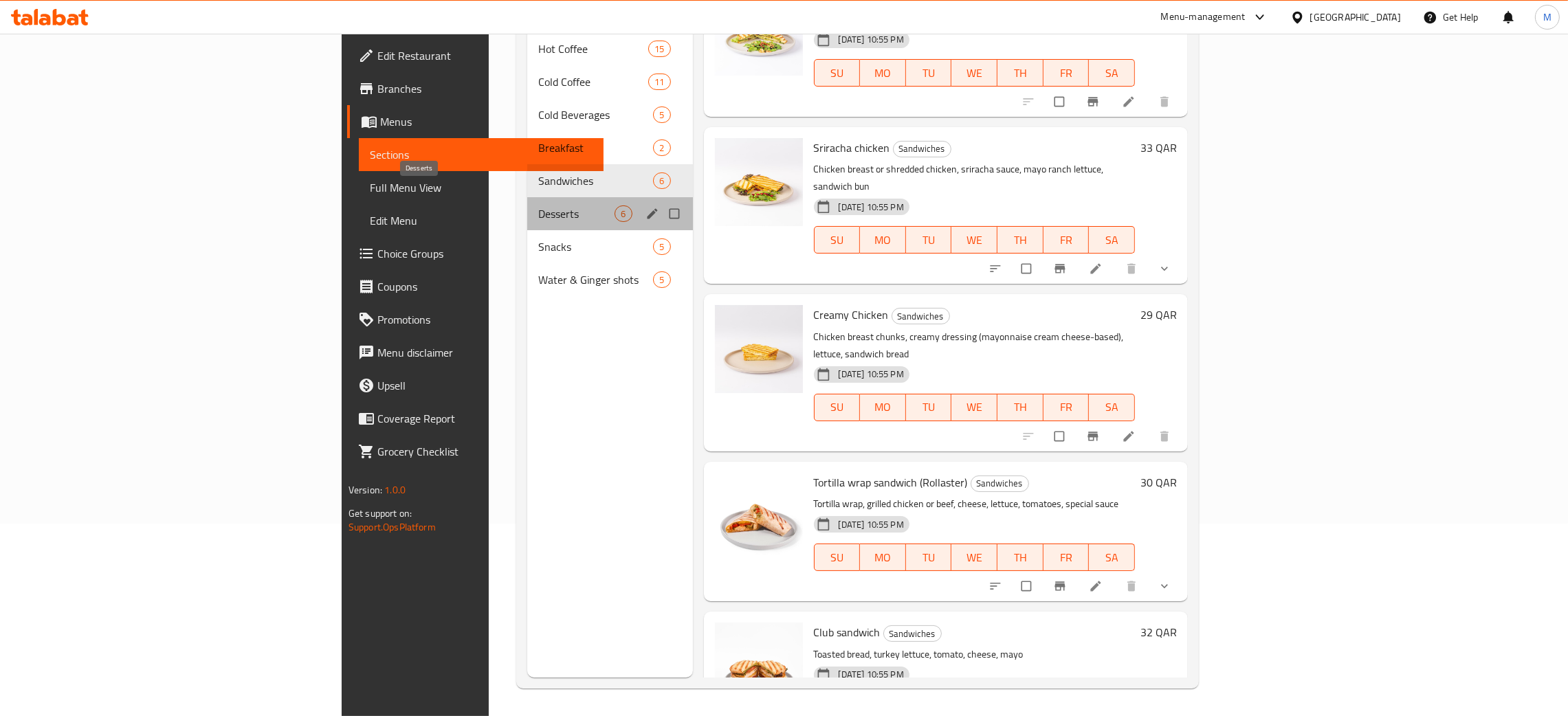
click at [538, 205] on span "Desserts" at bounding box center [575, 213] width 76 height 17
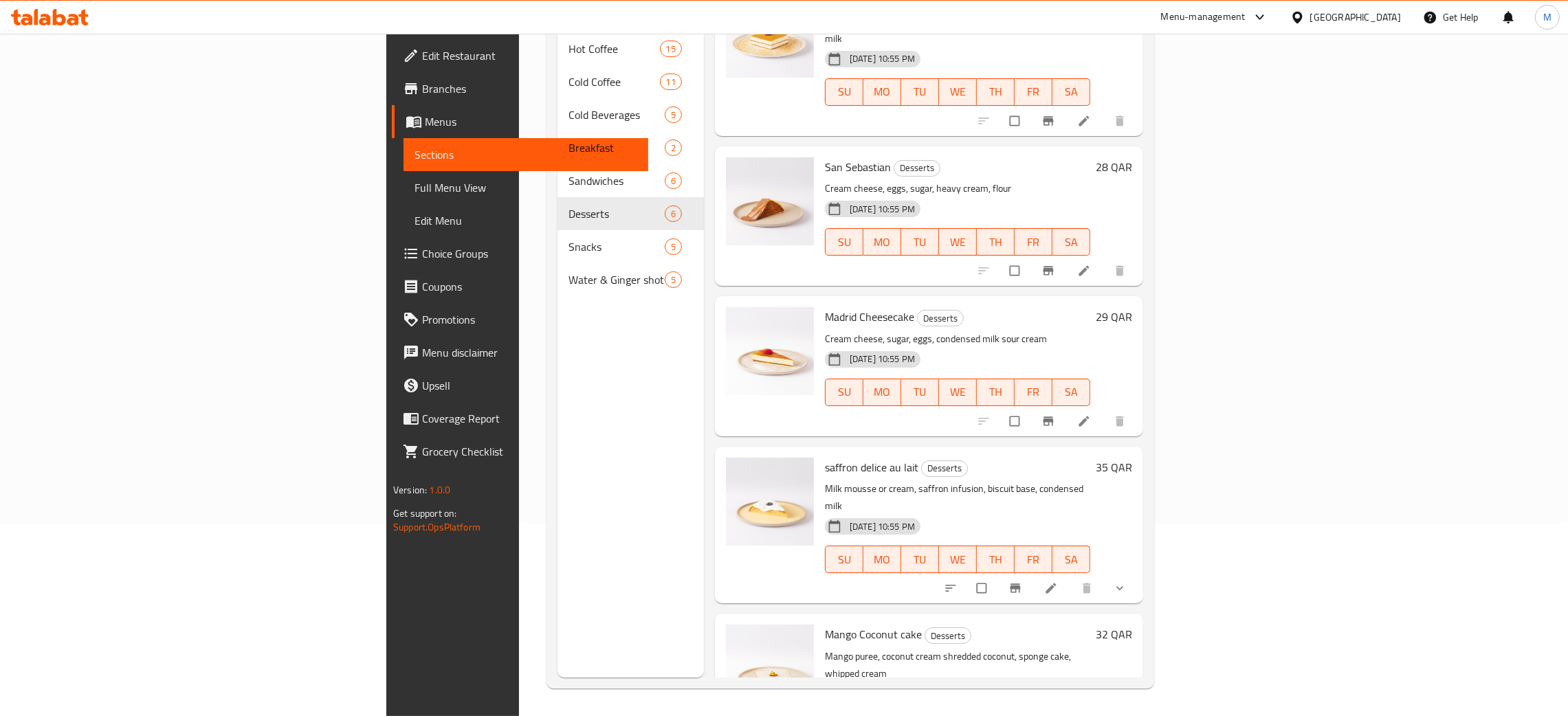
scroll to position [217, 0]
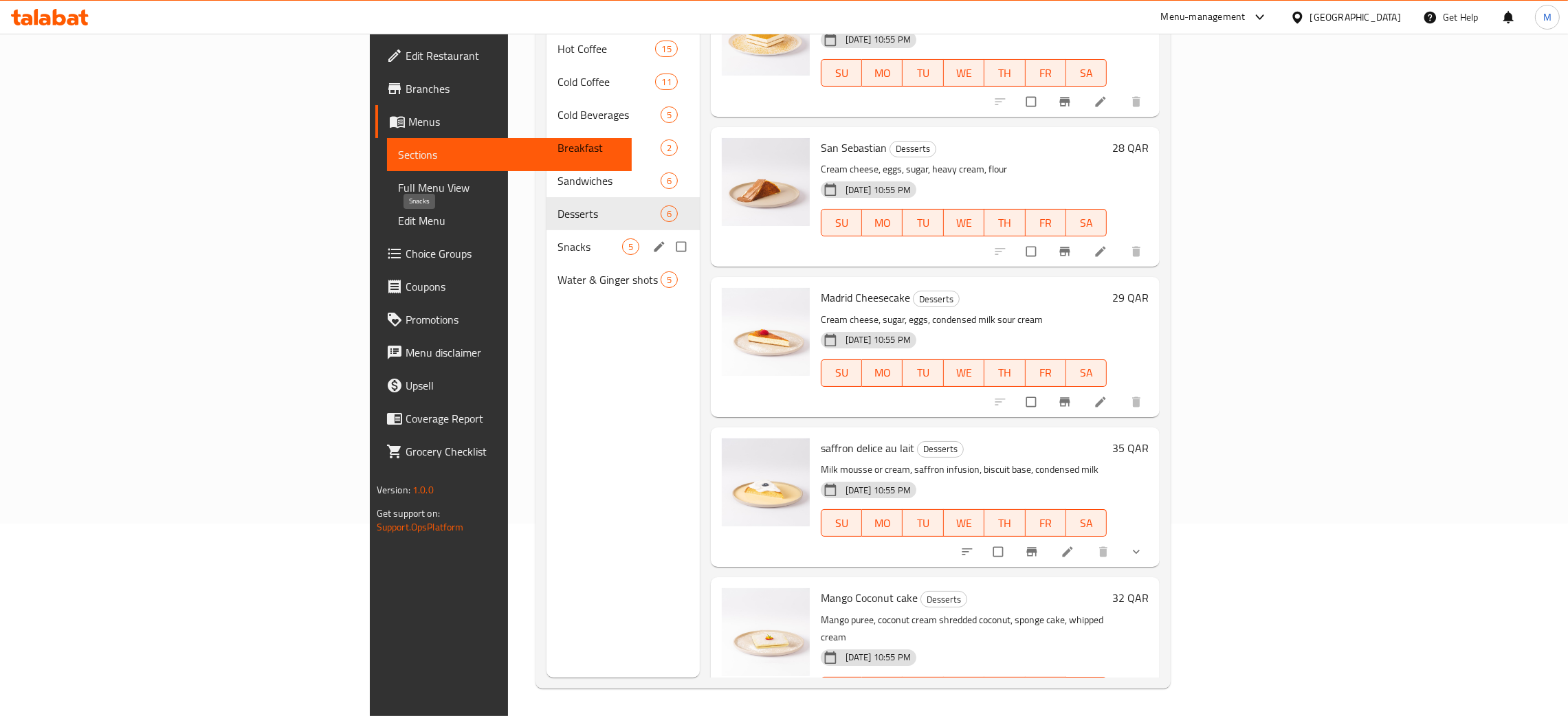
click at [558, 239] on span "Snacks" at bounding box center [589, 247] width 64 height 17
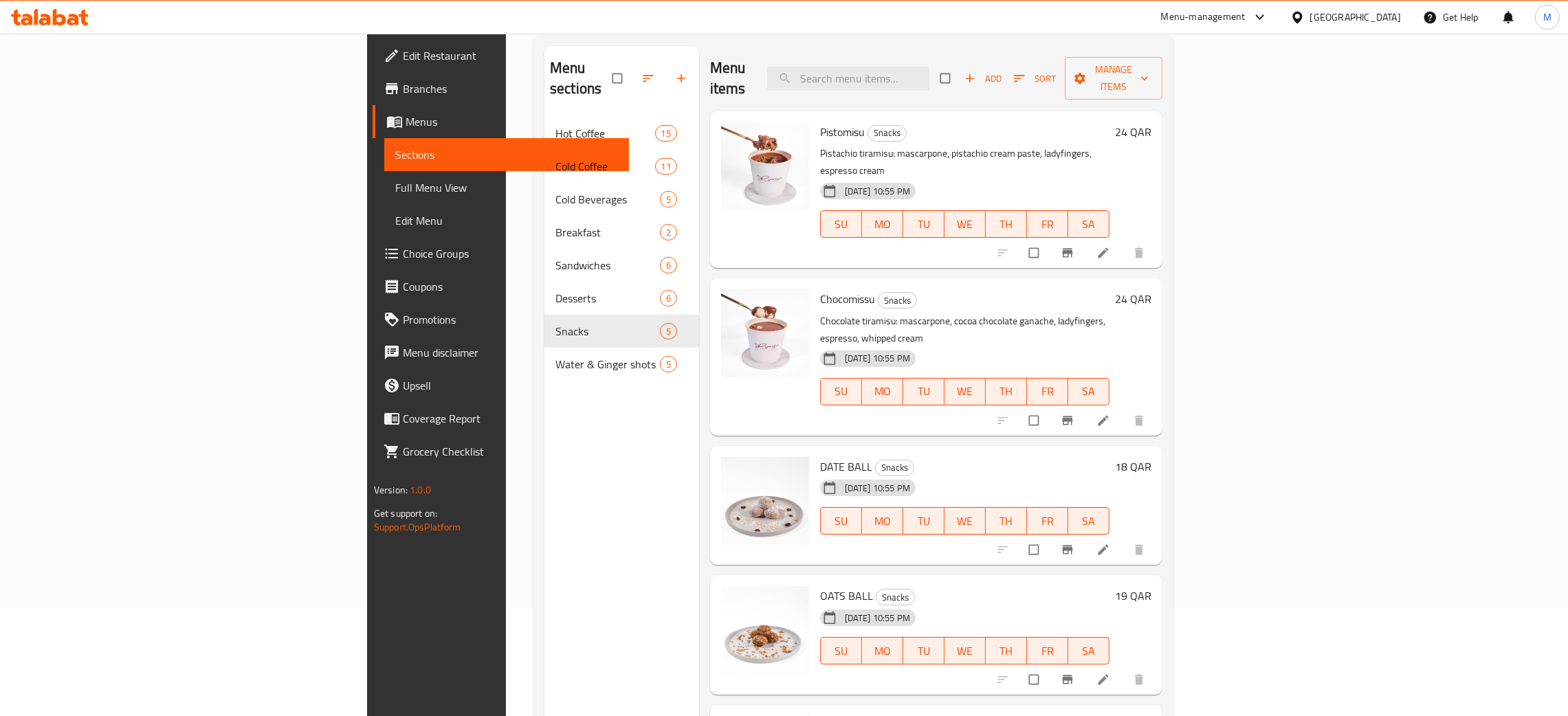
scroll to position [193, 0]
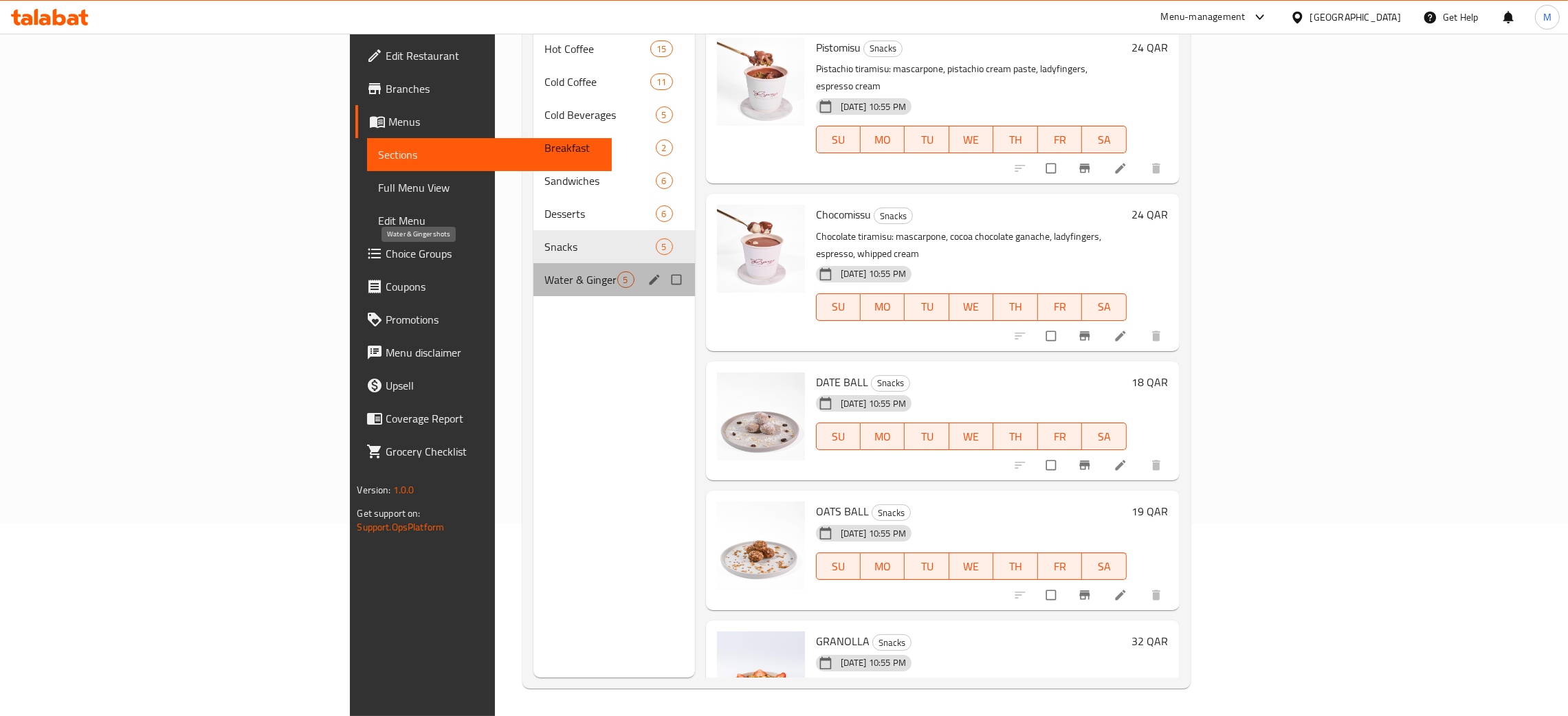
click at [545, 271] on span "Water & Ginger shots" at bounding box center [581, 279] width 73 height 17
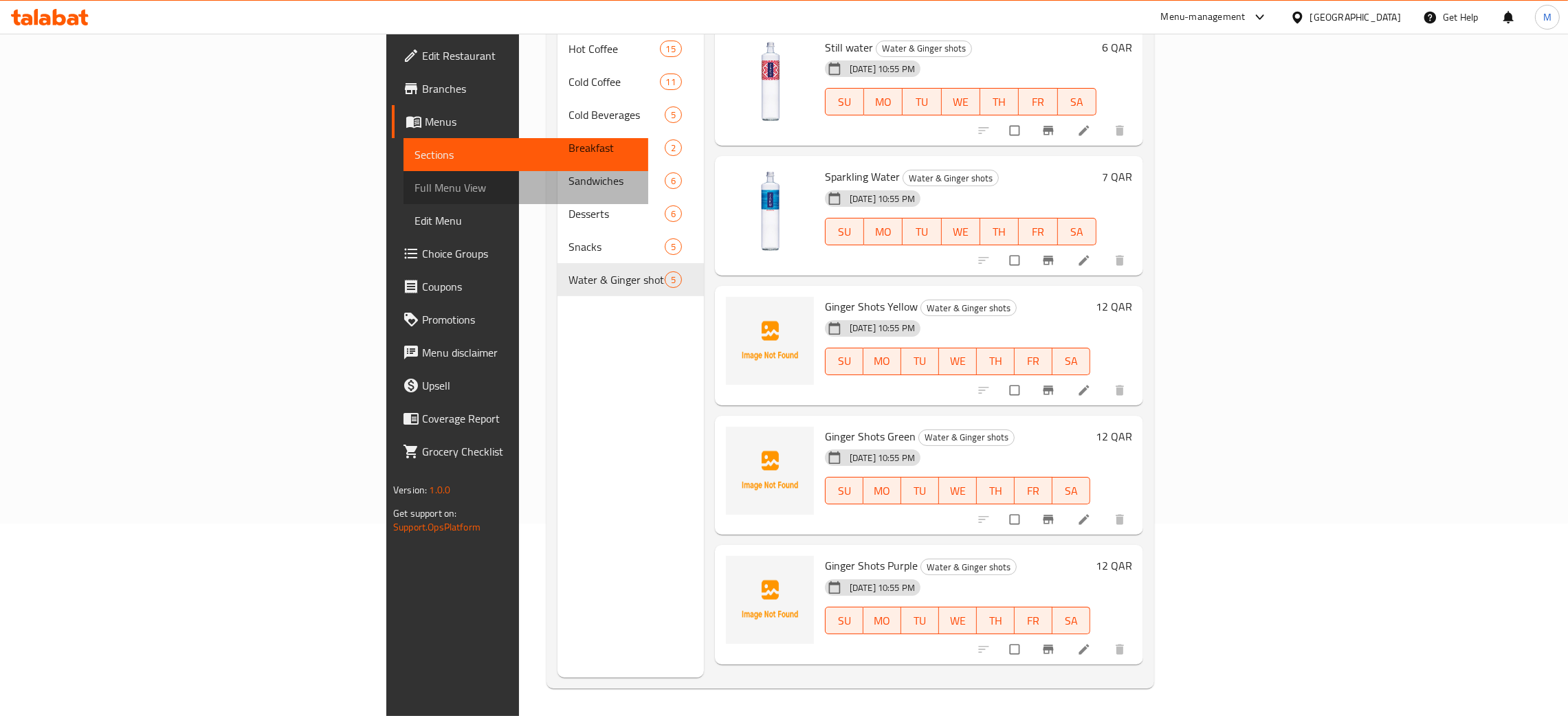
click at [414, 189] on span "Full Menu View" at bounding box center [526, 187] width 223 height 17
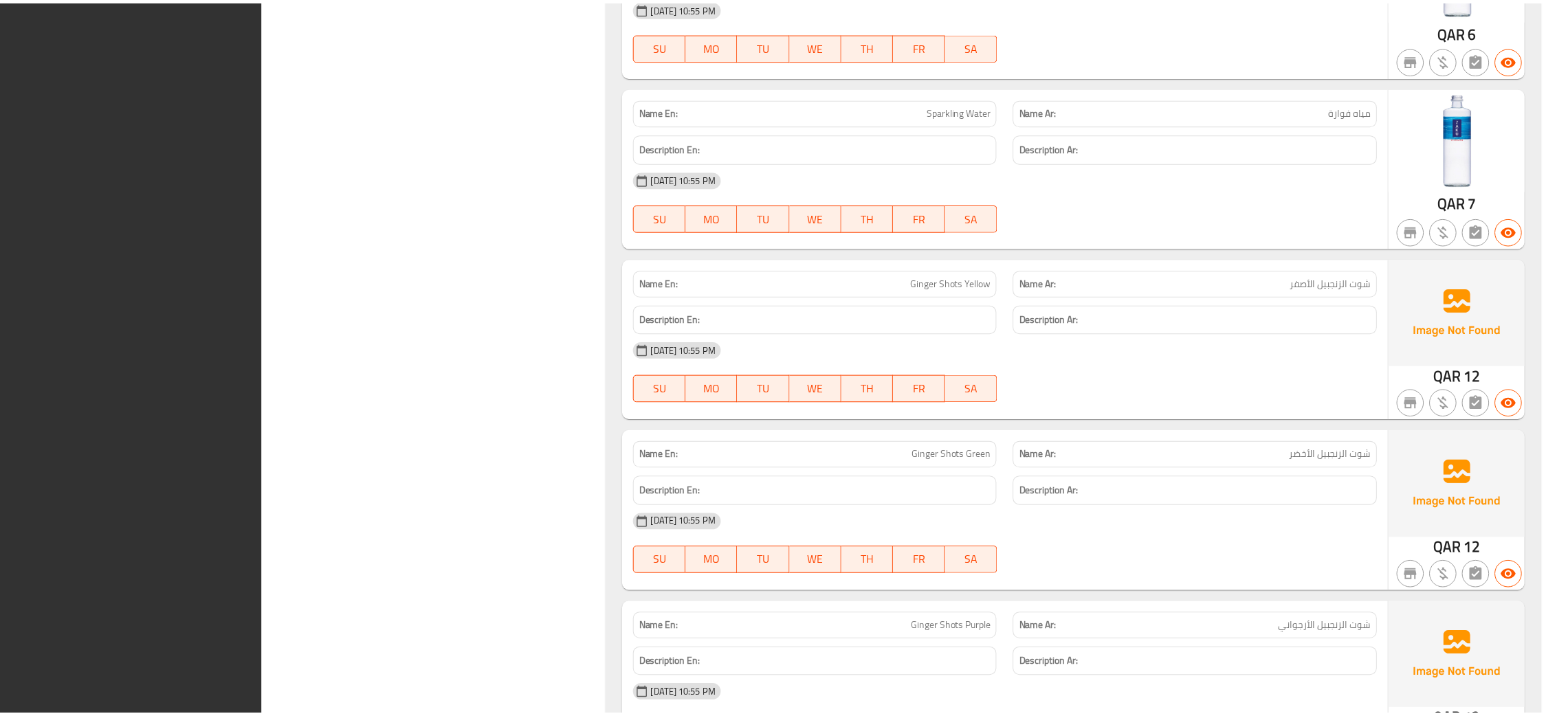
scroll to position [10479, 0]
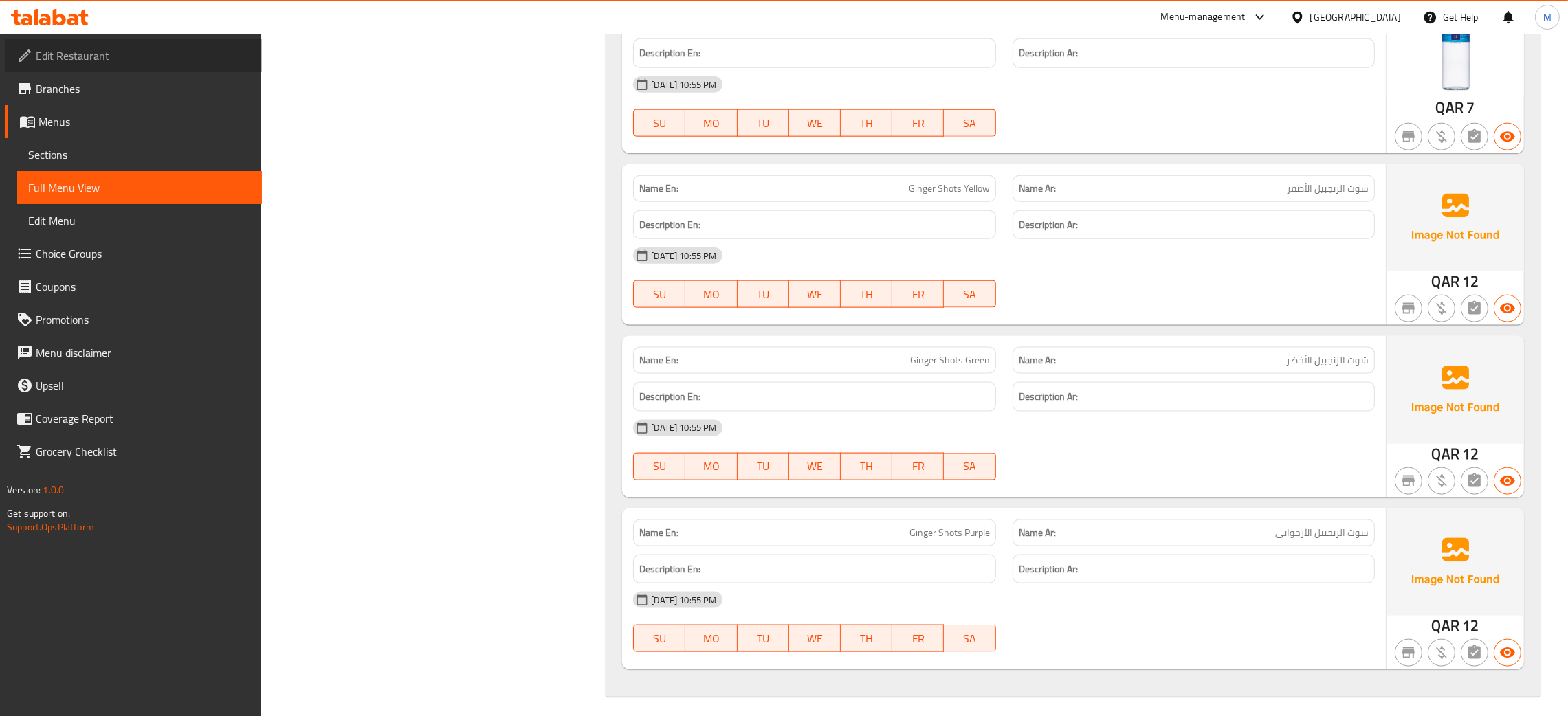
click at [67, 51] on span "Edit Restaurant" at bounding box center [143, 55] width 215 height 17
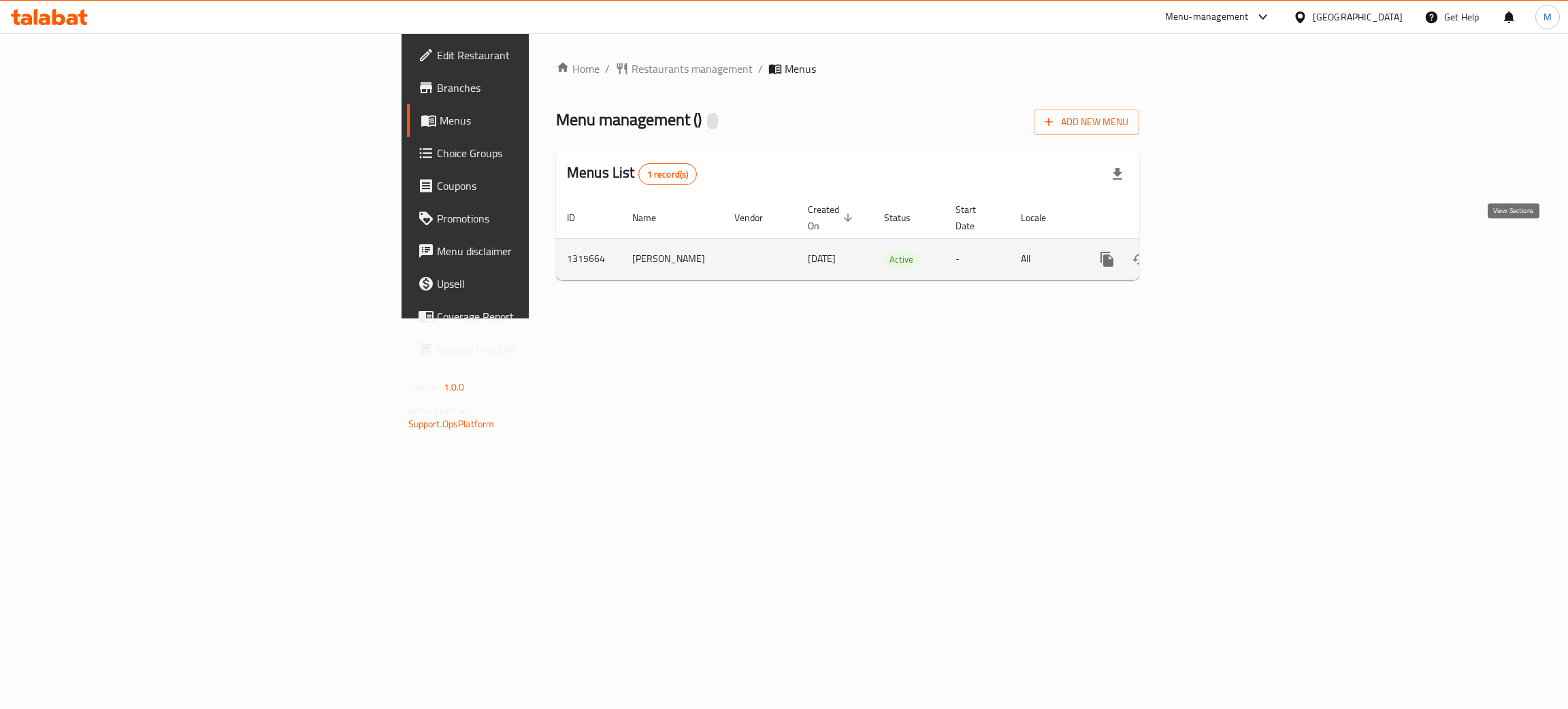
click at [1211, 253] on icon "enhanced table" at bounding box center [1205, 259] width 13 height 13
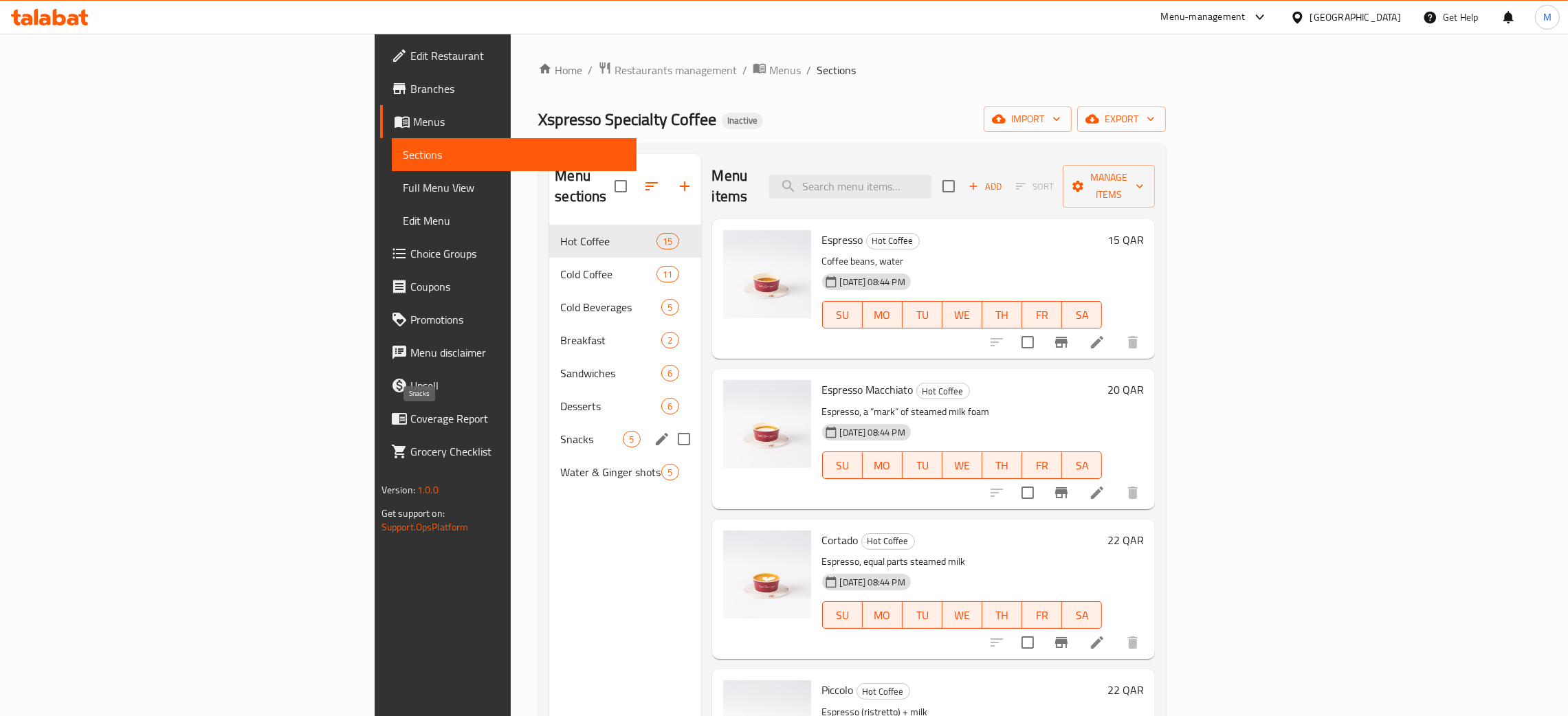
click at [560, 431] on span "Snacks" at bounding box center [591, 439] width 62 height 17
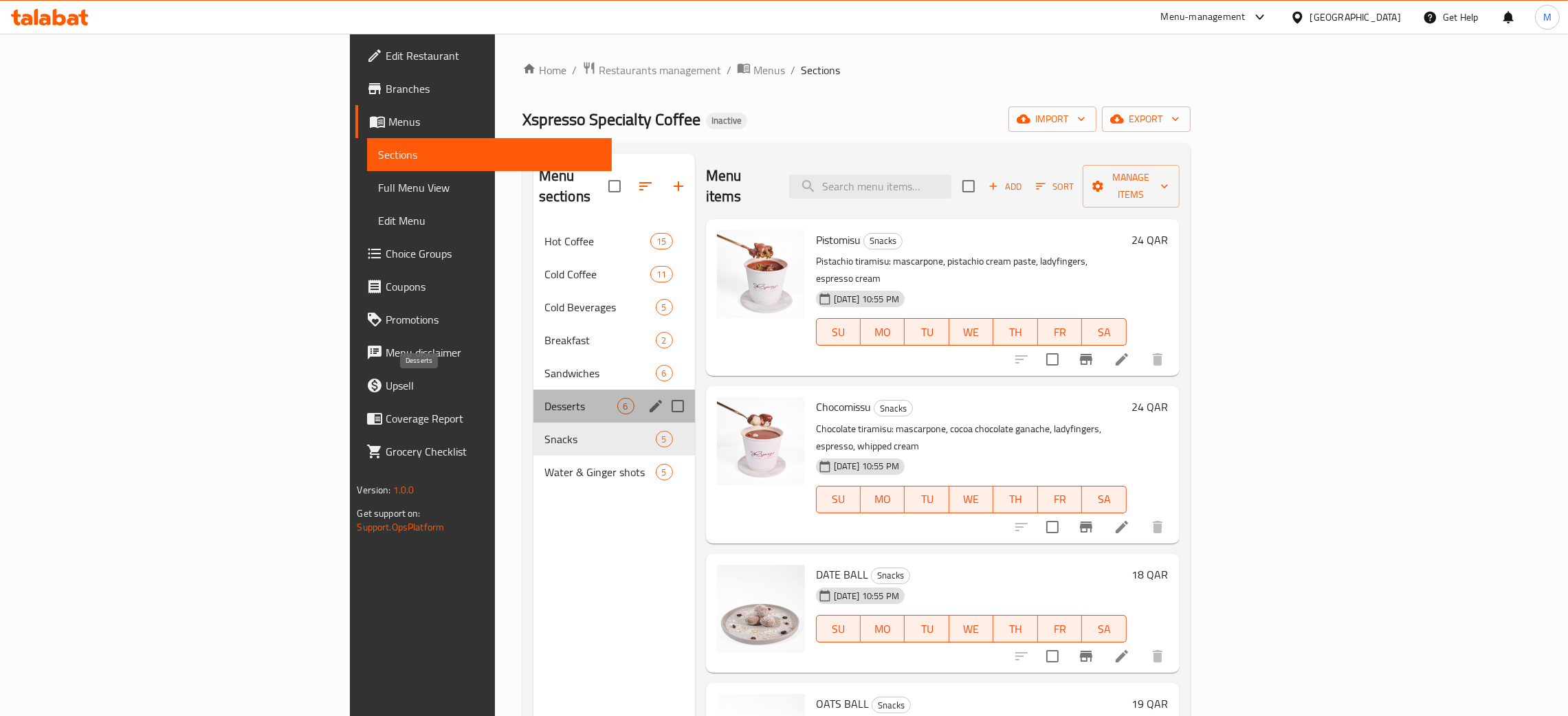
click at [545, 397] on span "Desserts" at bounding box center [581, 405] width 73 height 17
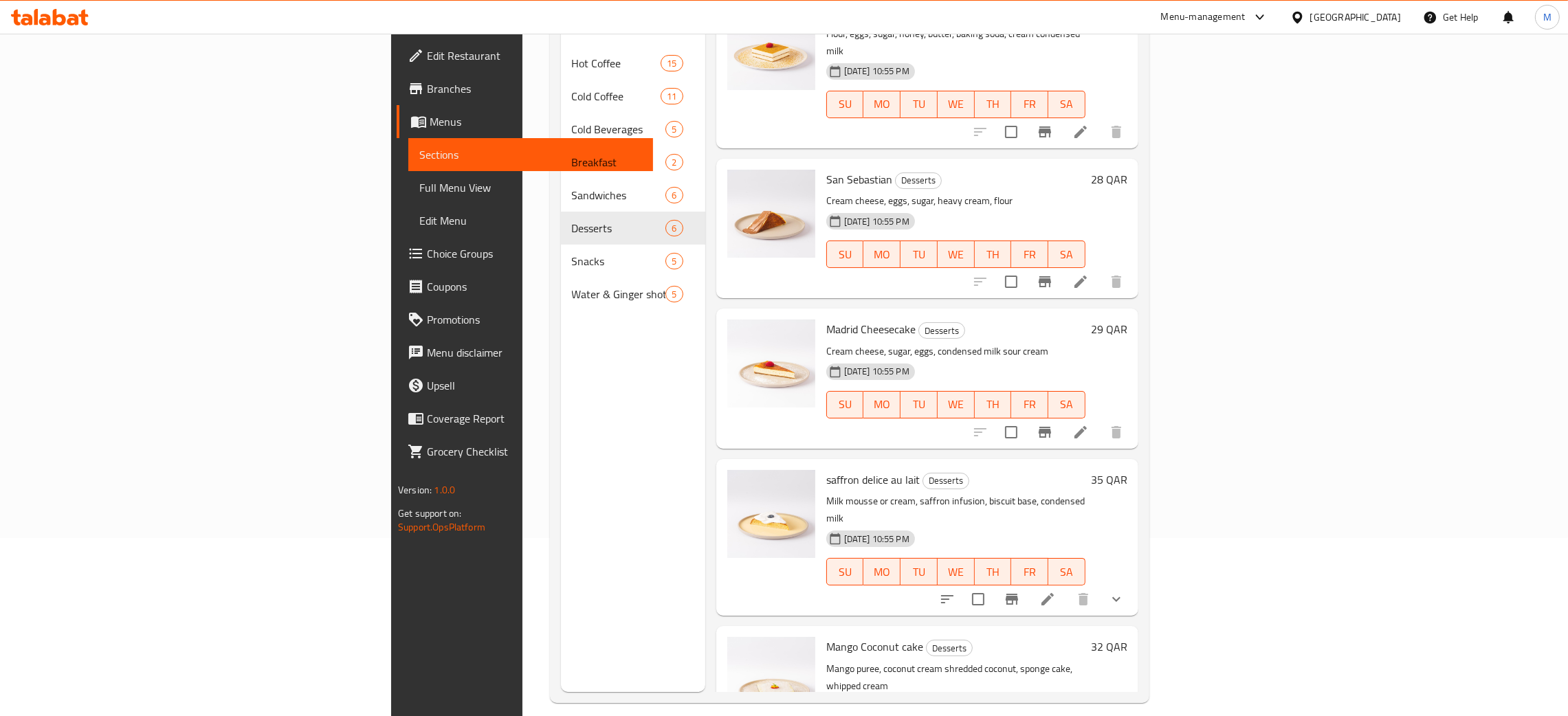
scroll to position [193, 0]
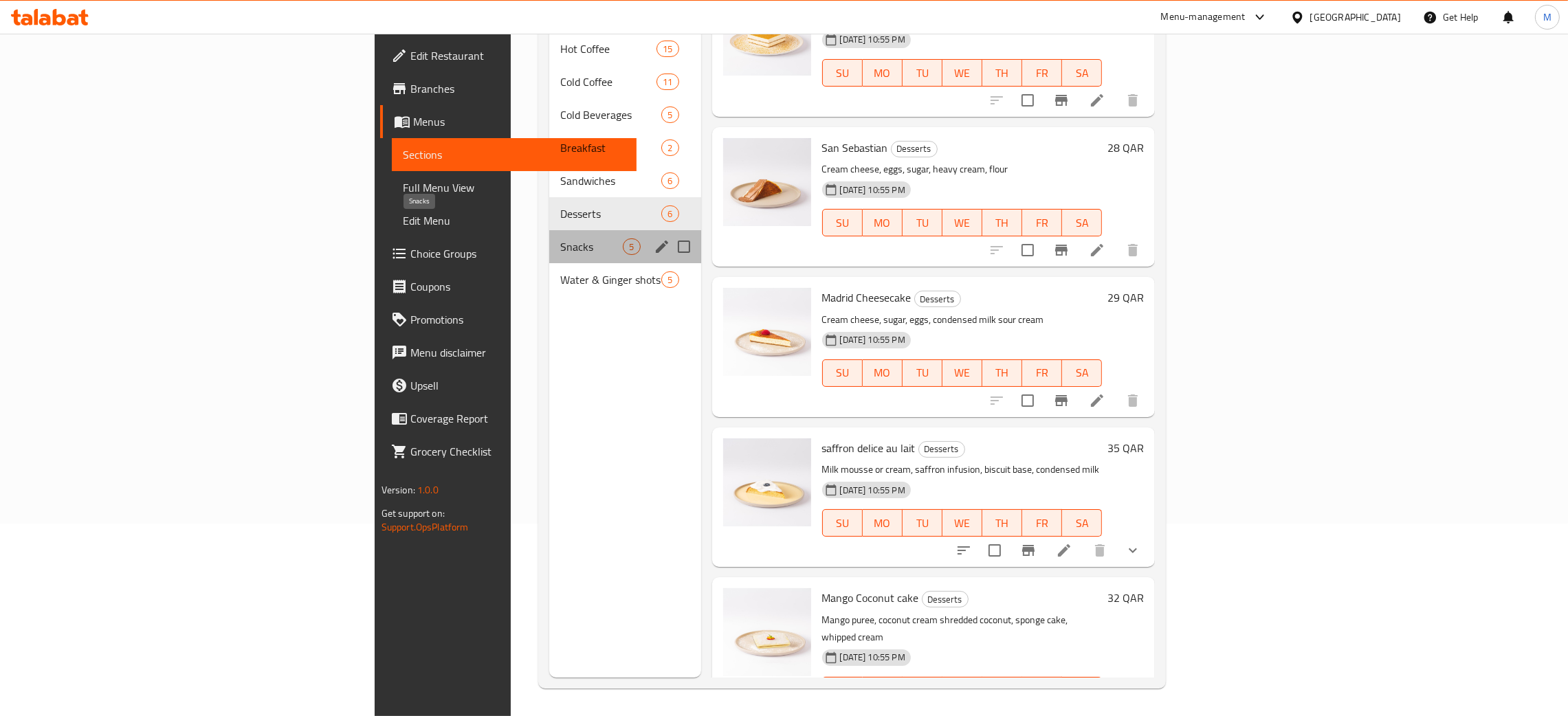
click at [560, 239] on span "Snacks" at bounding box center [591, 247] width 62 height 17
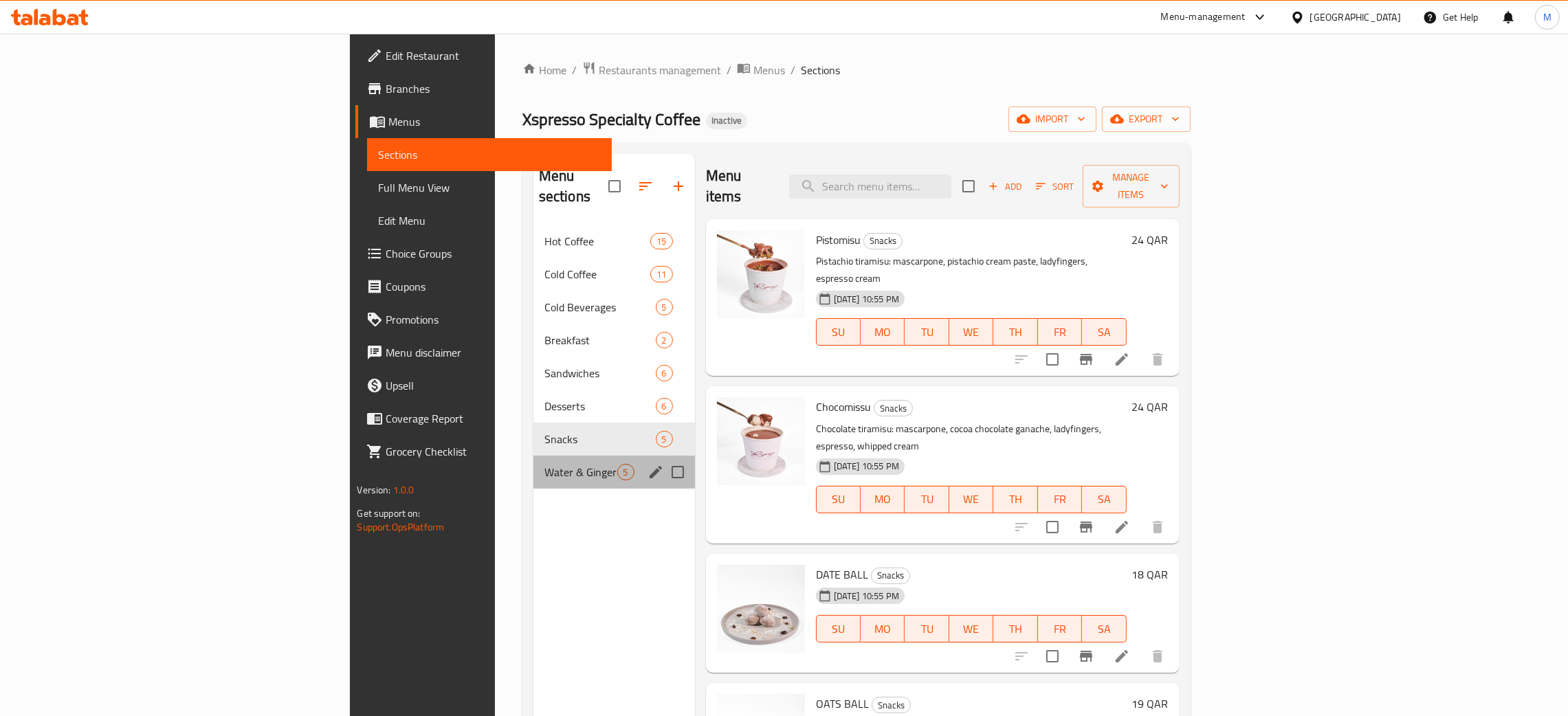
click at [533, 456] on div "Water & Ginger shots 5" at bounding box center [614, 471] width 162 height 33
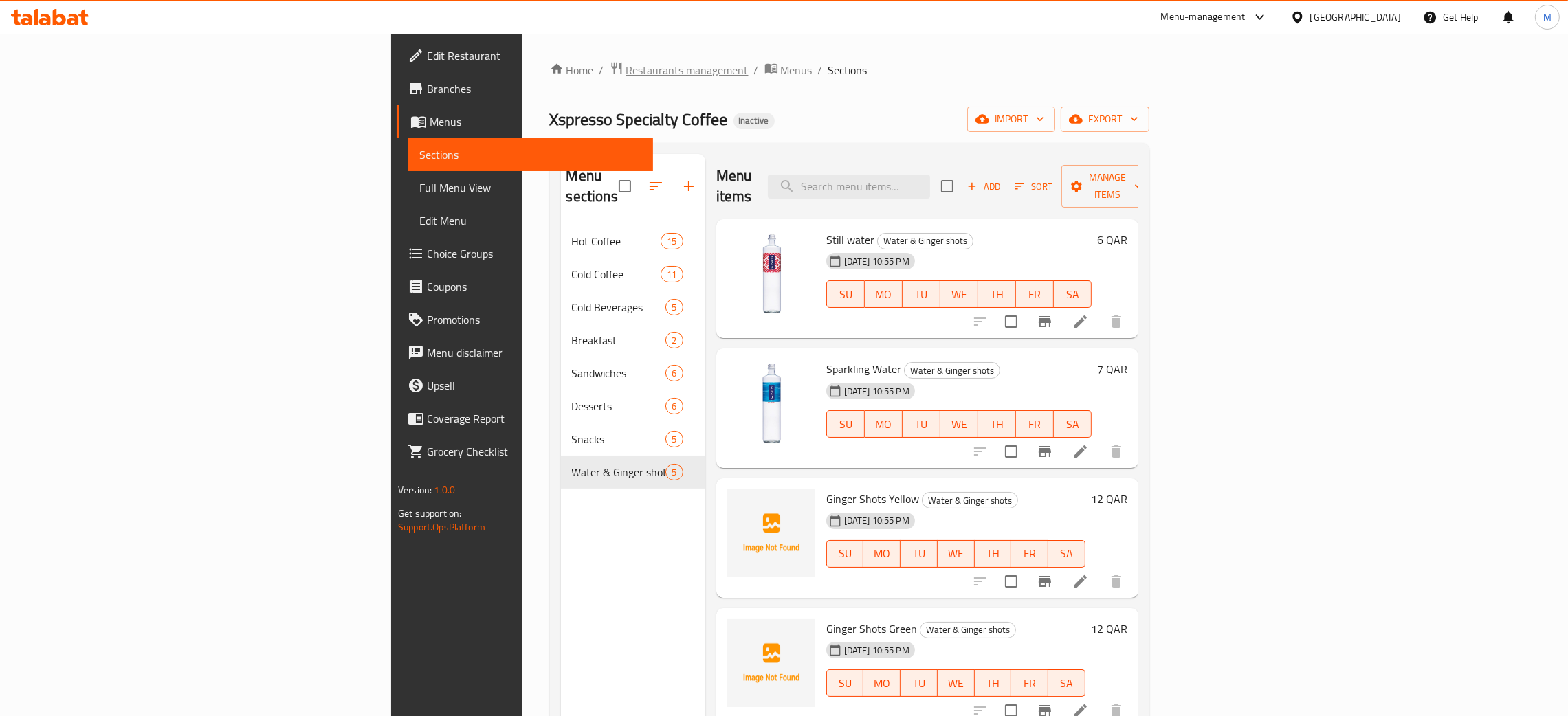
click at [626, 74] on span "Restaurants management" at bounding box center [687, 70] width 122 height 17
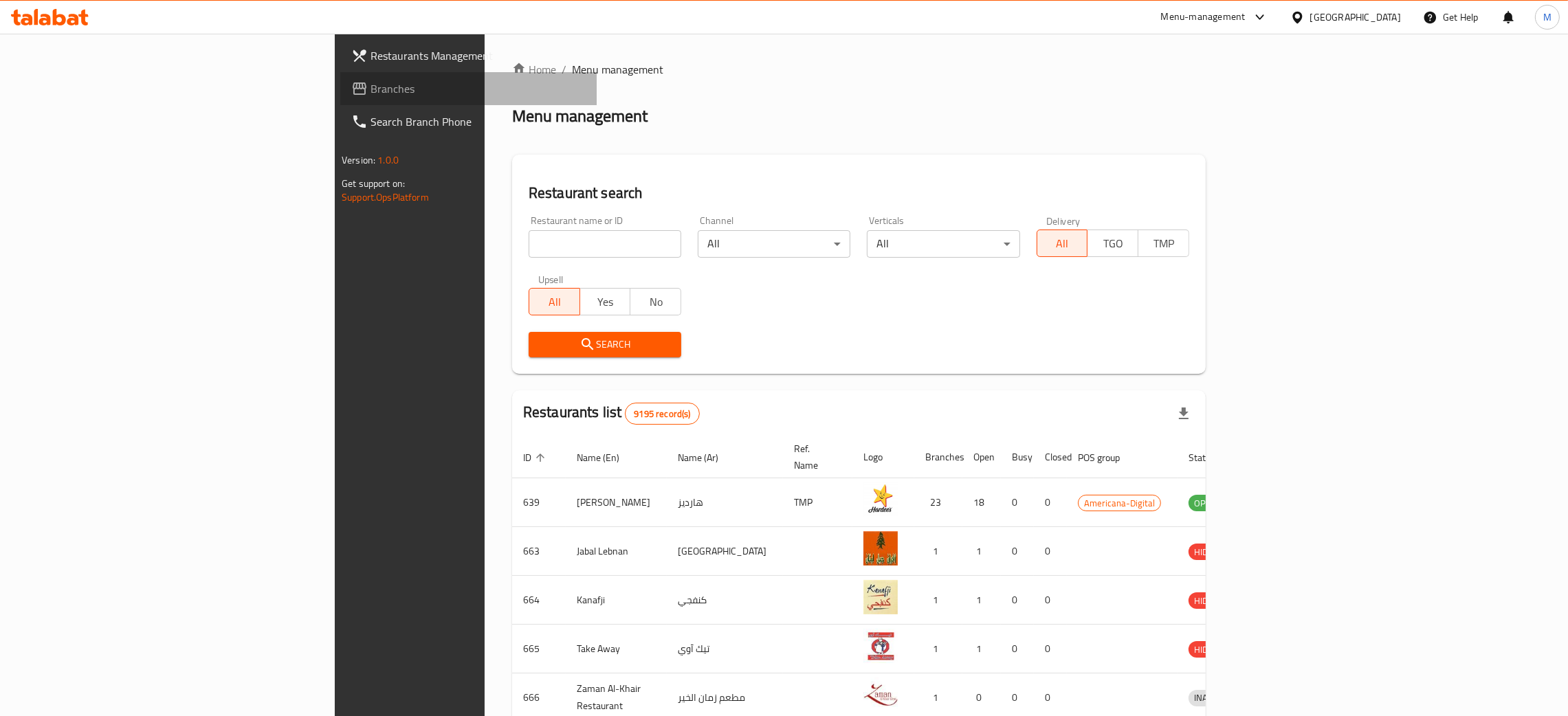
click at [370, 81] on span "Branches" at bounding box center [478, 88] width 215 height 17
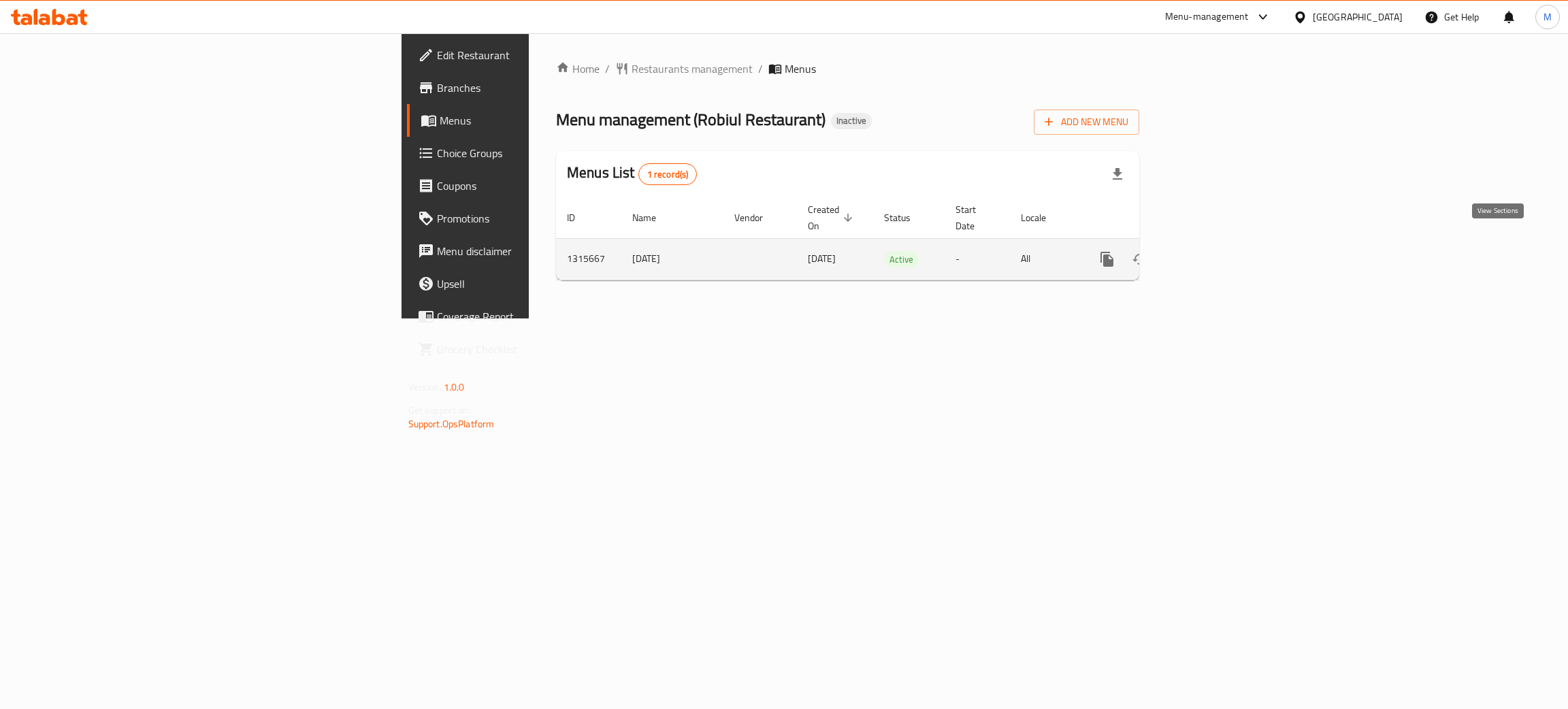
click at [1211, 253] on icon "enhanced table" at bounding box center [1205, 259] width 13 height 13
